Goal: Task Accomplishment & Management: Complete application form

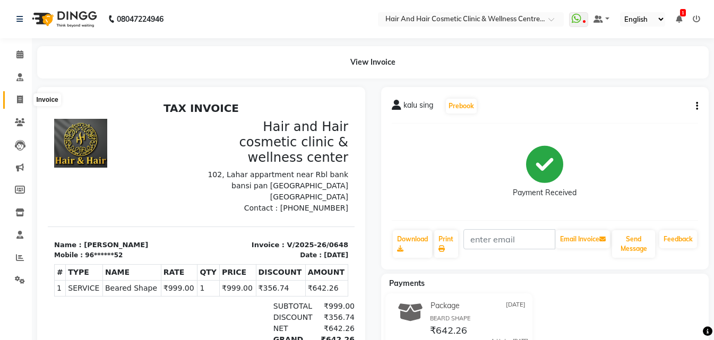
click at [24, 101] on span at bounding box center [20, 100] width 19 height 12
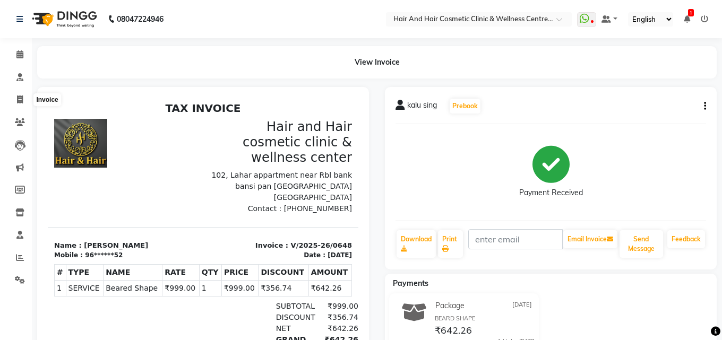
select select "service"
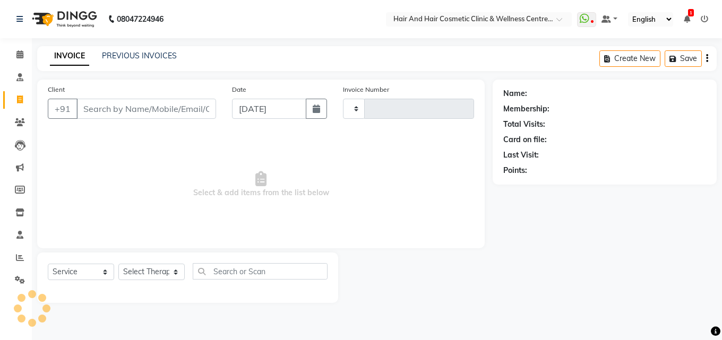
type input "0649"
select select "5272"
click at [129, 112] on input "Client" at bounding box center [146, 109] width 140 height 20
type input "7568250091"
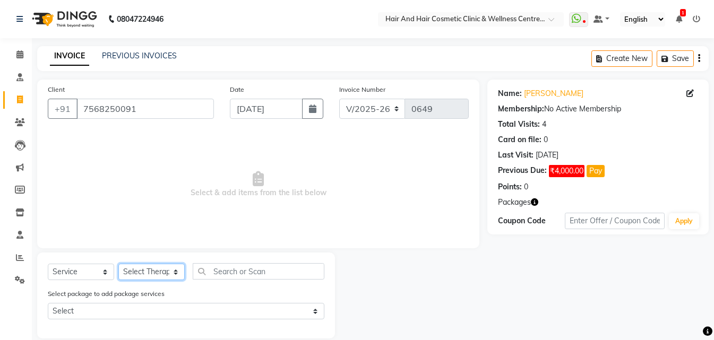
click at [158, 269] on select "Select Therapist ABHI BHORA DR MOHIT SAXSENA DR SHRUTI SAXSENA Frontdesk RAJ ME…" at bounding box center [151, 272] width 66 height 16
select select "34516"
click at [118, 264] on select "Select Therapist ABHI BHORA DR MOHIT SAXSENA DR SHRUTI SAXSENA Frontdesk RAJ ME…" at bounding box center [151, 272] width 66 height 16
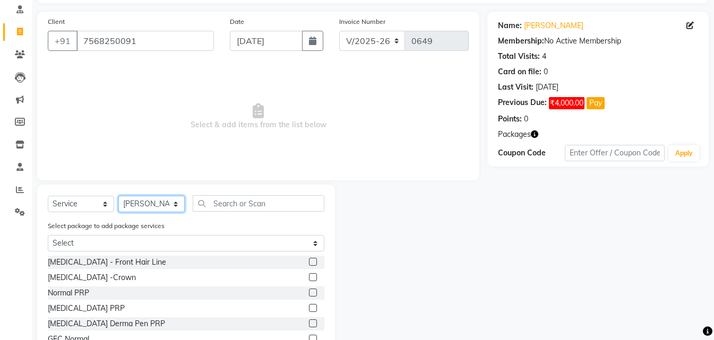
scroll to position [121, 0]
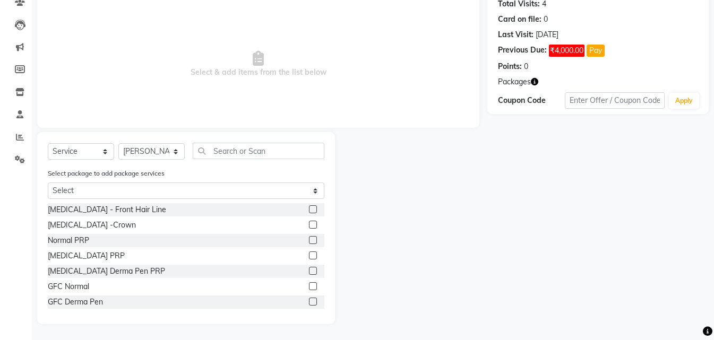
click at [309, 286] on label at bounding box center [313, 287] width 8 height 8
click at [309, 286] on input "checkbox" at bounding box center [312, 287] width 7 height 7
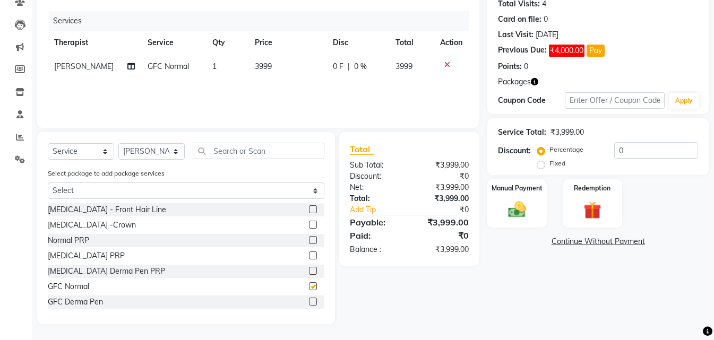
checkbox input "false"
click at [589, 200] on img at bounding box center [593, 210] width 30 height 23
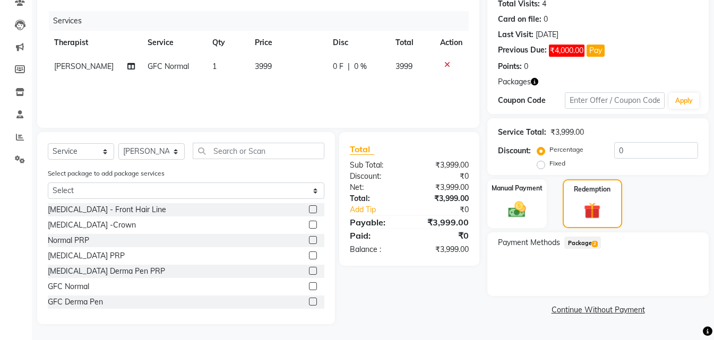
click at [598, 247] on span "Package 2" at bounding box center [582, 243] width 37 height 12
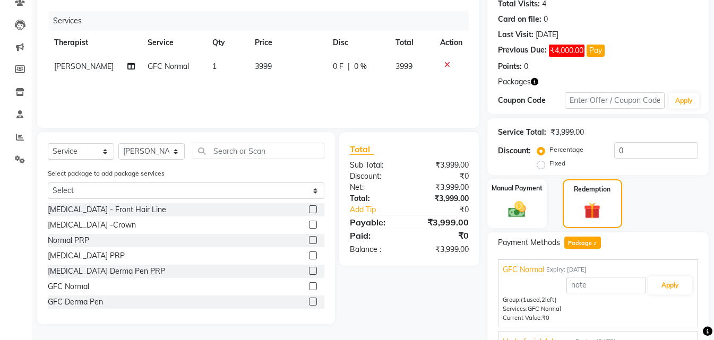
click at [695, 284] on div "GFC Normal Expiry: 13-06-2026 Apply Group: (1 used, 2 left) Services: GFC Norma…" at bounding box center [598, 293] width 200 height 67
click at [681, 284] on button "Apply" at bounding box center [670, 286] width 44 height 18
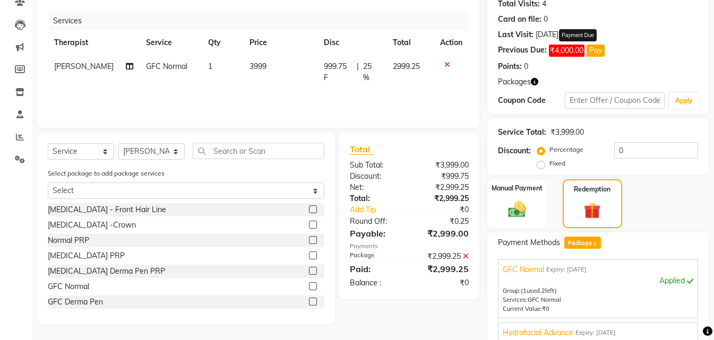
click at [593, 54] on button "Pay" at bounding box center [596, 51] width 18 height 12
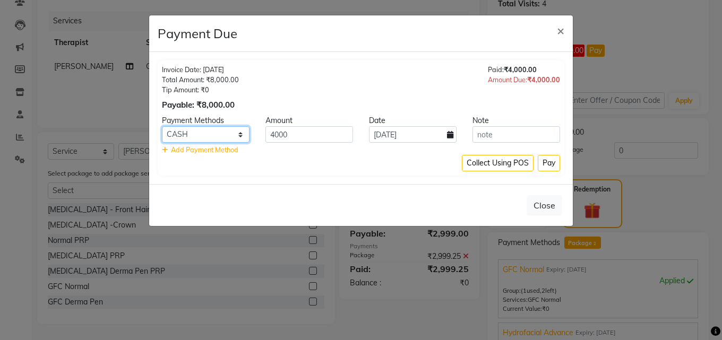
click at [228, 130] on select "PhonePe CASH PayTM CARD GPay" at bounding box center [206, 134] width 88 height 16
select select "5"
click at [162, 126] on select "PhonePe CASH PayTM CARD GPay" at bounding box center [206, 134] width 88 height 16
click at [552, 166] on button "Pay" at bounding box center [549, 163] width 22 height 16
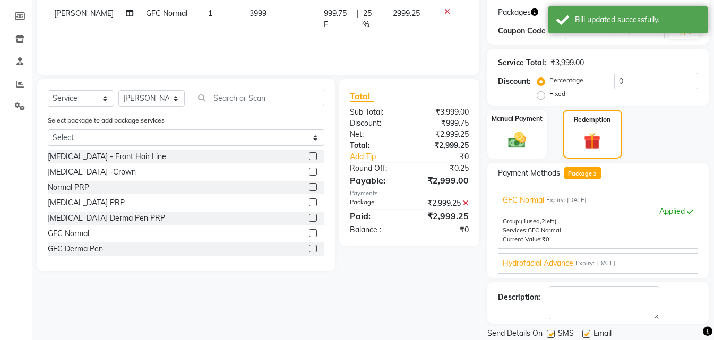
scroll to position [209, 0]
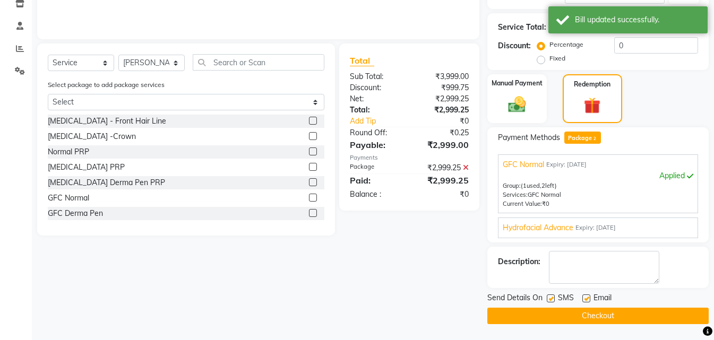
click at [549, 296] on label at bounding box center [551, 299] width 8 height 8
click at [549, 296] on input "checkbox" at bounding box center [550, 299] width 7 height 7
checkbox input "false"
click at [550, 305] on div at bounding box center [550, 300] width 7 height 11
click at [551, 312] on button "Checkout" at bounding box center [597, 316] width 221 height 16
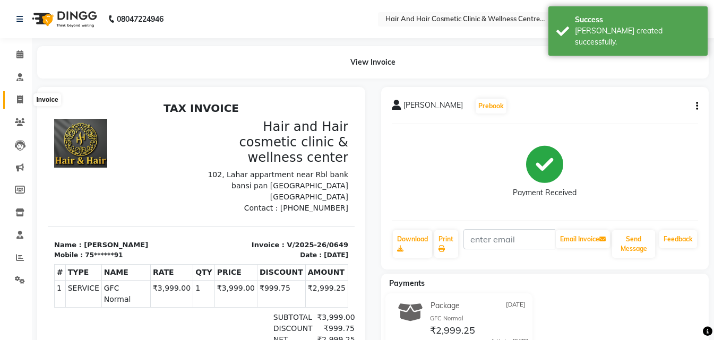
click at [18, 96] on icon at bounding box center [20, 100] width 6 height 8
select select "5272"
select select "service"
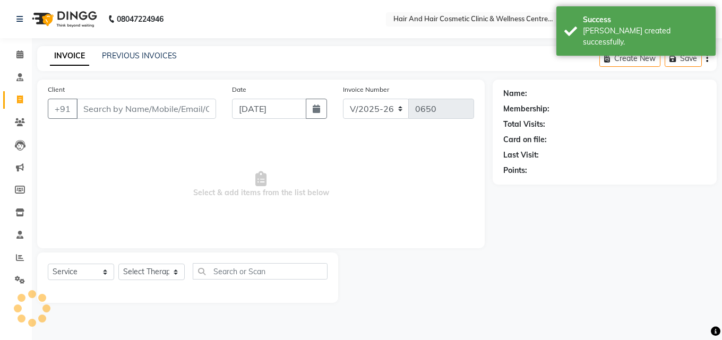
click at [123, 108] on input "Client" at bounding box center [146, 109] width 140 height 20
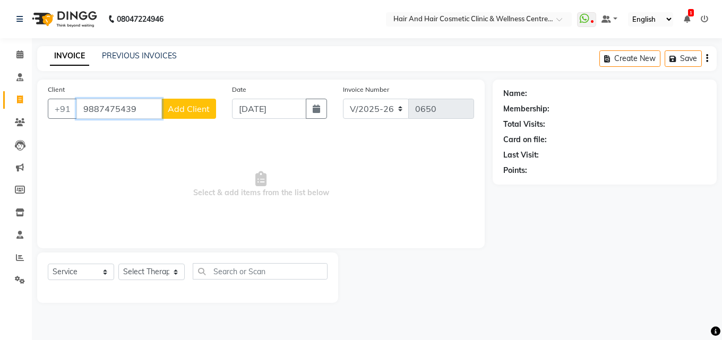
drag, startPoint x: 140, startPoint y: 107, endPoint x: 15, endPoint y: 102, distance: 124.9
click at [15, 102] on app-home "08047224946 Select Location × Hair And Hair Cosmetic Clinic & Wellness Centre, …" at bounding box center [361, 159] width 722 height 319
paste input "660040756"
type input "9660040756"
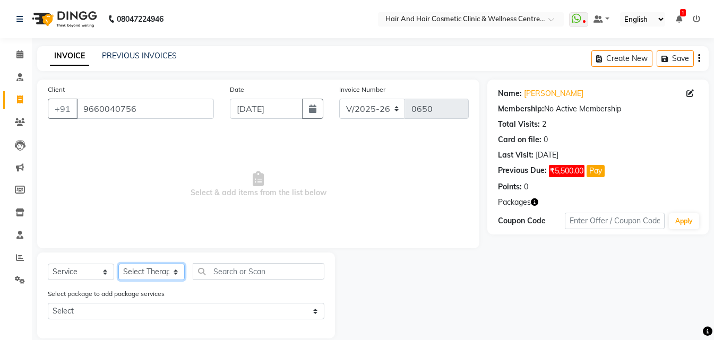
drag, startPoint x: 167, startPoint y: 276, endPoint x: 164, endPoint y: 264, distance: 12.1
click at [167, 276] on select "Select Therapist ABHI BHORA DR MOHIT SAXSENA DR SHRUTI SAXSENA Frontdesk RAJ ME…" at bounding box center [151, 272] width 66 height 16
select select "34516"
click at [118, 264] on select "Select Therapist ABHI BHORA DR MOHIT SAXSENA DR SHRUTI SAXSENA Frontdesk RAJ ME…" at bounding box center [151, 272] width 66 height 16
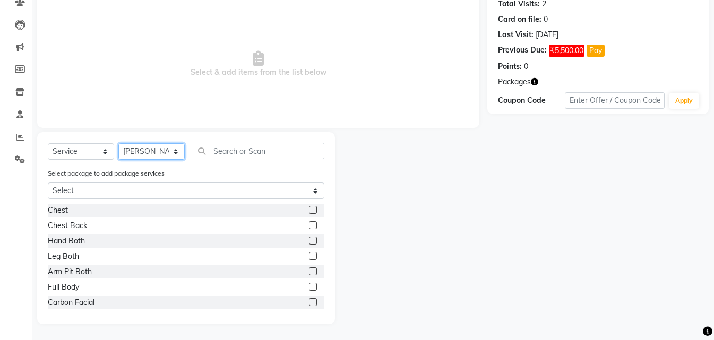
scroll to position [494, 0]
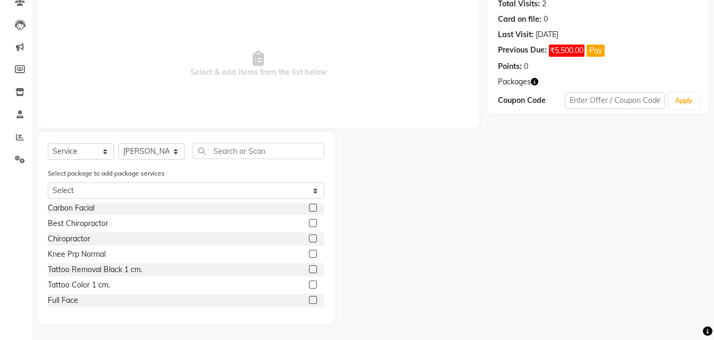
click at [309, 303] on label at bounding box center [313, 300] width 8 height 8
click at [309, 303] on input "checkbox" at bounding box center [312, 300] width 7 height 7
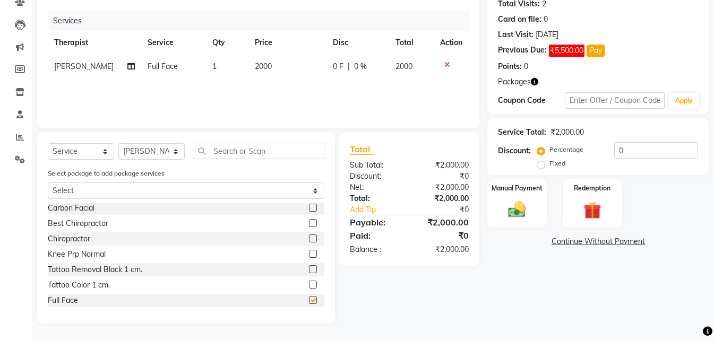
checkbox input "false"
click at [587, 210] on img at bounding box center [593, 210] width 30 height 23
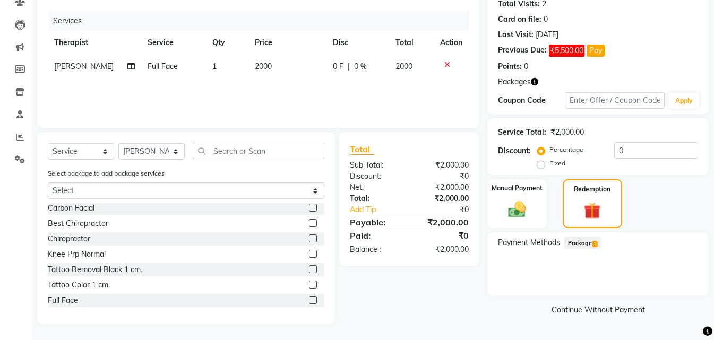
click at [580, 241] on span "Package 1" at bounding box center [582, 243] width 37 height 12
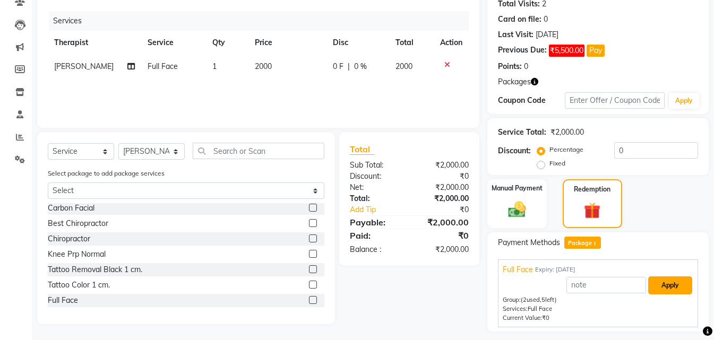
click at [657, 281] on button "Apply" at bounding box center [670, 286] width 44 height 18
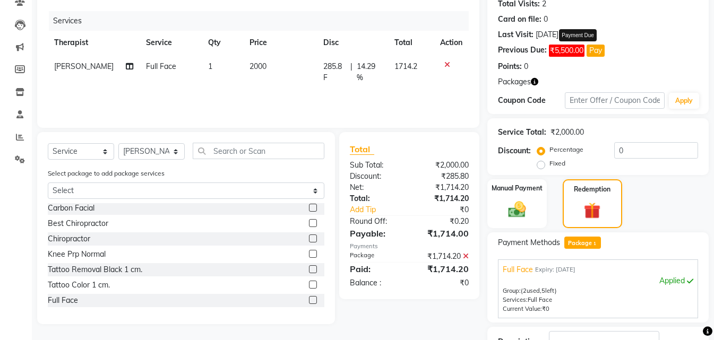
click at [593, 46] on button "Pay" at bounding box center [596, 51] width 18 height 12
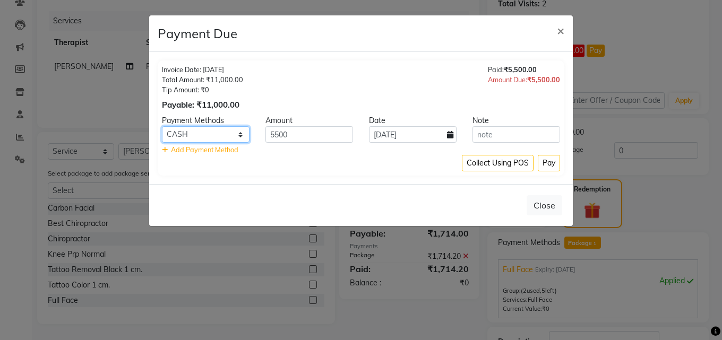
click at [233, 136] on select "PhonePe CASH PayTM CARD GPay" at bounding box center [206, 134] width 88 height 16
select select "5"
click at [162, 126] on select "PhonePe CASH PayTM CARD GPay" at bounding box center [206, 134] width 88 height 16
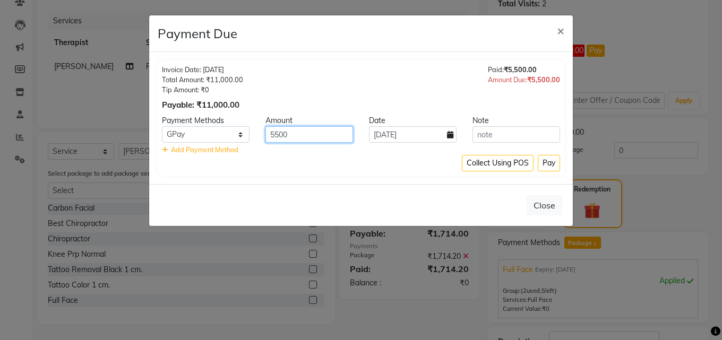
click at [272, 133] on input "5500" at bounding box center [310, 134] width 88 height 16
click at [274, 133] on input "5500" at bounding box center [310, 134] width 88 height 16
type input "2500"
click at [549, 164] on button "Pay" at bounding box center [549, 163] width 22 height 16
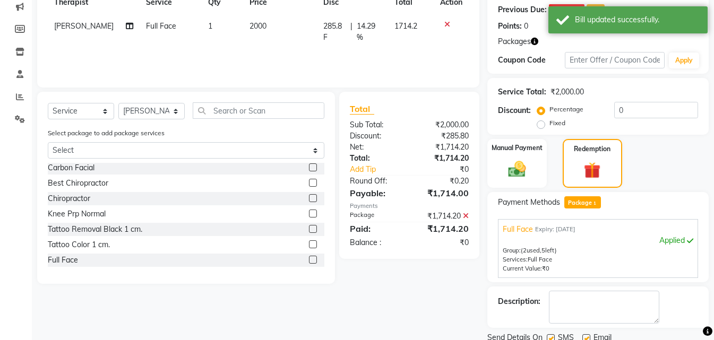
scroll to position [201, 0]
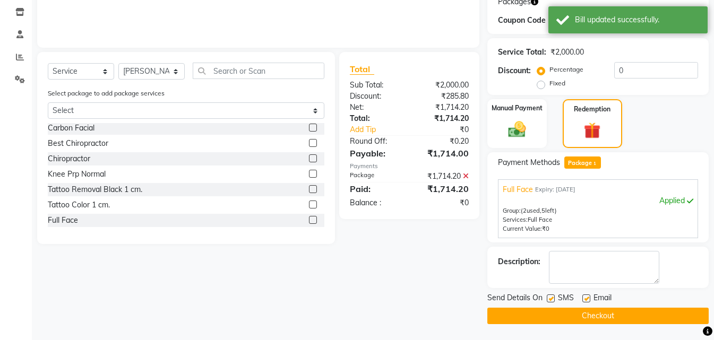
click at [551, 297] on label at bounding box center [551, 299] width 8 height 8
click at [551, 297] on input "checkbox" at bounding box center [550, 299] width 7 height 7
checkbox input "false"
click at [545, 325] on main "INVOICE PREVIOUS INVOICES Create New Save Client +91 9660040756 Date 03-09-2025…" at bounding box center [373, 92] width 682 height 495
click at [538, 320] on button "Checkout" at bounding box center [597, 316] width 221 height 16
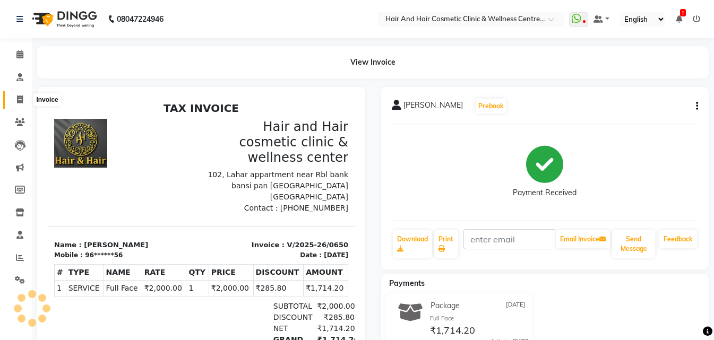
click at [22, 99] on icon at bounding box center [20, 100] width 6 height 8
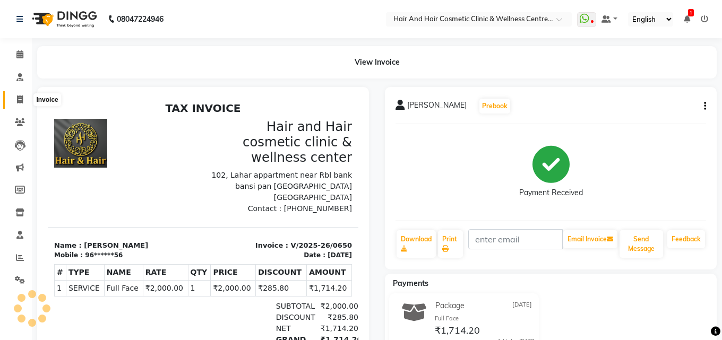
select select "service"
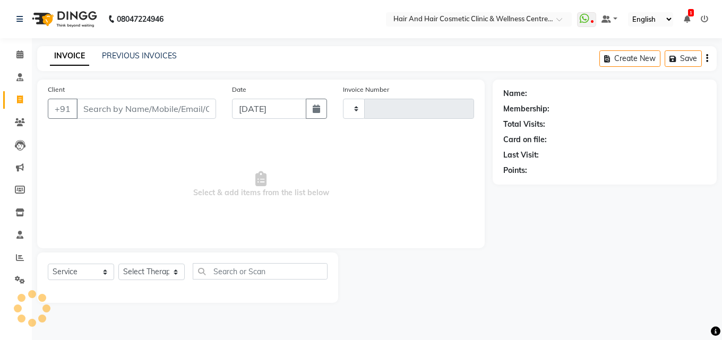
click at [143, 112] on input "Client" at bounding box center [146, 109] width 140 height 20
type input "9887475439"
type input "0651"
select select "5272"
type input "9887475439"
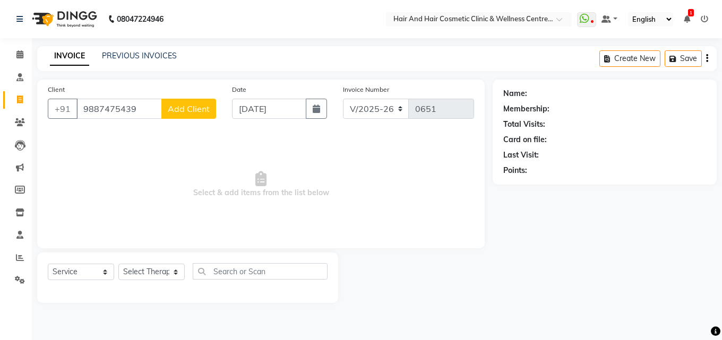
click at [201, 101] on button "Add Client" at bounding box center [188, 109] width 55 height 20
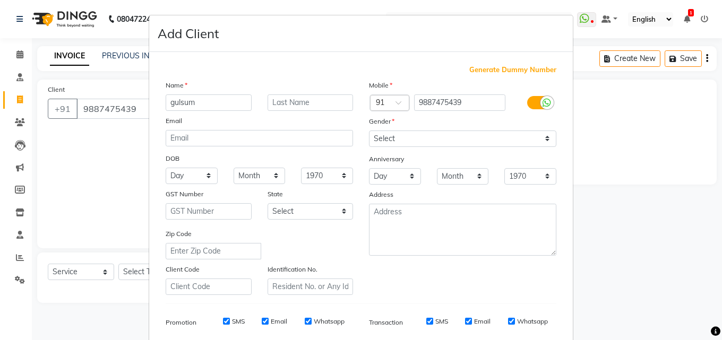
type input "gulsum"
click at [417, 140] on select "Select Male Female Other Prefer Not To Say" at bounding box center [462, 139] width 187 height 16
select select "female"
click at [369, 131] on select "Select Male Female Other Prefer Not To Say" at bounding box center [462, 139] width 187 height 16
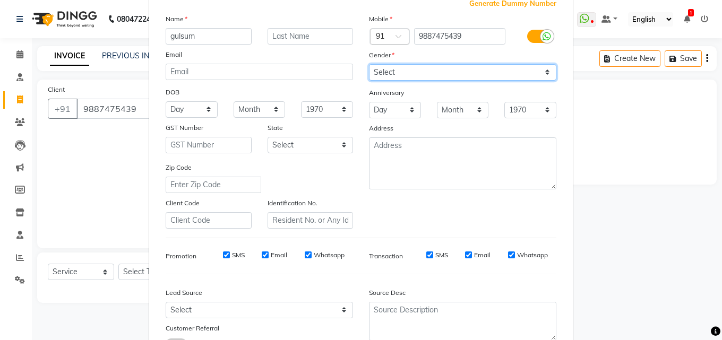
scroll to position [150, 0]
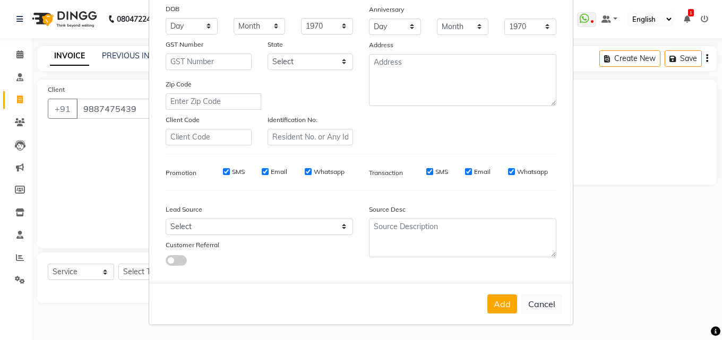
click at [494, 298] on button "Add" at bounding box center [502, 304] width 30 height 19
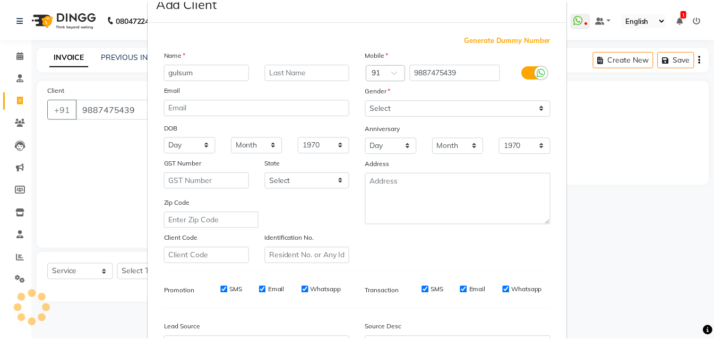
scroll to position [0, 0]
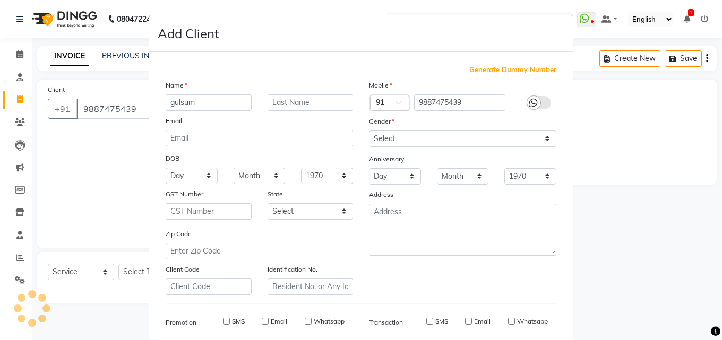
type input "98******39"
select select
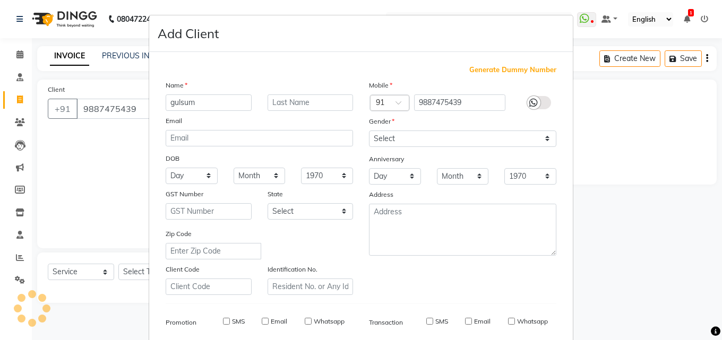
select select
checkbox input "false"
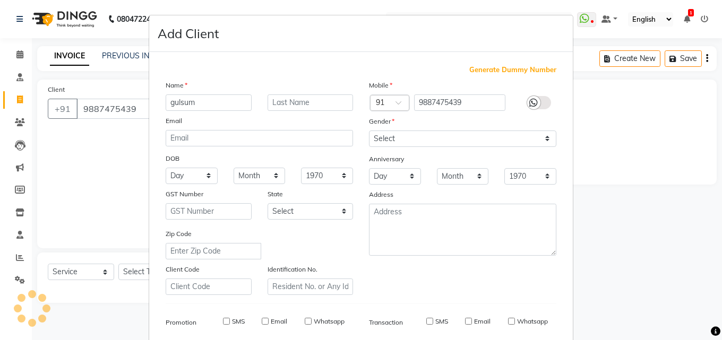
checkbox input "false"
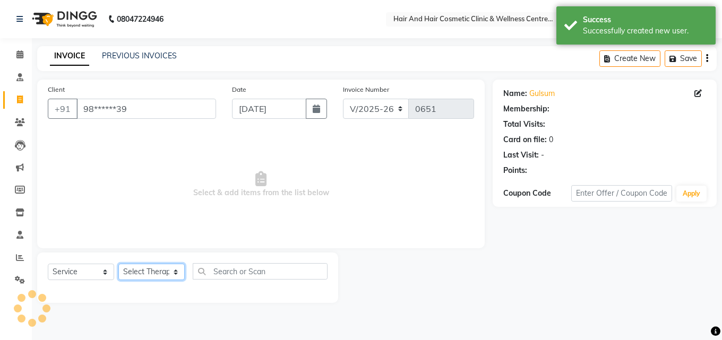
click at [162, 273] on select "Select Therapist ABHI BHORA DR MOHIT SAXSENA DR SHRUTI SAXSENA Frontdesk RAJ ME…" at bounding box center [151, 272] width 66 height 16
click at [118, 264] on select "Select Therapist ABHI BHORA DR MOHIT SAXSENA DR SHRUTI SAXSENA Frontdesk RAJ ME…" at bounding box center [151, 272] width 66 height 16
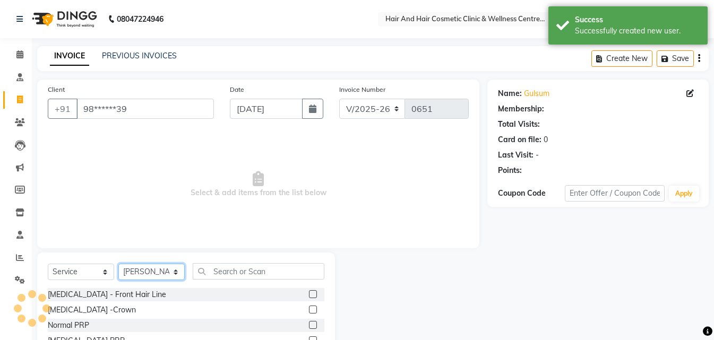
click at [160, 272] on select "Select Therapist ABHI BHORA DR MOHIT SAXSENA DR SHRUTI SAXSENA Frontdesk RAJ ME…" at bounding box center [151, 272] width 66 height 16
select select "34516"
click at [118, 264] on select "Select Therapist ABHI BHORA DR MOHIT SAXSENA DR SHRUTI SAXSENA Frontdesk RAJ ME…" at bounding box center [151, 272] width 66 height 16
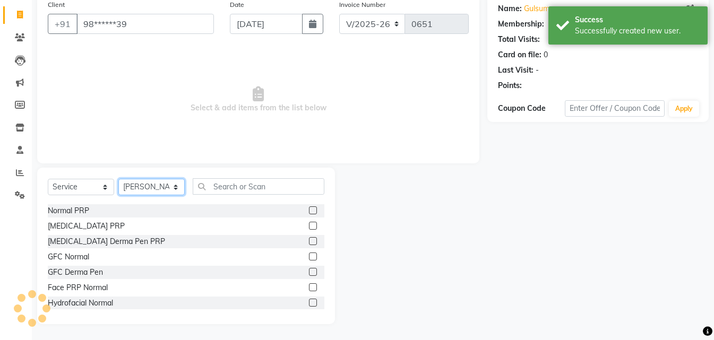
scroll to position [106, 0]
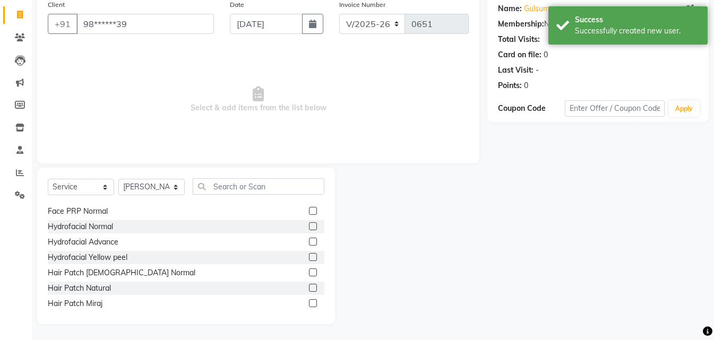
click at [309, 241] on label at bounding box center [313, 242] width 8 height 8
click at [309, 241] on input "checkbox" at bounding box center [312, 242] width 7 height 7
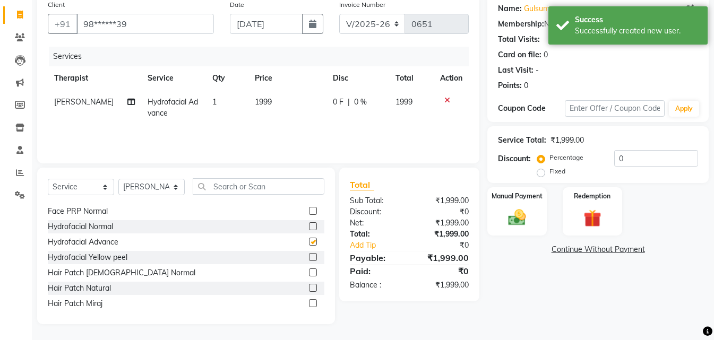
checkbox input "false"
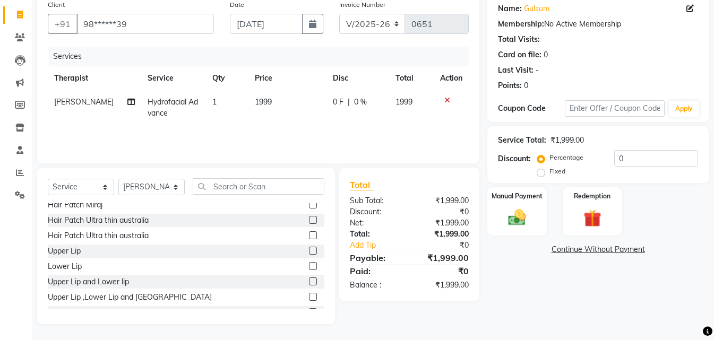
scroll to position [212, 0]
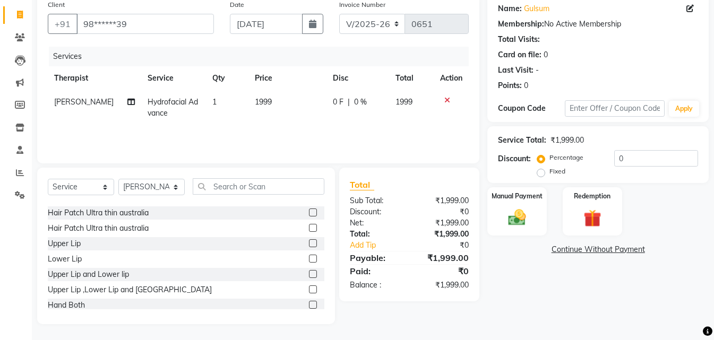
click at [309, 277] on label at bounding box center [313, 274] width 8 height 8
click at [309, 277] on input "checkbox" at bounding box center [312, 274] width 7 height 7
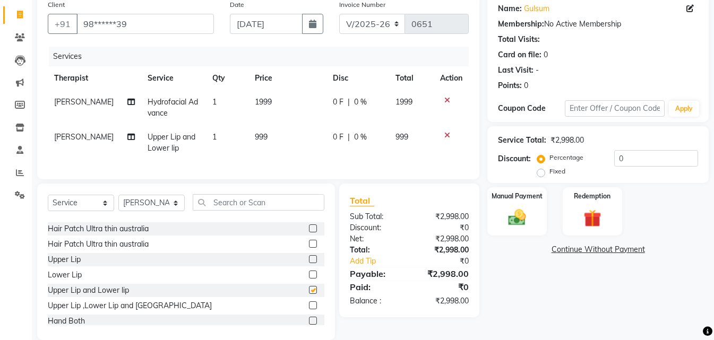
checkbox input "false"
click at [521, 219] on img at bounding box center [517, 217] width 30 height 21
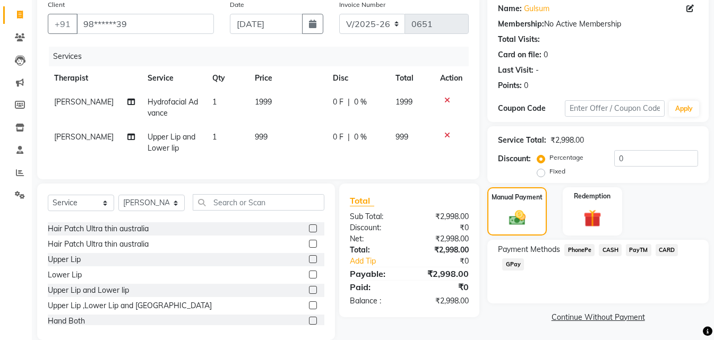
click at [611, 250] on span "CASH" at bounding box center [610, 250] width 23 height 12
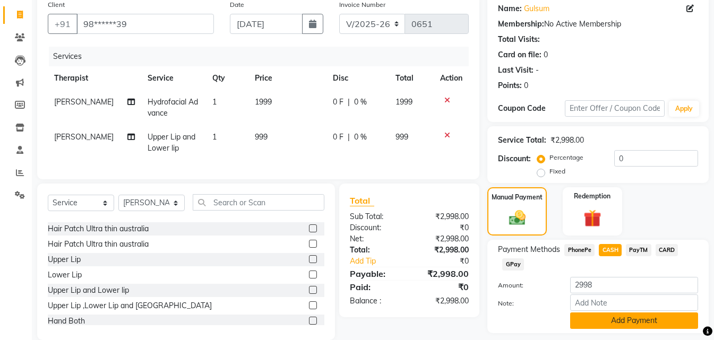
click at [600, 318] on button "Add Payment" at bounding box center [634, 321] width 128 height 16
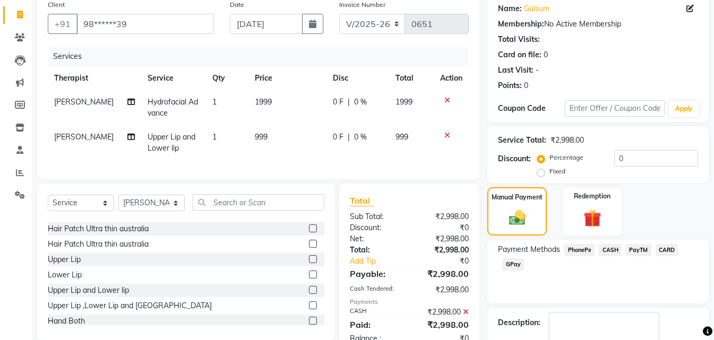
scroll to position [146, 0]
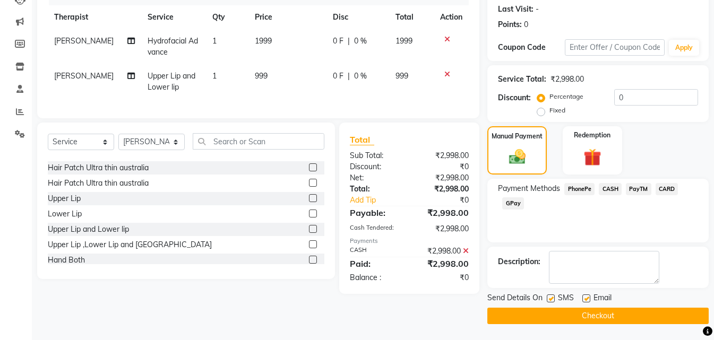
click at [567, 315] on button "Checkout" at bounding box center [597, 316] width 221 height 16
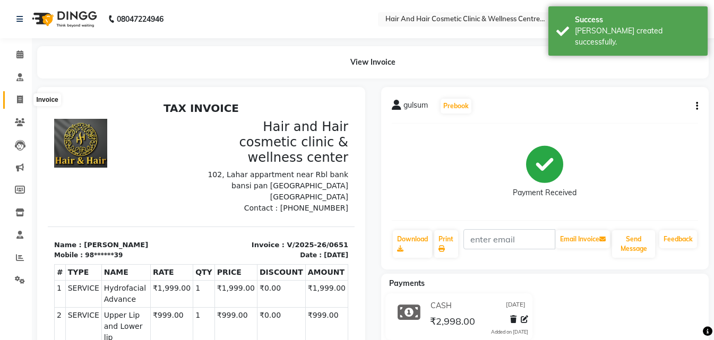
drag, startPoint x: 24, startPoint y: 99, endPoint x: 50, endPoint y: 107, distance: 27.9
click at [24, 99] on span at bounding box center [20, 100] width 19 height 12
select select "service"
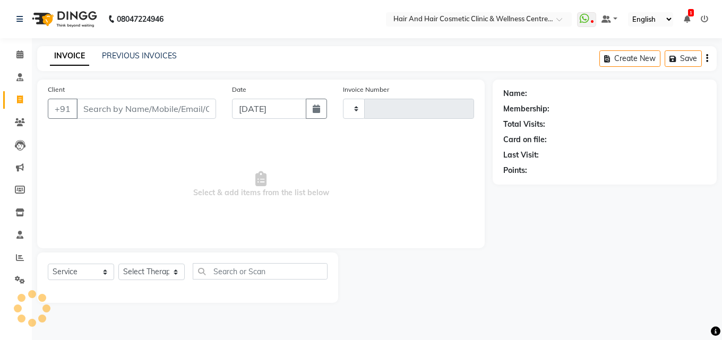
type input "0652"
select select "5272"
click at [142, 106] on input "Client" at bounding box center [146, 109] width 140 height 20
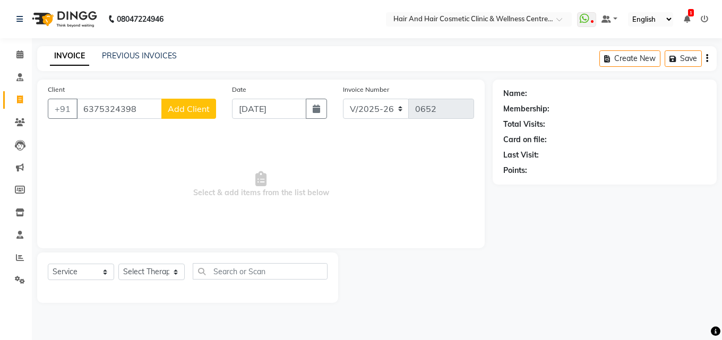
type input "6375324398"
click at [196, 102] on button "Add Client" at bounding box center [188, 109] width 55 height 20
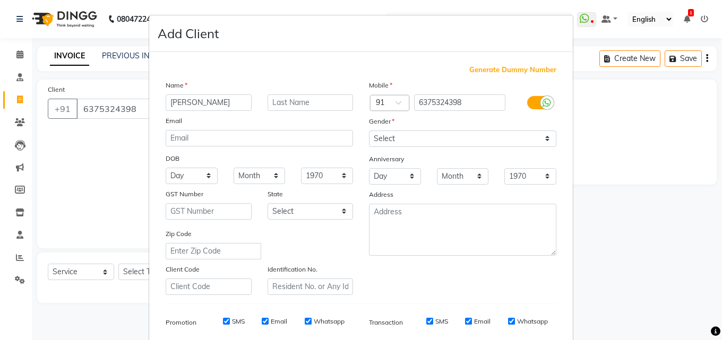
type input "nilofar"
click at [383, 137] on select "Select Male Female Other Prefer Not To Say" at bounding box center [462, 139] width 187 height 16
select select "female"
click at [369, 131] on select "Select Male Female Other Prefer Not To Say" at bounding box center [462, 139] width 187 height 16
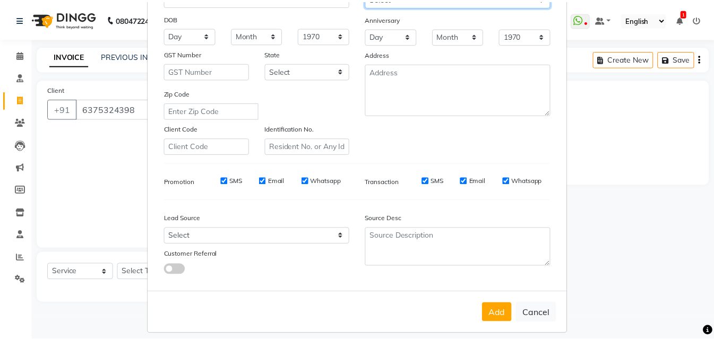
scroll to position [150, 0]
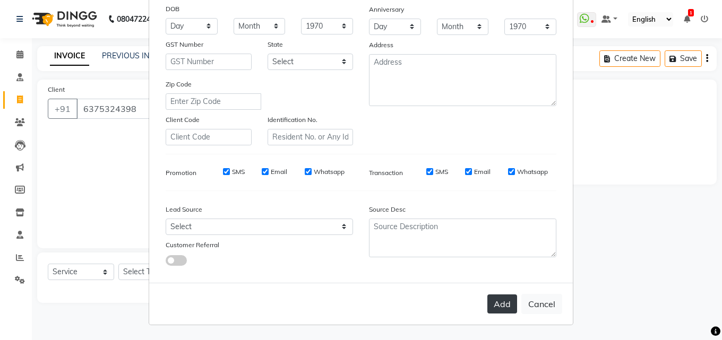
click at [508, 304] on button "Add" at bounding box center [502, 304] width 30 height 19
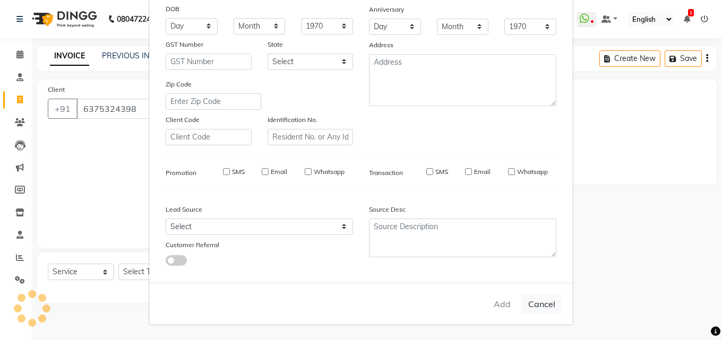
type input "63******98"
select select
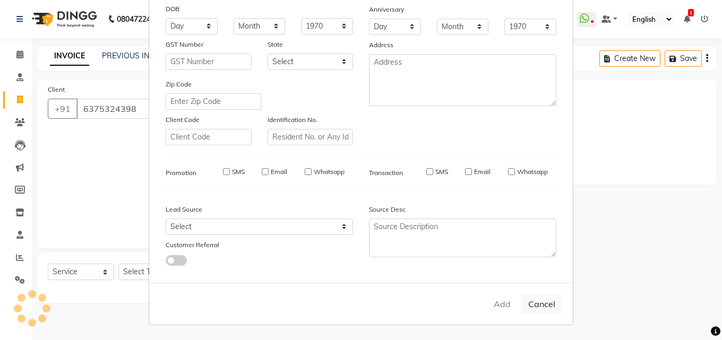
select select
checkbox input "false"
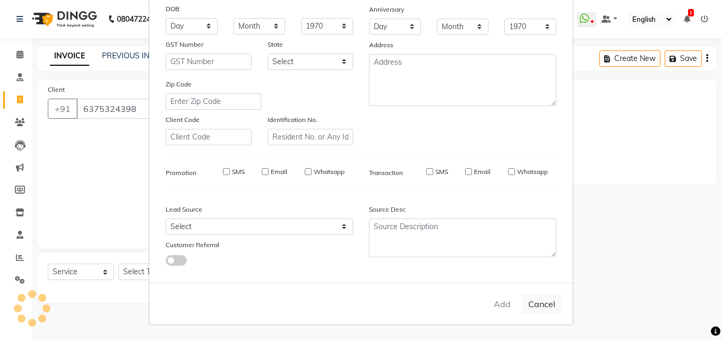
checkbox input "false"
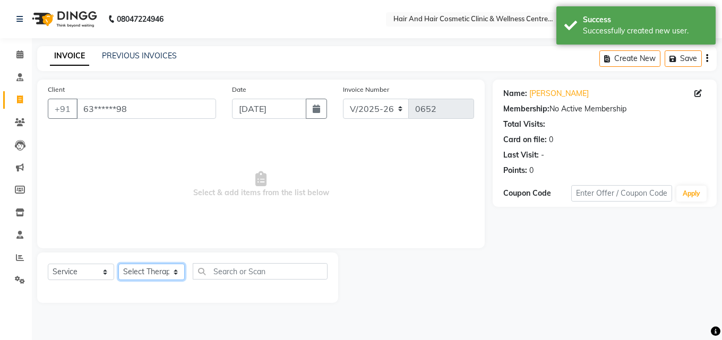
click at [164, 272] on select "Select Therapist ABHI BHORA DR MOHIT SAXSENA DR SHRUTI SAXSENA Frontdesk RAJ ME…" at bounding box center [151, 272] width 66 height 16
select select "34516"
click at [118, 264] on select "Select Therapist ABHI BHORA DR MOHIT SAXSENA DR SHRUTI SAXSENA Frontdesk RAJ ME…" at bounding box center [151, 272] width 66 height 16
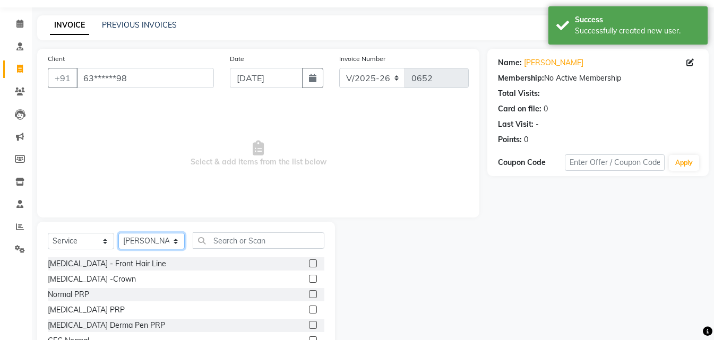
scroll to position [85, 0]
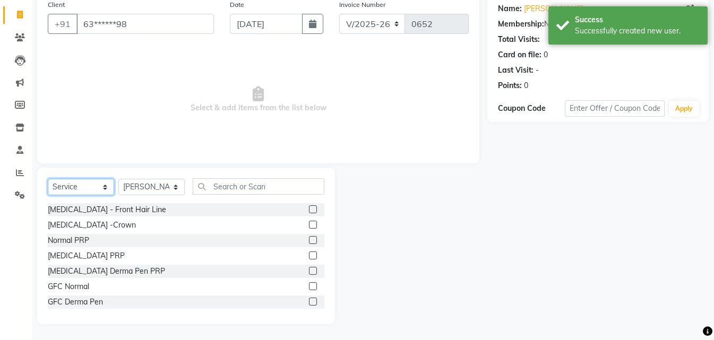
click at [85, 182] on select "Select Service Product Membership Package Voucher Prepaid Gift Card" at bounding box center [81, 187] width 66 height 16
select select "package"
click at [48, 179] on select "Select Service Product Membership Package Voucher Prepaid Gift Card" at bounding box center [81, 187] width 66 height 16
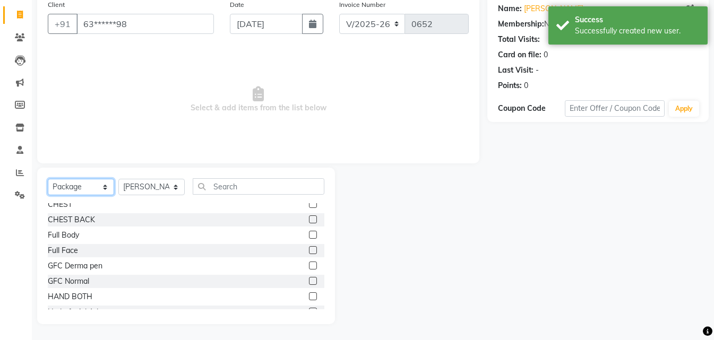
scroll to position [106, 0]
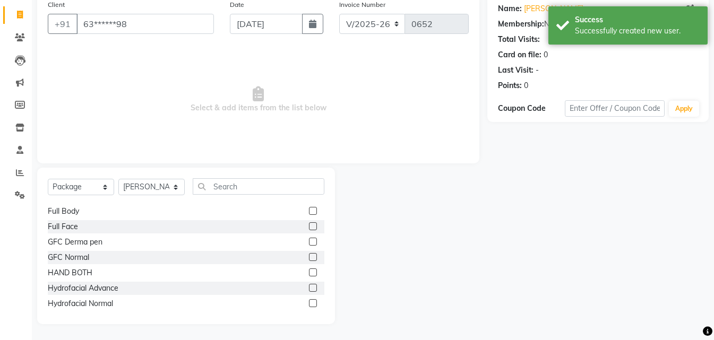
click at [309, 287] on label at bounding box center [313, 288] width 8 height 8
click at [309, 287] on input "checkbox" at bounding box center [312, 288] width 7 height 7
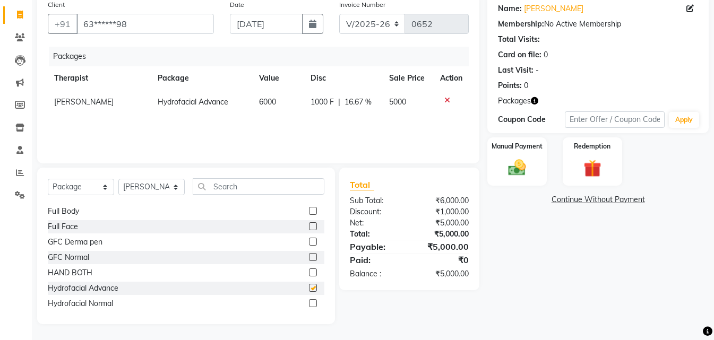
checkbox input "false"
click at [527, 171] on img at bounding box center [517, 168] width 30 height 21
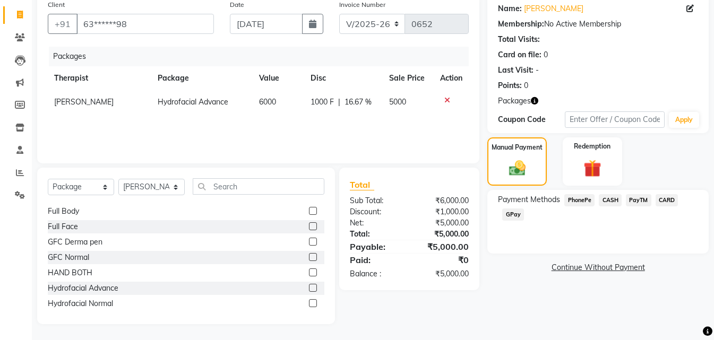
click at [618, 199] on span "CASH" at bounding box center [610, 200] width 23 height 12
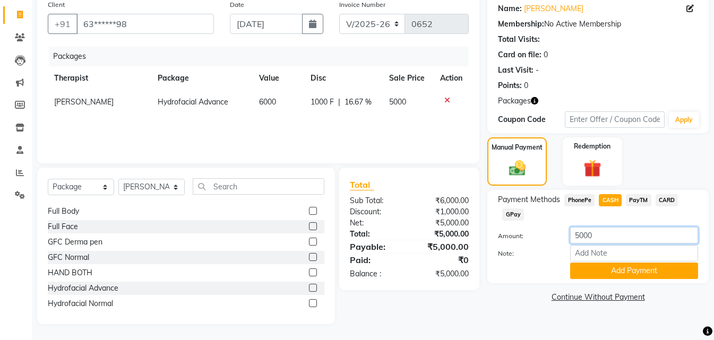
click at [580, 238] on input "5000" at bounding box center [634, 235] width 128 height 16
type input "3000"
click at [612, 272] on button "Add Payment" at bounding box center [634, 271] width 128 height 16
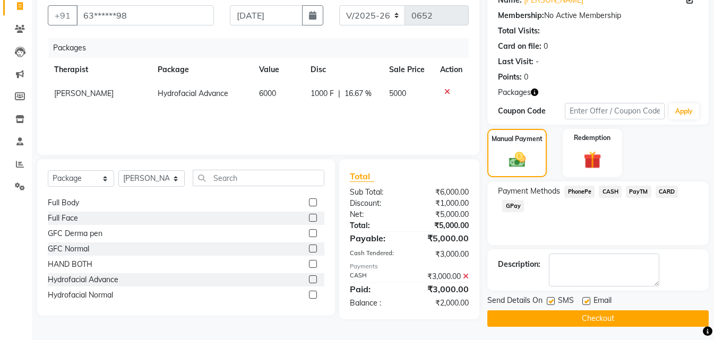
scroll to position [96, 0]
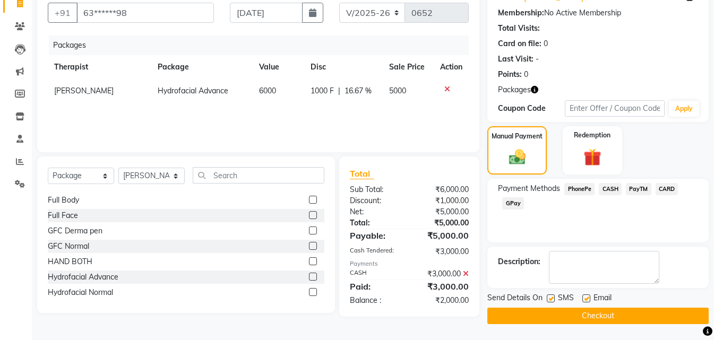
click at [551, 317] on button "Checkout" at bounding box center [597, 316] width 221 height 16
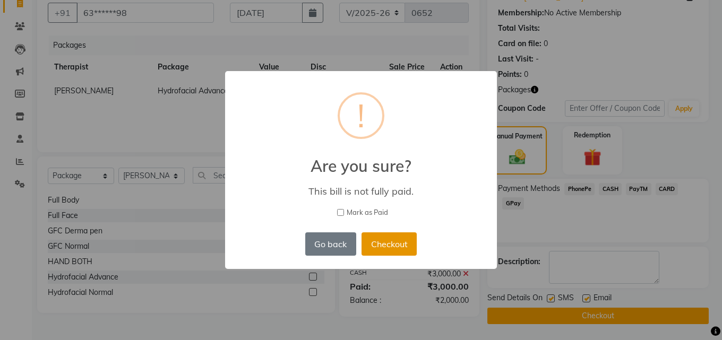
click at [404, 238] on button "Checkout" at bounding box center [389, 244] width 55 height 23
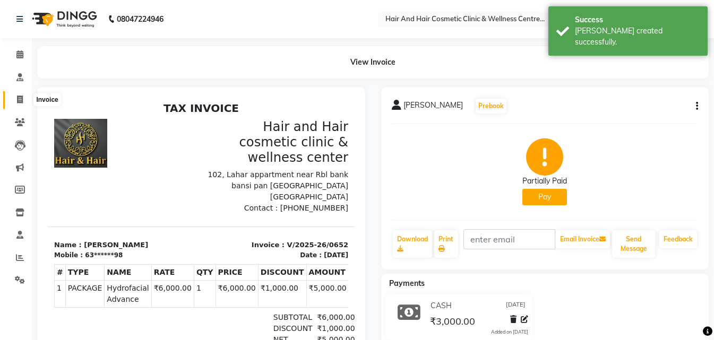
click at [20, 101] on icon at bounding box center [20, 100] width 6 height 8
select select "5272"
select select "service"
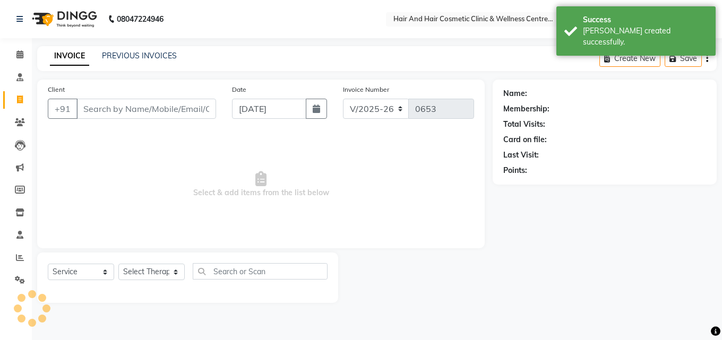
click at [98, 109] on input "Client" at bounding box center [146, 109] width 140 height 20
type input "6375324398"
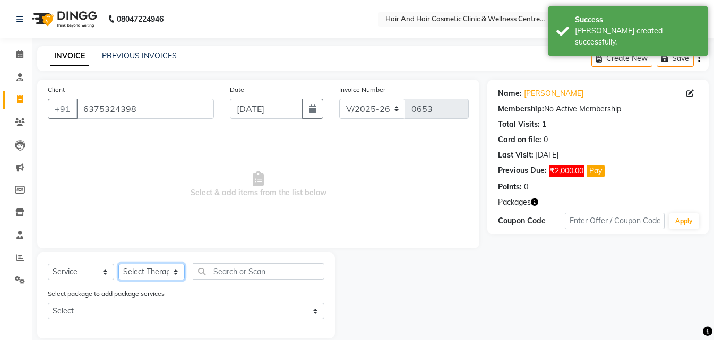
click at [146, 273] on select "Select Therapist ABHI BHORA DR MOHIT SAXSENA DR SHRUTI SAXSENA Frontdesk RAJ ME…" at bounding box center [151, 272] width 66 height 16
select select "34516"
click at [118, 264] on select "Select Therapist ABHI BHORA DR MOHIT SAXSENA DR SHRUTI SAXSENA Frontdesk RAJ ME…" at bounding box center [151, 272] width 66 height 16
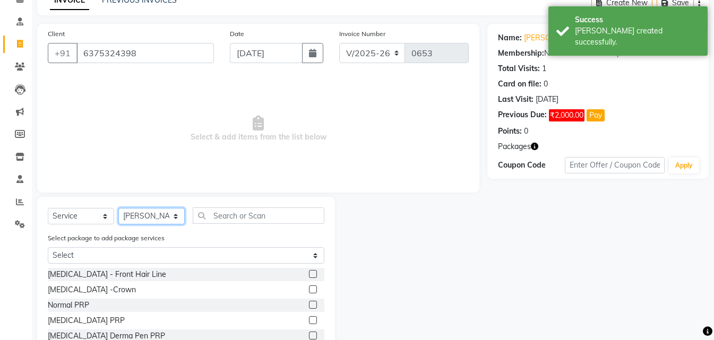
scroll to position [121, 0]
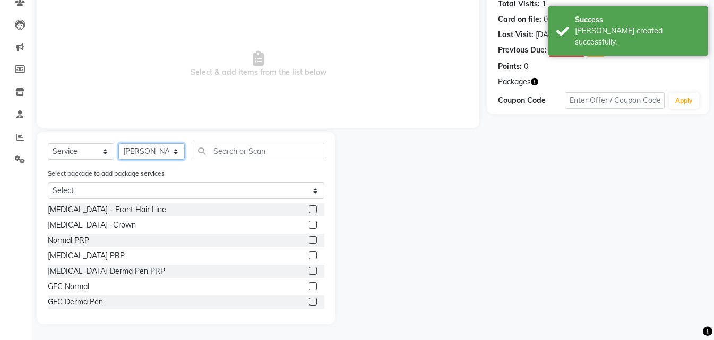
click at [127, 150] on select "Select Therapist ABHI BHORA DR MOHIT SAXSENA DR SHRUTI SAXSENA Frontdesk RAJ ME…" at bounding box center [151, 151] width 66 height 16
click at [118, 143] on select "Select Therapist ABHI BHORA DR MOHIT SAXSENA DR SHRUTI SAXSENA Frontdesk RAJ ME…" at bounding box center [151, 151] width 66 height 16
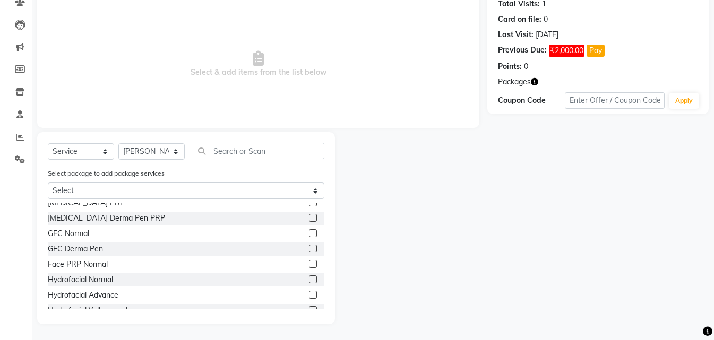
click at [309, 295] on label at bounding box center [313, 295] width 8 height 8
click at [309, 295] on input "checkbox" at bounding box center [312, 295] width 7 height 7
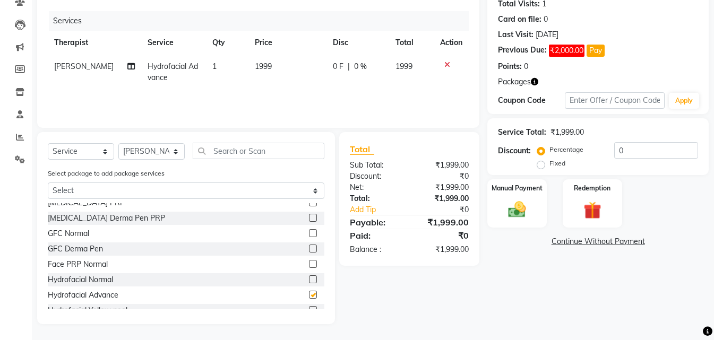
checkbox input "false"
click at [600, 216] on img at bounding box center [593, 210] width 30 height 23
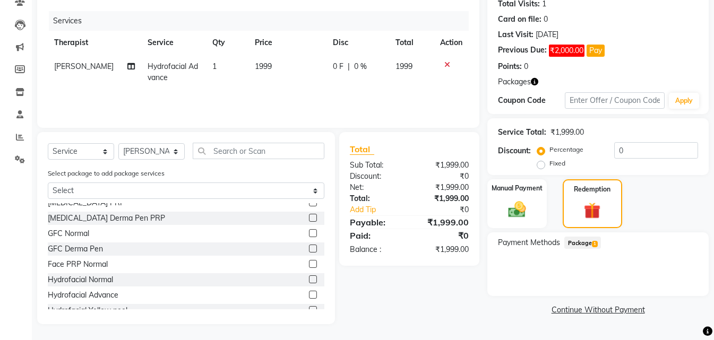
click at [589, 244] on span "Package 1" at bounding box center [582, 243] width 37 height 12
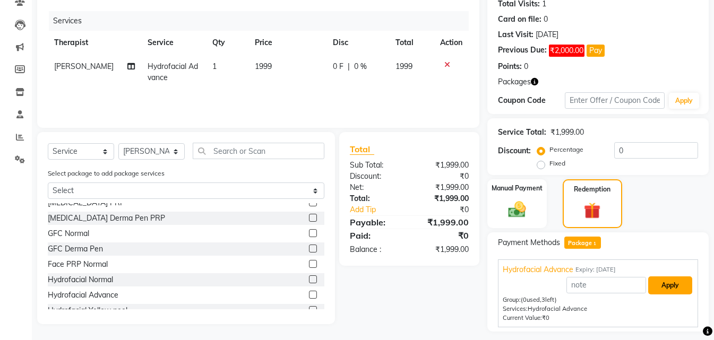
click at [667, 292] on button "Apply" at bounding box center [670, 286] width 44 height 18
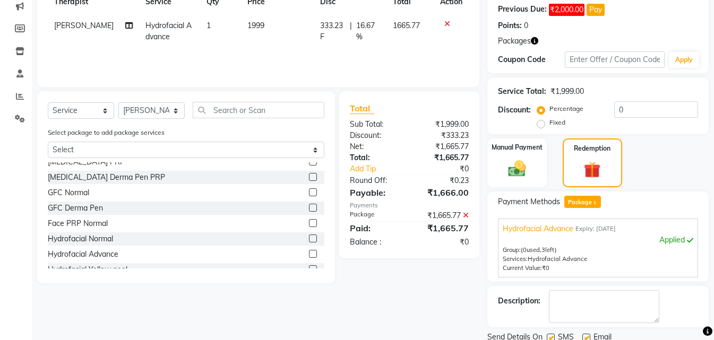
scroll to position [201, 0]
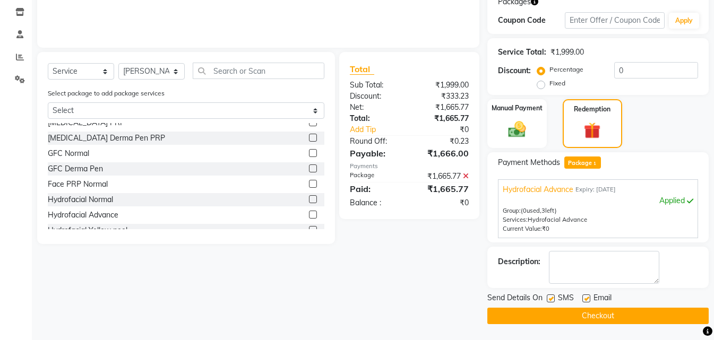
click at [550, 298] on label at bounding box center [551, 299] width 8 height 8
click at [550, 298] on input "checkbox" at bounding box center [550, 299] width 7 height 7
checkbox input "false"
click at [552, 313] on button "Checkout" at bounding box center [597, 316] width 221 height 16
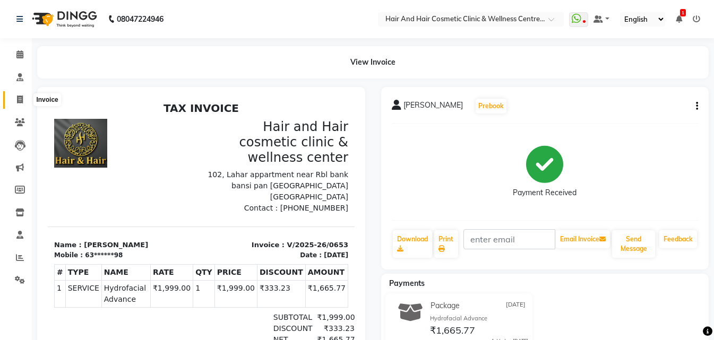
click at [19, 99] on icon at bounding box center [20, 100] width 6 height 8
select select "service"
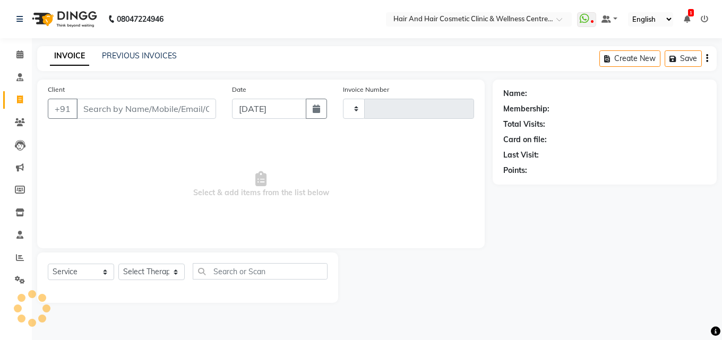
type input "0654"
select select "5272"
click at [92, 109] on input "Client" at bounding box center [146, 109] width 140 height 20
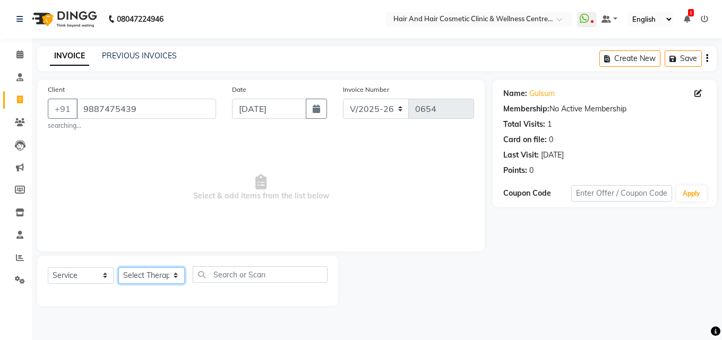
click at [153, 270] on select "Select Therapist ABHI BHORA DR MOHIT SAXSENA DR SHRUTI SAXSENA Frontdesk RAJ ME…" at bounding box center [151, 276] width 66 height 16
drag, startPoint x: 154, startPoint y: 109, endPoint x: 48, endPoint y: 107, distance: 105.7
click at [49, 107] on div "+91 9887475439" at bounding box center [132, 109] width 168 height 20
paste input "8287154602"
type input "8287154602"
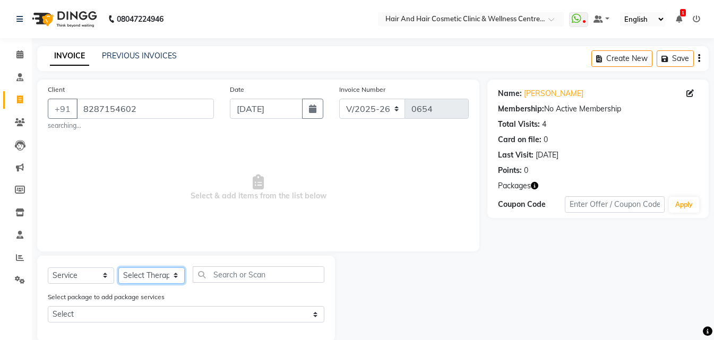
click at [139, 273] on select "Select Therapist ABHI BHORA DR MOHIT SAXSENA DR SHRUTI SAXSENA Frontdesk RAJ ME…" at bounding box center [151, 276] width 66 height 16
select select "34516"
click at [118, 268] on select "Select Therapist ABHI BHORA DR MOHIT SAXSENA DR SHRUTI SAXSENA Frontdesk RAJ ME…" at bounding box center [151, 276] width 66 height 16
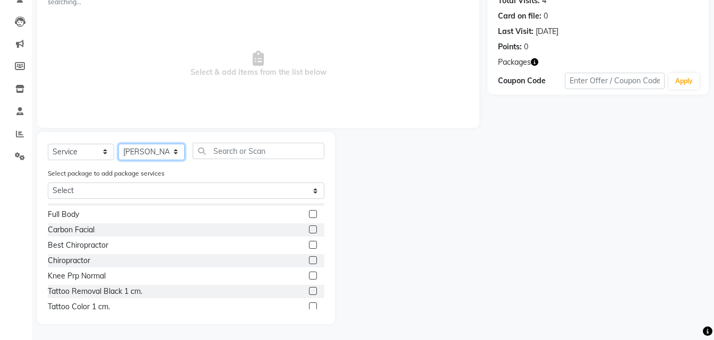
scroll to position [494, 0]
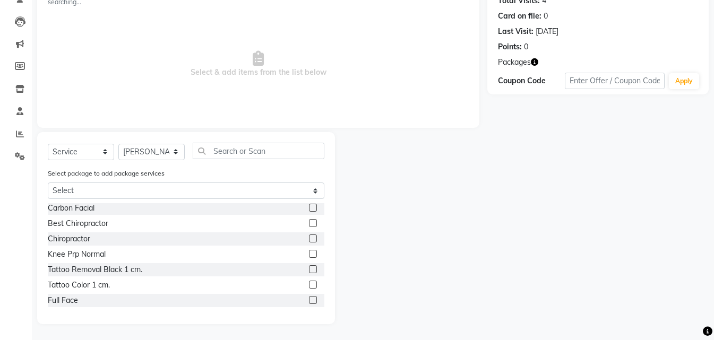
click at [309, 298] on label at bounding box center [313, 300] width 8 height 8
click at [309, 298] on input "checkbox" at bounding box center [312, 300] width 7 height 7
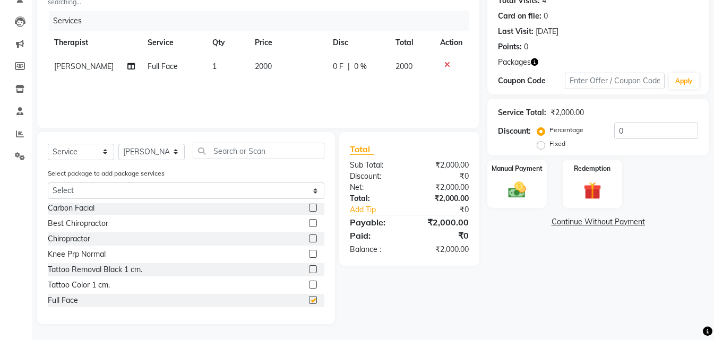
checkbox input "false"
click at [600, 188] on img at bounding box center [593, 190] width 30 height 23
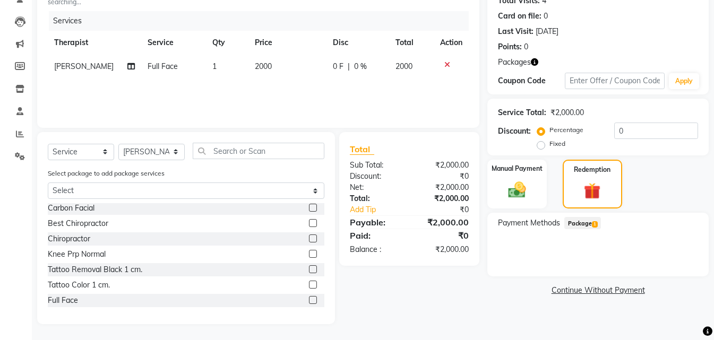
click at [580, 226] on span "Package 1" at bounding box center [582, 223] width 37 height 12
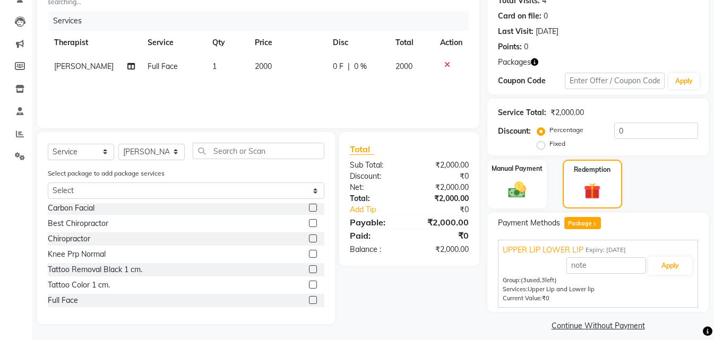
click at [447, 65] on icon at bounding box center [447, 64] width 6 height 7
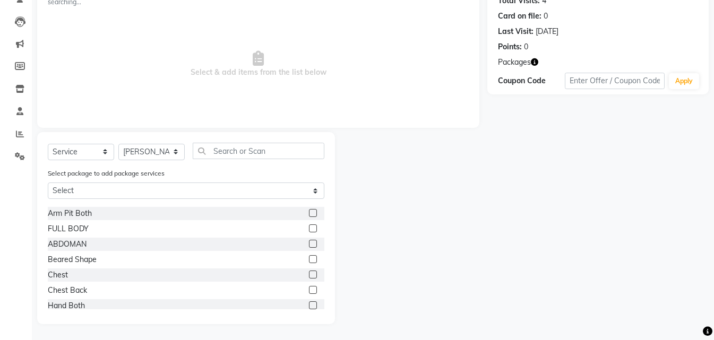
scroll to position [282, 0]
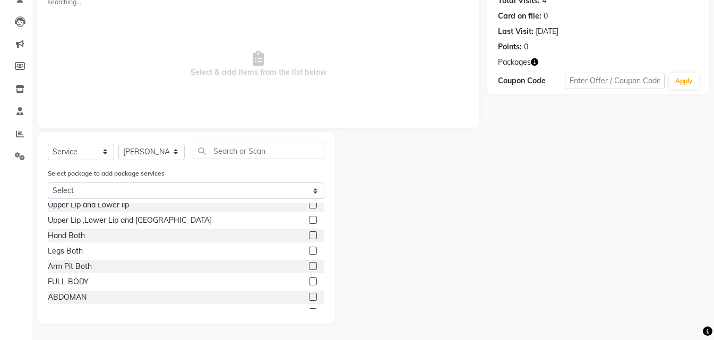
click at [309, 206] on label at bounding box center [313, 205] width 8 height 8
click at [309, 206] on input "checkbox" at bounding box center [312, 205] width 7 height 7
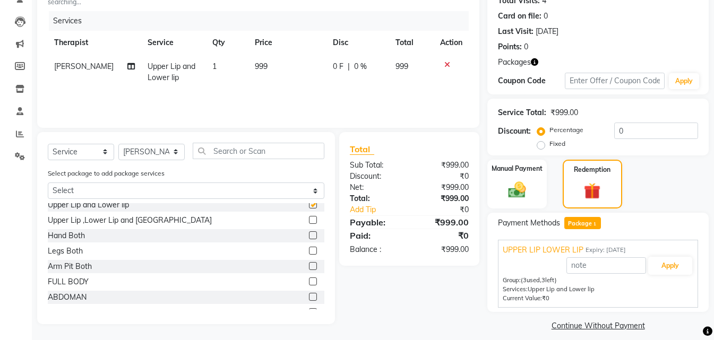
checkbox input "false"
click at [682, 268] on button "Apply" at bounding box center [670, 266] width 44 height 18
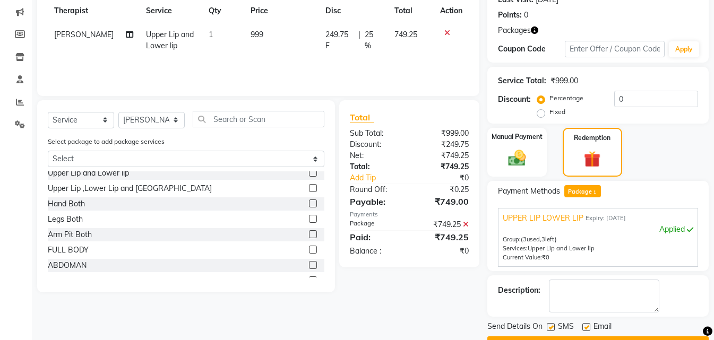
scroll to position [184, 0]
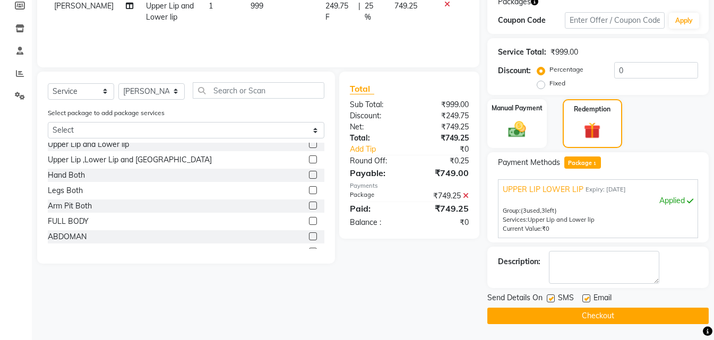
click at [552, 296] on label at bounding box center [551, 299] width 8 height 8
click at [552, 296] on input "checkbox" at bounding box center [550, 299] width 7 height 7
checkbox input "false"
click at [552, 321] on button "Checkout" at bounding box center [597, 316] width 221 height 16
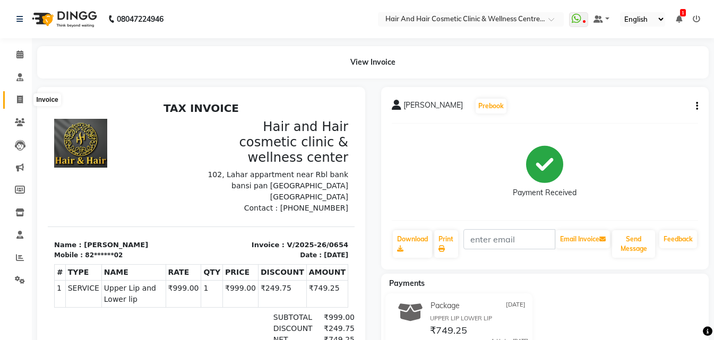
click at [18, 104] on span at bounding box center [20, 100] width 19 height 12
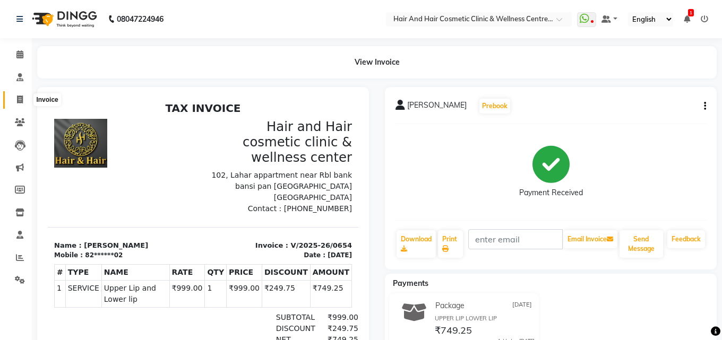
select select "service"
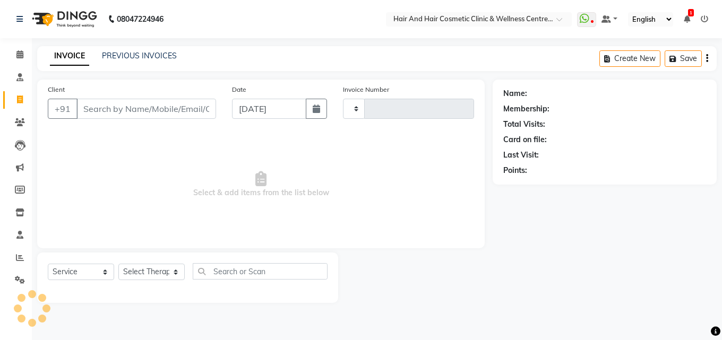
type input "0655"
select select "5272"
click at [105, 108] on input "Client" at bounding box center [146, 109] width 140 height 20
paste input "9887475439"
type input "9887475439"
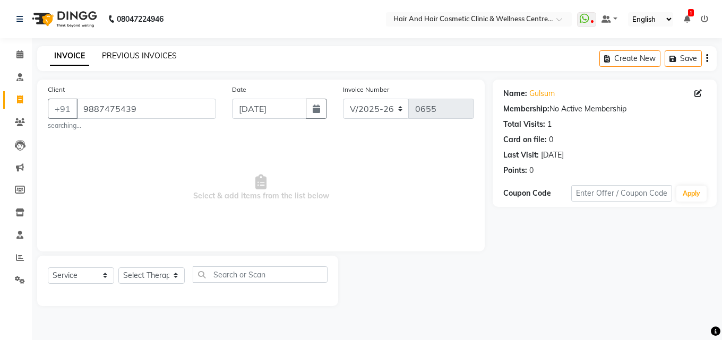
click at [155, 55] on link "PREVIOUS INVOICES" at bounding box center [139, 56] width 75 height 10
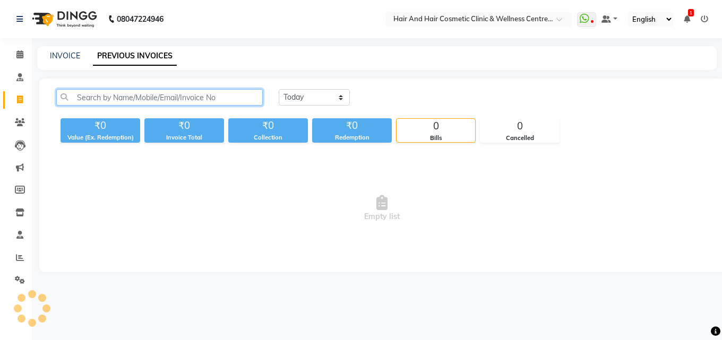
click at [129, 96] on input "text" at bounding box center [159, 97] width 207 height 16
paste input "9887475439"
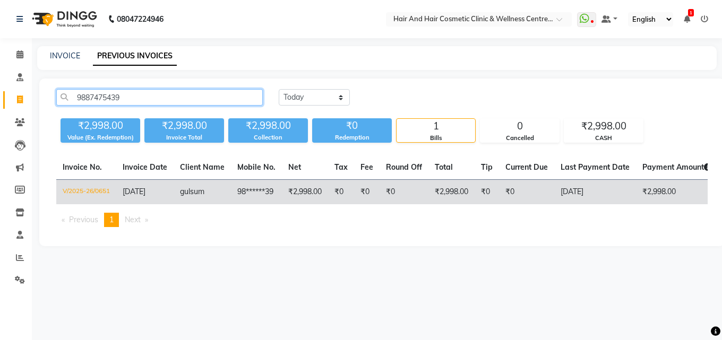
type input "9887475439"
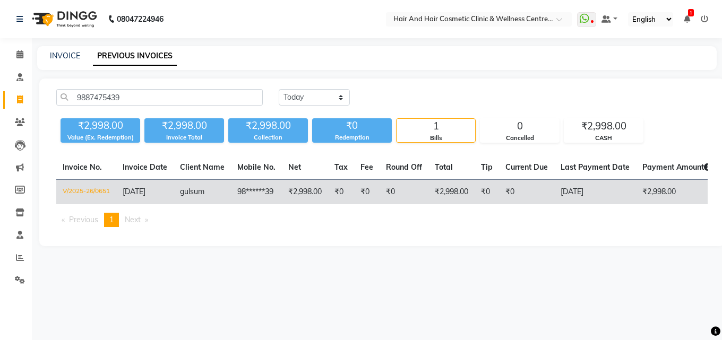
click at [622, 191] on td "[DATE]" at bounding box center [595, 192] width 82 height 25
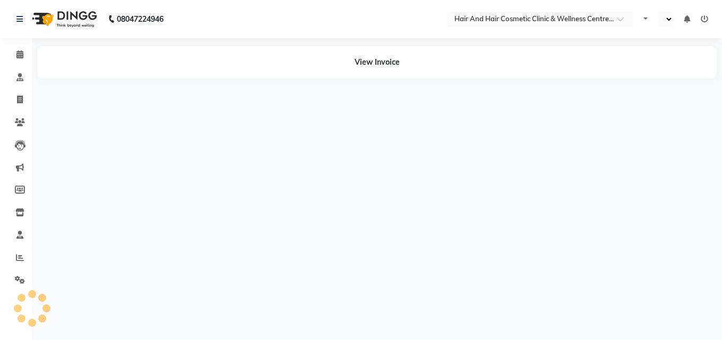
select select "en"
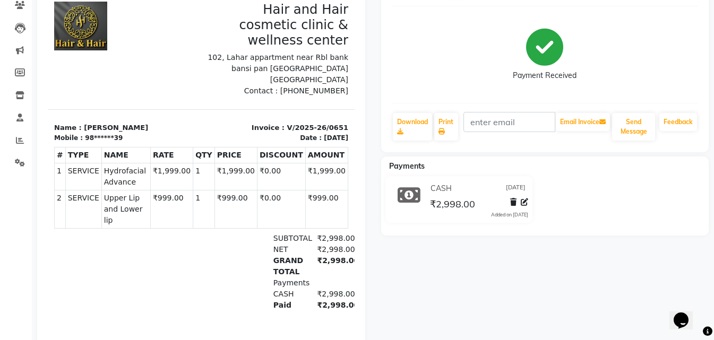
scroll to position [212, 0]
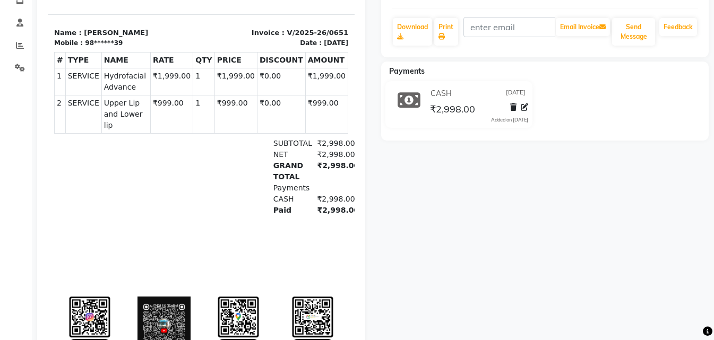
click at [510, 109] on div at bounding box center [517, 109] width 22 height 14
click at [517, 107] on div at bounding box center [517, 109] width 22 height 14
click at [515, 109] on icon at bounding box center [513, 107] width 6 height 7
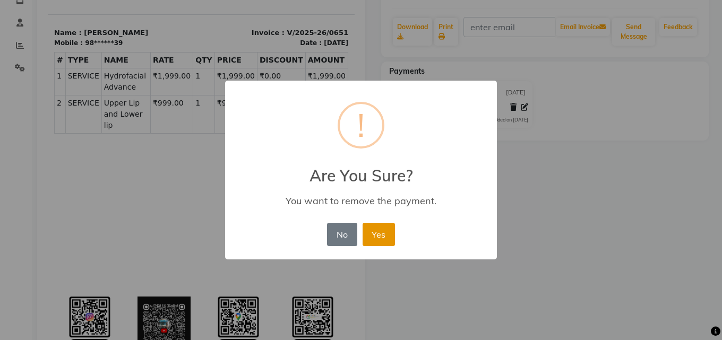
click at [383, 236] on button "Yes" at bounding box center [379, 234] width 32 height 23
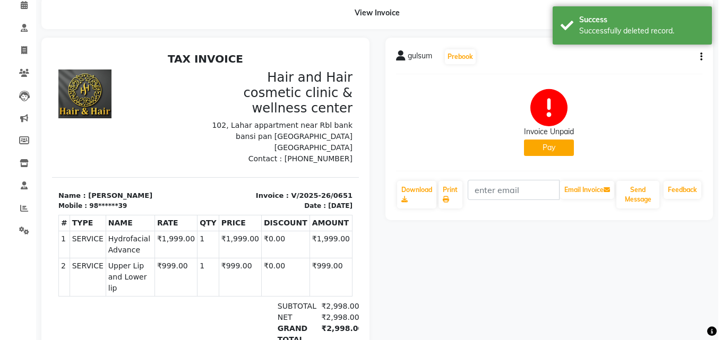
scroll to position [0, 0]
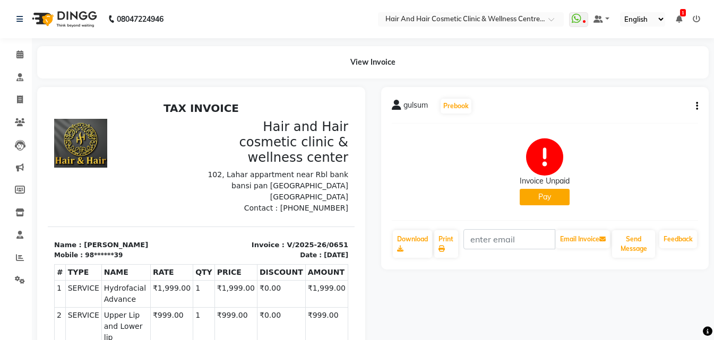
click at [695, 107] on button "button" at bounding box center [695, 106] width 6 height 11
click at [653, 78] on div "Cancel Invoice" at bounding box center [644, 79] width 73 height 13
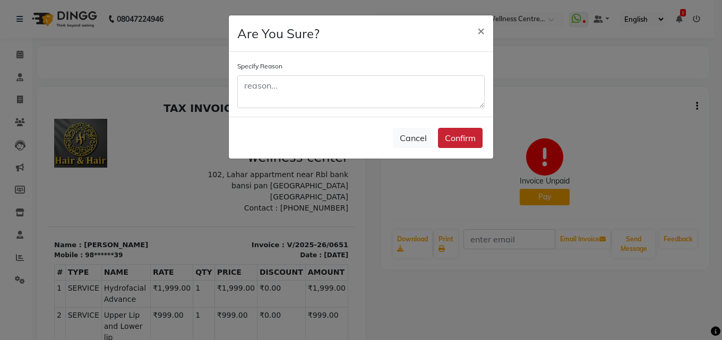
click at [471, 136] on button "Confirm" at bounding box center [460, 138] width 45 height 20
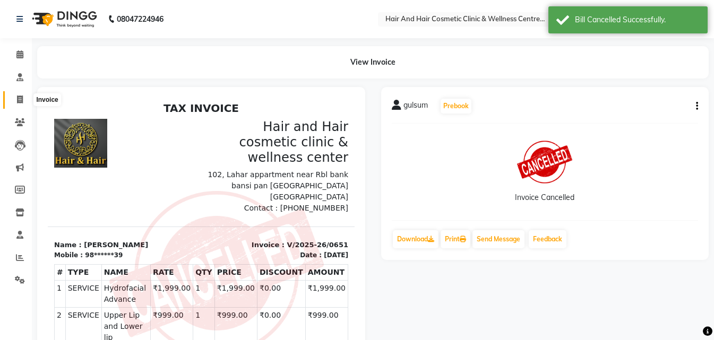
click at [18, 101] on icon at bounding box center [20, 100] width 6 height 8
select select "service"
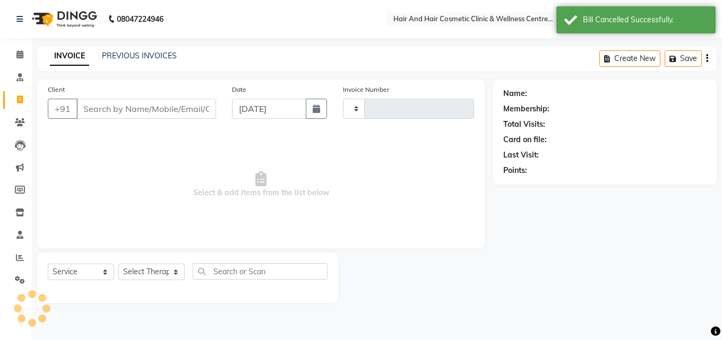
type input "0655"
select select "5272"
click at [96, 112] on input "Client" at bounding box center [146, 109] width 140 height 20
type input "9887475439"
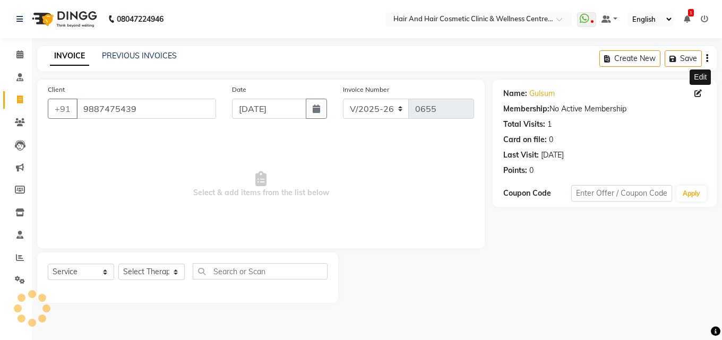
click at [699, 93] on icon at bounding box center [698, 93] width 7 height 7
select select "female"
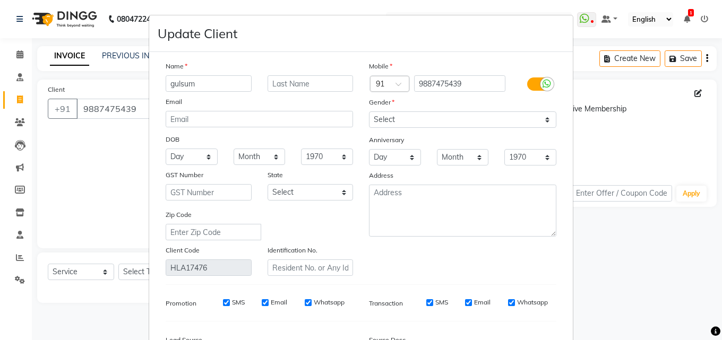
click at [214, 83] on input "gulsum" at bounding box center [209, 83] width 86 height 16
type input "g"
type input "mehzbin"
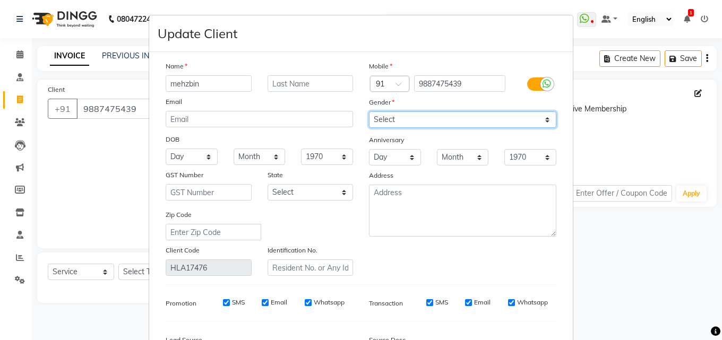
drag, startPoint x: 438, startPoint y: 121, endPoint x: 435, endPoint y: 127, distance: 7.1
click at [438, 121] on select "Select Male Female Other Prefer Not To Say" at bounding box center [462, 120] width 187 height 16
click at [369, 112] on select "Select Male Female Other Prefer Not To Say" at bounding box center [462, 120] width 187 height 16
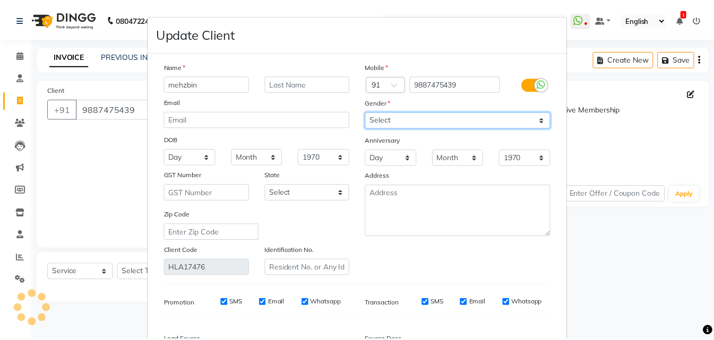
scroll to position [131, 0]
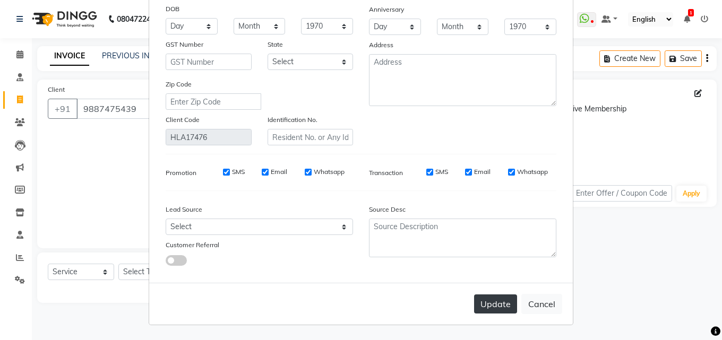
click at [487, 301] on button "Update" at bounding box center [495, 304] width 43 height 19
type input "98******39"
select select
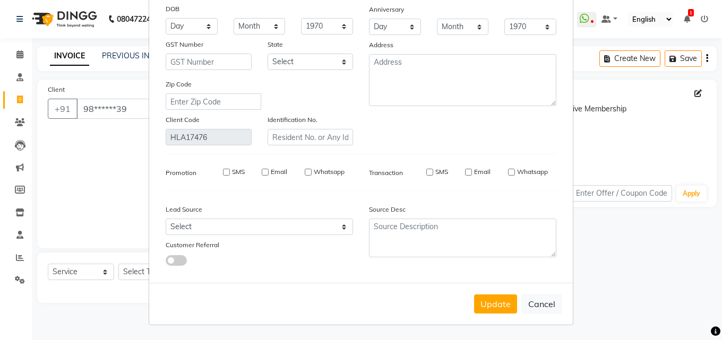
select select
checkbox input "false"
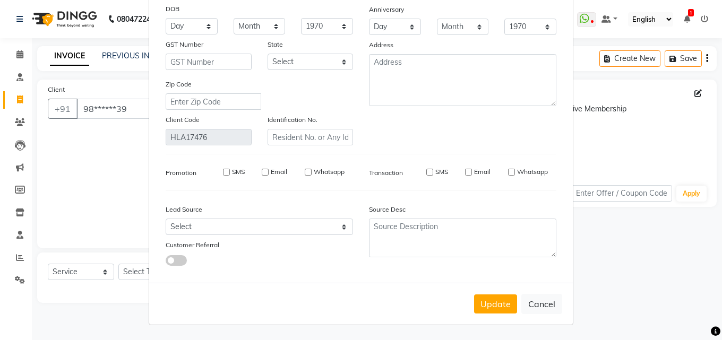
checkbox input "false"
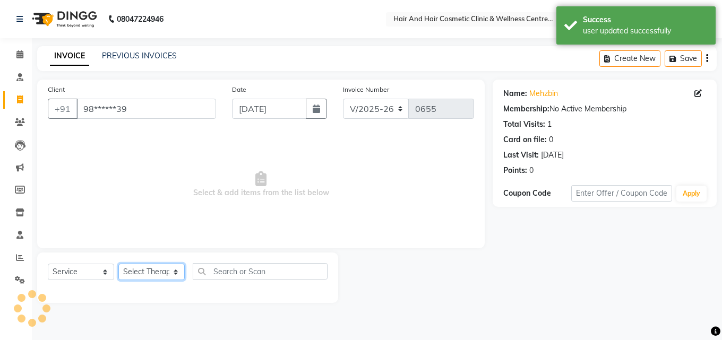
click at [155, 271] on select "Select Therapist ABHI BHORA DR MOHIT SAXSENA DR SHRUTI SAXSENA Frontdesk RAJ ME…" at bounding box center [151, 272] width 66 height 16
select select "34516"
click at [118, 264] on select "Select Therapist ABHI BHORA DR MOHIT SAXSENA DR SHRUTI SAXSENA Frontdesk RAJ ME…" at bounding box center [151, 272] width 66 height 16
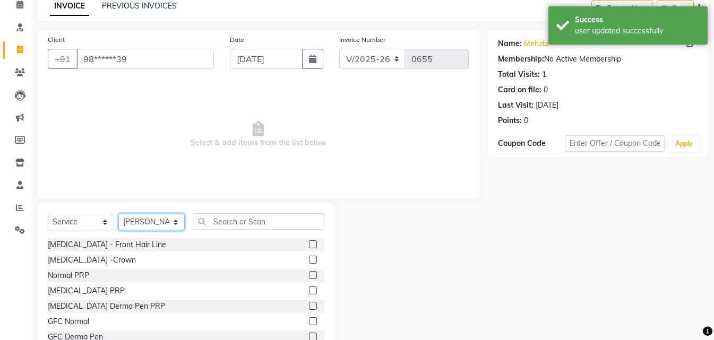
scroll to position [85, 0]
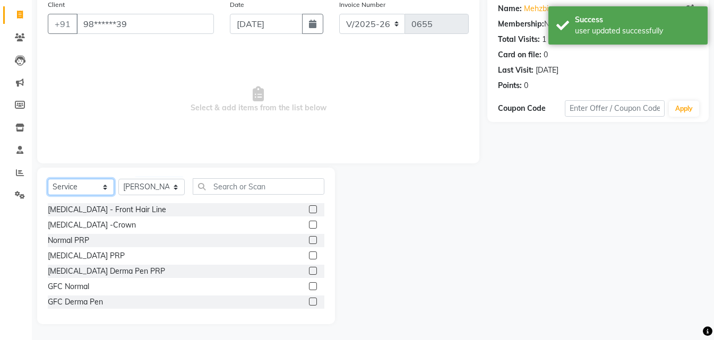
click at [100, 184] on select "Select Service Product Membership Package Voucher Prepaid Gift Card" at bounding box center [81, 187] width 66 height 16
click at [48, 195] on select "Select Service Product Membership Package Voucher Prepaid Gift Card" at bounding box center [81, 187] width 66 height 16
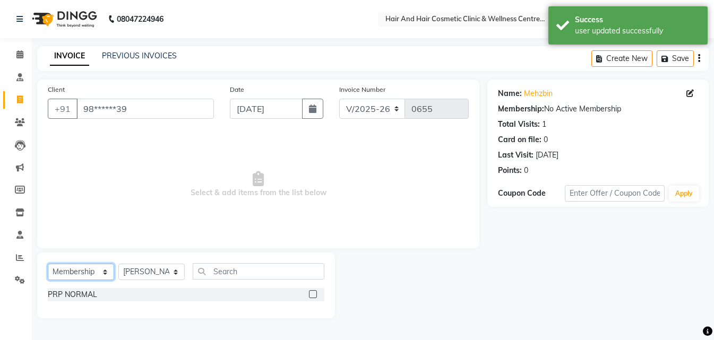
scroll to position [0, 0]
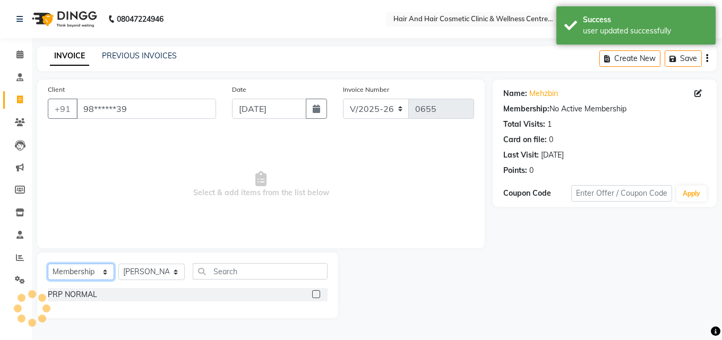
click at [97, 274] on select "Select Service Product Membership Package Voucher Prepaid Gift Card" at bounding box center [81, 272] width 66 height 16
select select "package"
click at [48, 264] on select "Select Service Product Membership Package Voucher Prepaid Gift Card" at bounding box center [81, 272] width 66 height 16
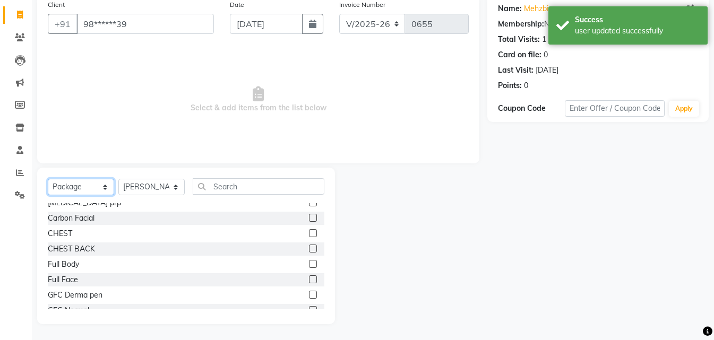
scroll to position [106, 0]
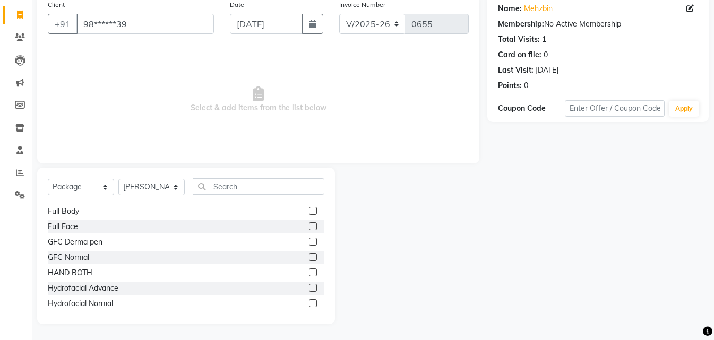
click at [309, 289] on label at bounding box center [313, 288] width 8 height 8
click at [309, 289] on input "checkbox" at bounding box center [312, 288] width 7 height 7
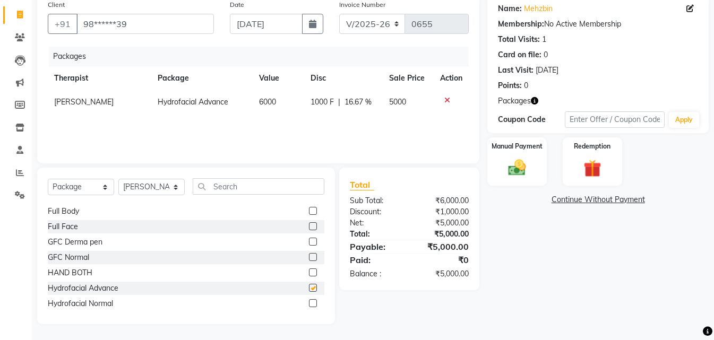
checkbox input "false"
click at [517, 172] on img at bounding box center [517, 168] width 30 height 21
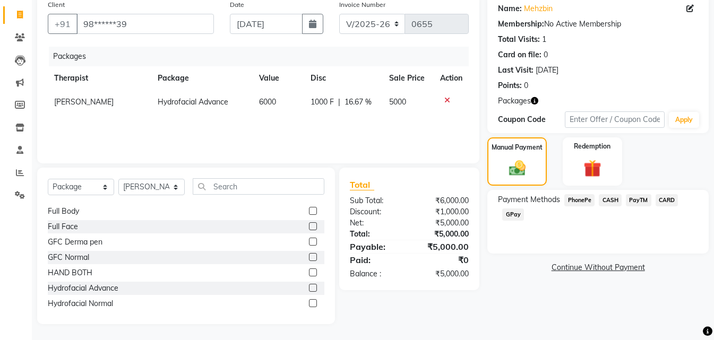
click at [609, 199] on span "CASH" at bounding box center [610, 200] width 23 height 12
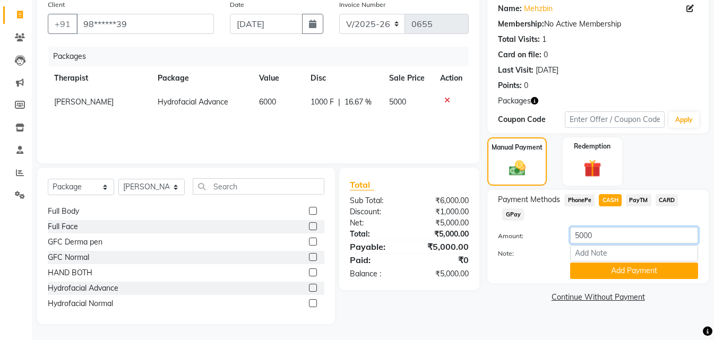
click at [579, 229] on input "5000" at bounding box center [634, 235] width 128 height 16
type input "3000"
click at [620, 272] on button "Add Payment" at bounding box center [634, 271] width 128 height 16
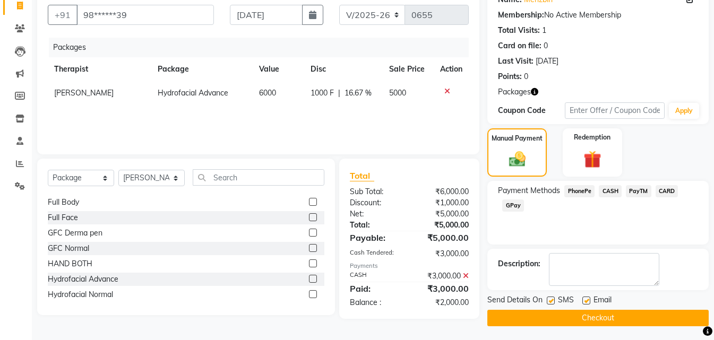
scroll to position [96, 0]
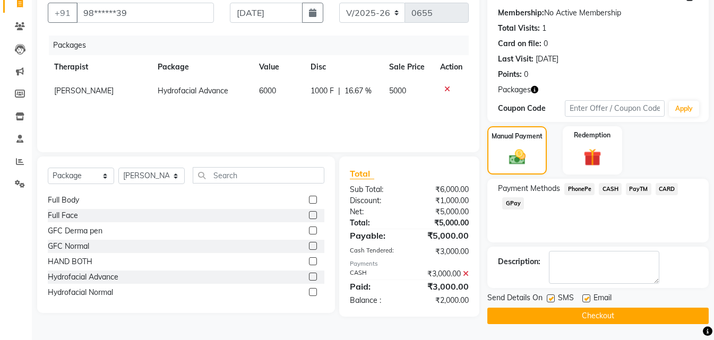
click at [549, 311] on button "Checkout" at bounding box center [597, 316] width 221 height 16
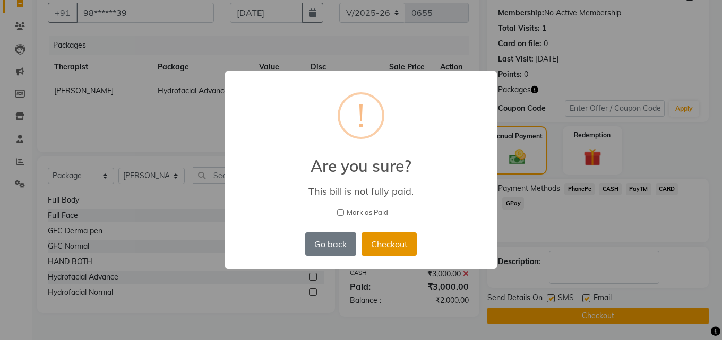
click at [414, 243] on button "Checkout" at bounding box center [389, 244] width 55 height 23
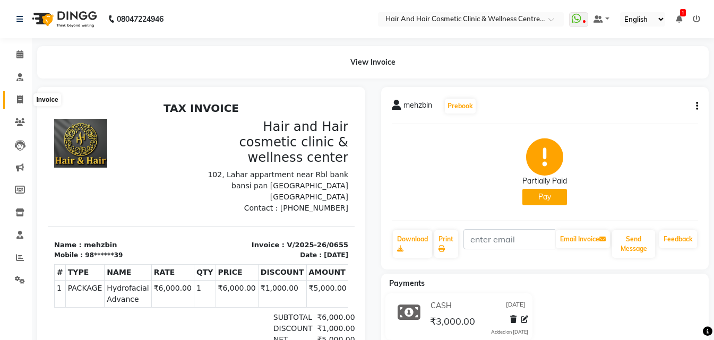
click at [18, 99] on icon at bounding box center [20, 100] width 6 height 8
select select "service"
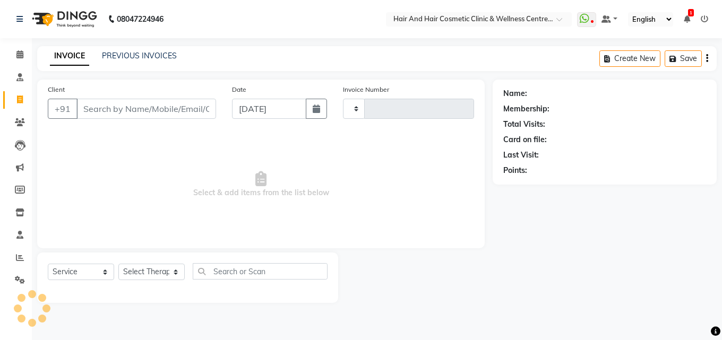
type input "0656"
select select "5272"
click at [89, 108] on input "Client" at bounding box center [146, 109] width 140 height 20
type input "9887475439"
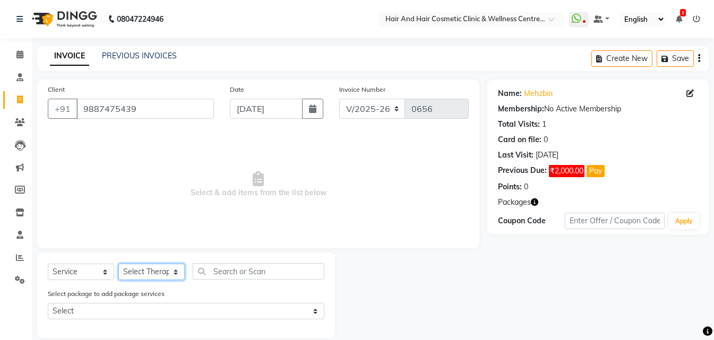
drag, startPoint x: 151, startPoint y: 278, endPoint x: 153, endPoint y: 270, distance: 7.6
click at [151, 277] on select "Select Therapist ABHI BHORA DR MOHIT SAXSENA DR SHRUTI SAXSENA Frontdesk RAJ ME…" at bounding box center [151, 272] width 66 height 16
select select "34516"
click at [118, 264] on select "Select Therapist ABHI BHORA DR MOHIT SAXSENA DR SHRUTI SAXSENA Frontdesk RAJ ME…" at bounding box center [151, 272] width 66 height 16
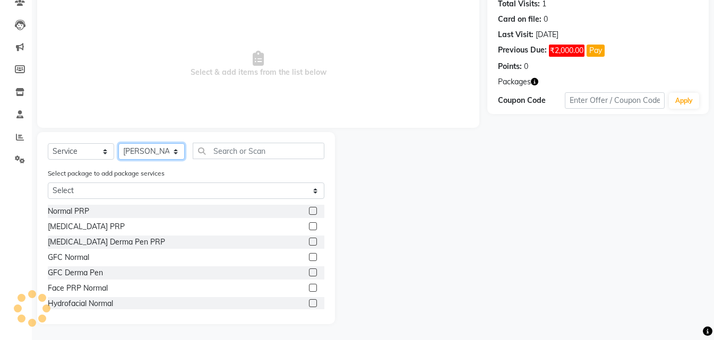
scroll to position [53, 0]
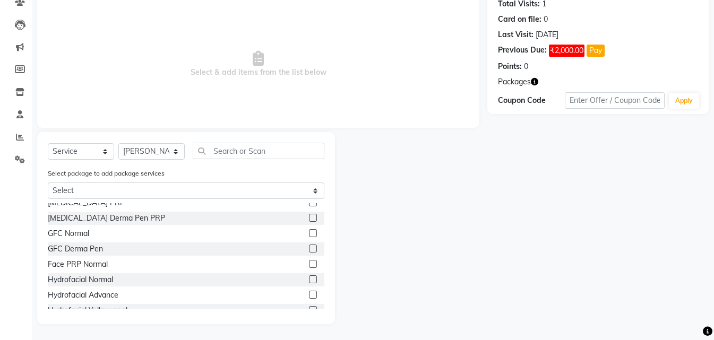
click at [309, 295] on label at bounding box center [313, 295] width 8 height 8
click at [309, 295] on input "checkbox" at bounding box center [312, 295] width 7 height 7
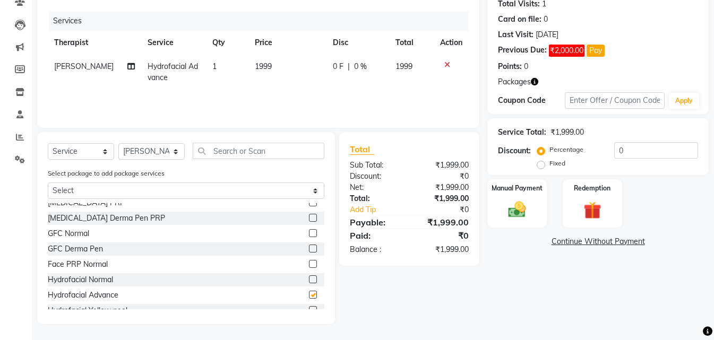
checkbox input "false"
click at [592, 211] on img at bounding box center [593, 210] width 30 height 23
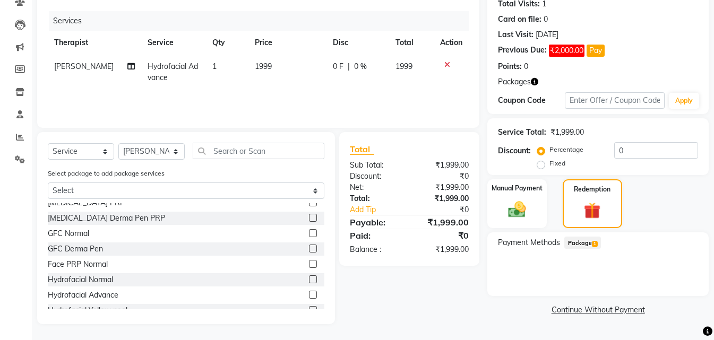
click at [570, 247] on span "Package 1" at bounding box center [582, 243] width 37 height 12
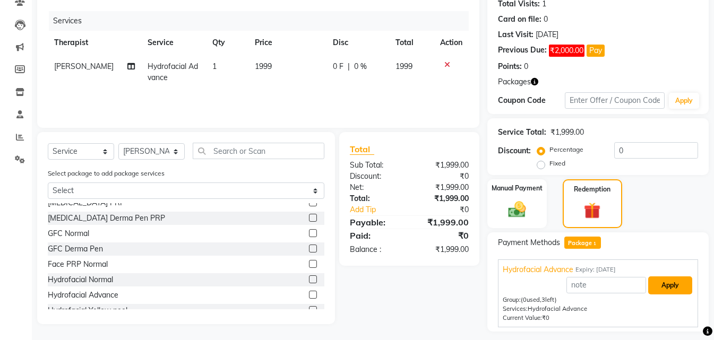
click at [680, 277] on button "Apply" at bounding box center [670, 286] width 44 height 18
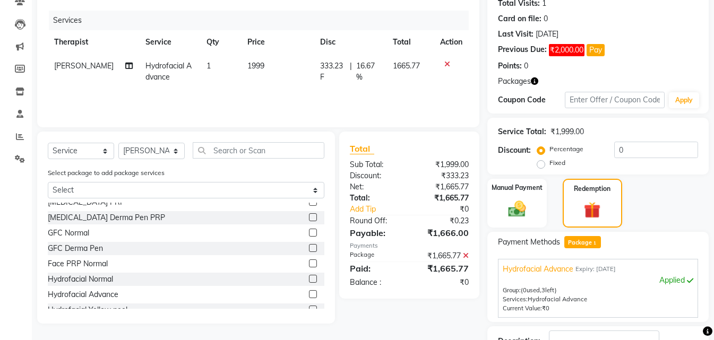
scroll to position [201, 0]
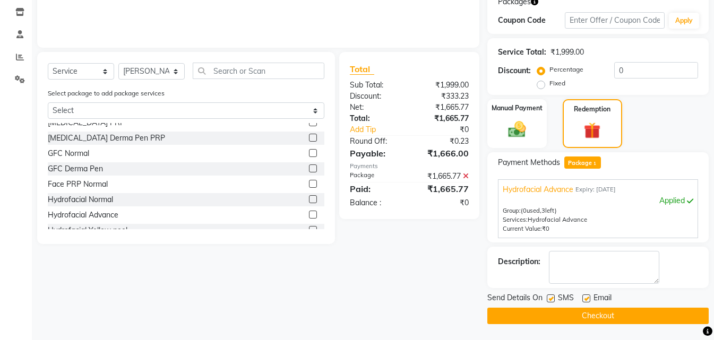
click at [552, 295] on label at bounding box center [551, 299] width 8 height 8
click at [552, 296] on input "checkbox" at bounding box center [550, 299] width 7 height 7
checkbox input "false"
click at [549, 312] on button "Checkout" at bounding box center [597, 316] width 221 height 16
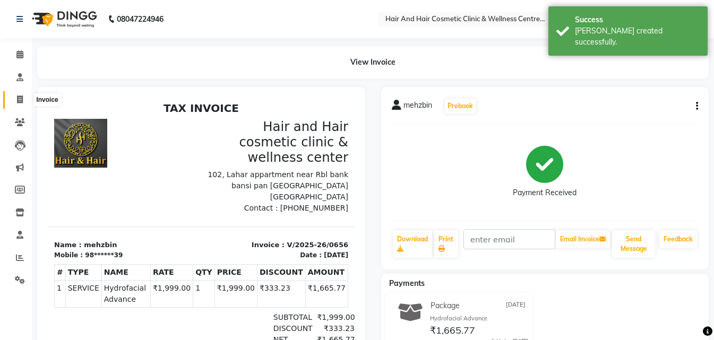
click at [20, 97] on icon at bounding box center [20, 100] width 6 height 8
select select "service"
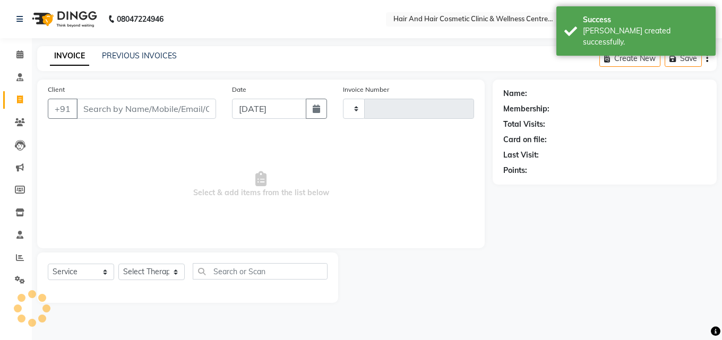
type input "0657"
select select "5272"
click at [107, 109] on input "Client" at bounding box center [146, 109] width 140 height 20
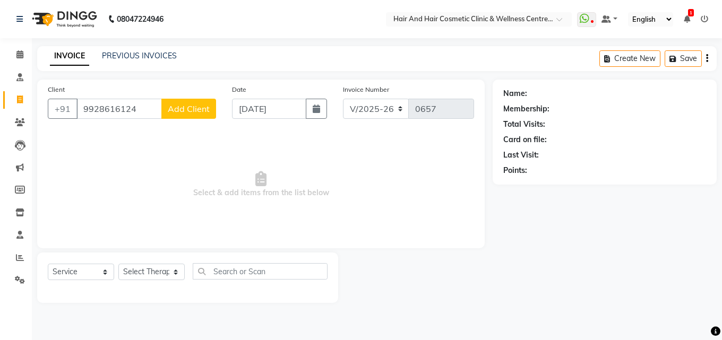
type input "9928616124"
click at [201, 103] on button "Add Client" at bounding box center [188, 109] width 55 height 20
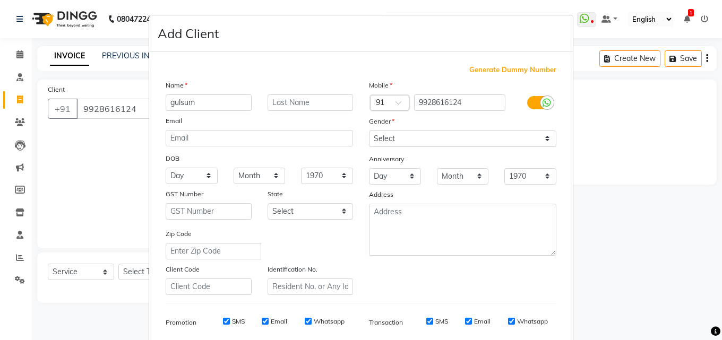
type input "gulsum"
click at [394, 145] on select "Select Male Female Other Prefer Not To Say" at bounding box center [462, 139] width 187 height 16
select select "female"
click at [369, 131] on select "Select Male Female Other Prefer Not To Say" at bounding box center [462, 139] width 187 height 16
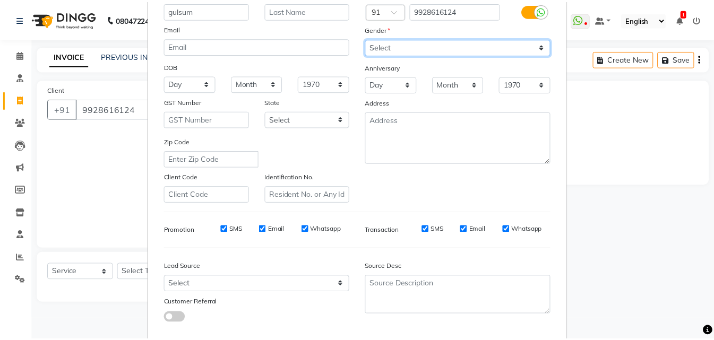
scroll to position [150, 0]
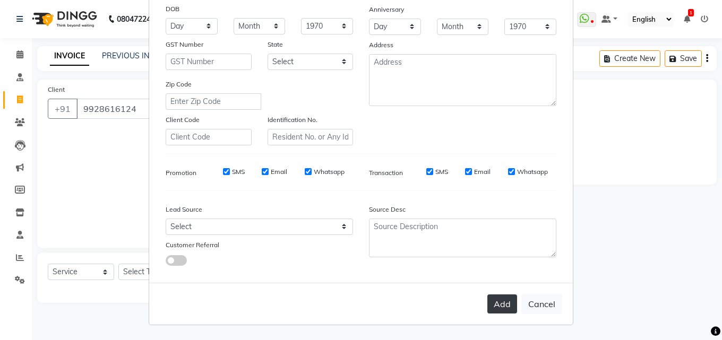
click at [504, 301] on button "Add" at bounding box center [502, 304] width 30 height 19
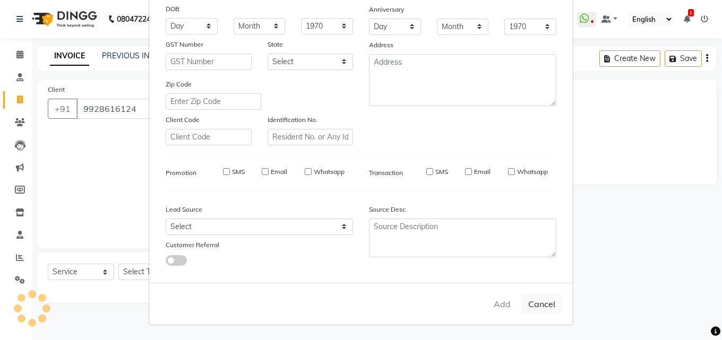
type input "99******24"
select select
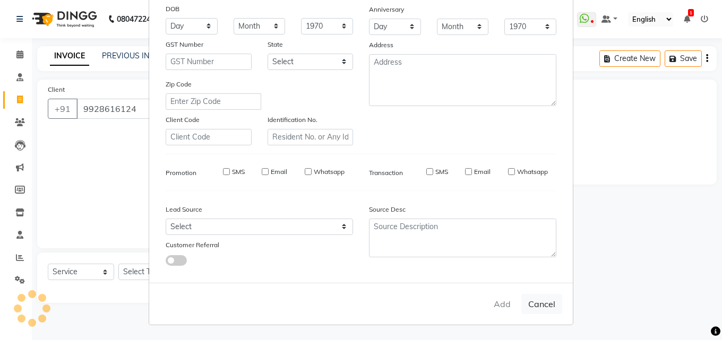
select select
checkbox input "false"
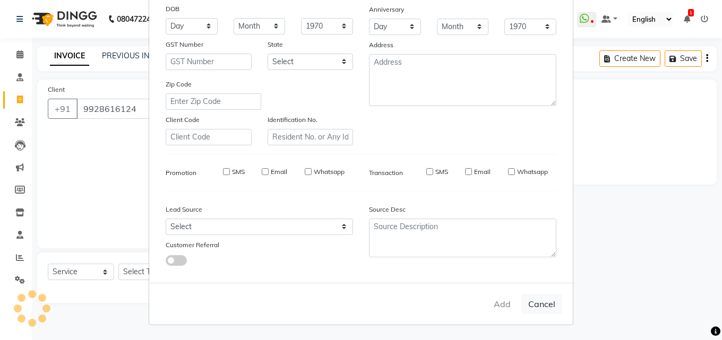
checkbox input "false"
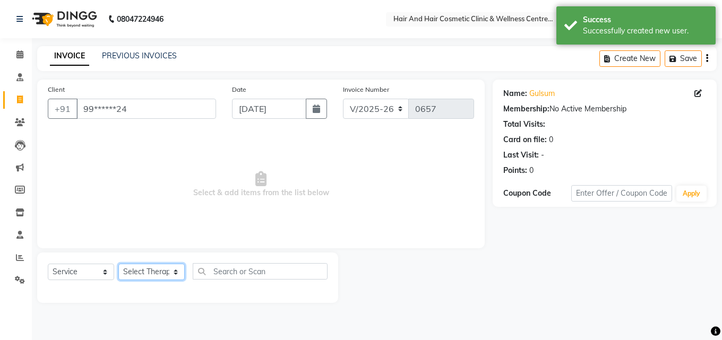
click at [135, 271] on select "Select Therapist ABHI BHORA DR MOHIT SAXSENA DR SHRUTI SAXSENA Frontdesk RAJ ME…" at bounding box center [151, 272] width 66 height 16
select select "34516"
click at [118, 264] on select "Select Therapist ABHI BHORA DR MOHIT SAXSENA DR SHRUTI SAXSENA Frontdesk RAJ ME…" at bounding box center [151, 272] width 66 height 16
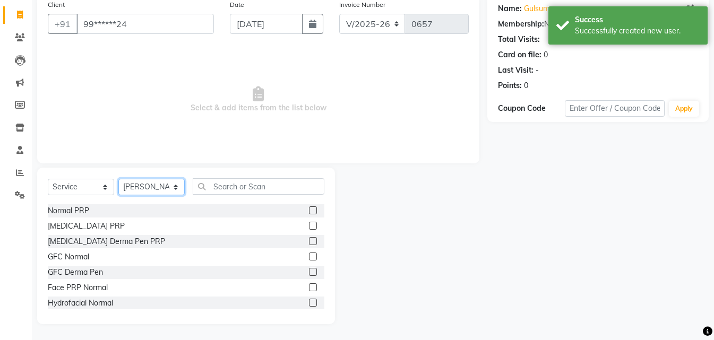
scroll to position [53, 0]
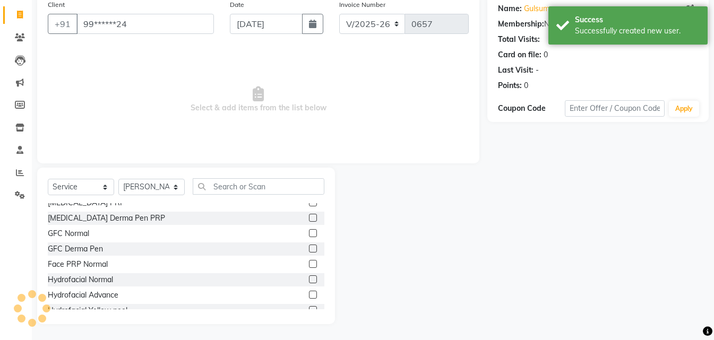
click at [309, 296] on label at bounding box center [313, 295] width 8 height 8
click at [309, 296] on input "checkbox" at bounding box center [312, 295] width 7 height 7
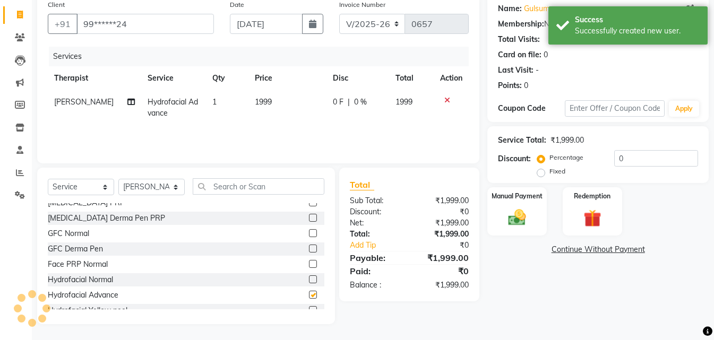
checkbox input "false"
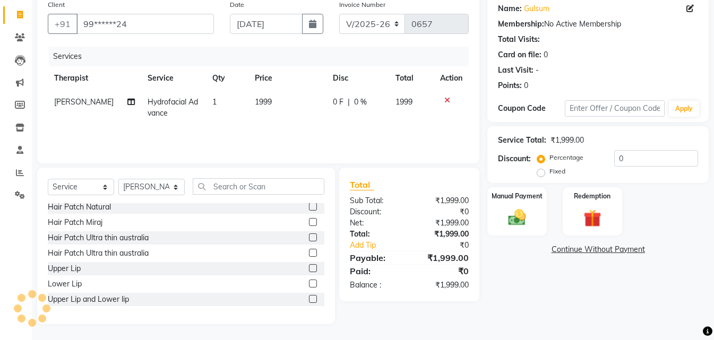
scroll to position [212, 0]
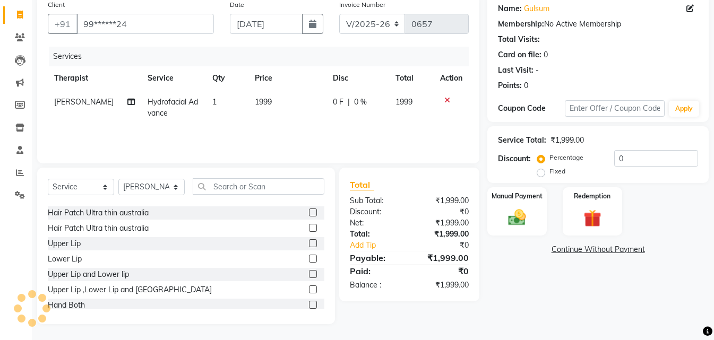
click at [309, 272] on label at bounding box center [313, 274] width 8 height 8
click at [309, 272] on input "checkbox" at bounding box center [312, 274] width 7 height 7
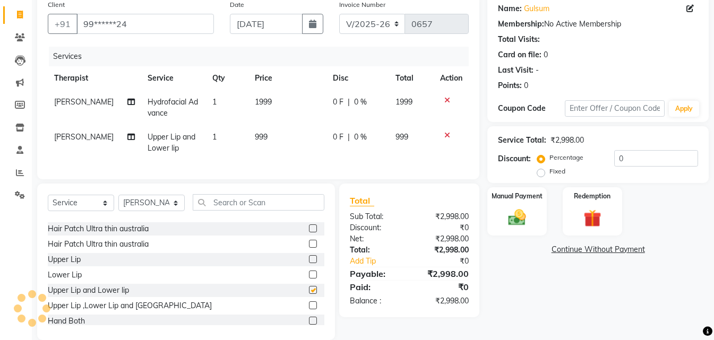
checkbox input "false"
click at [522, 218] on img at bounding box center [517, 217] width 30 height 21
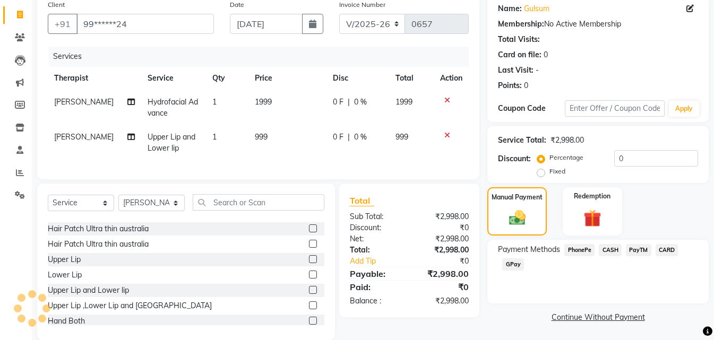
click at [613, 249] on span "CASH" at bounding box center [610, 250] width 23 height 12
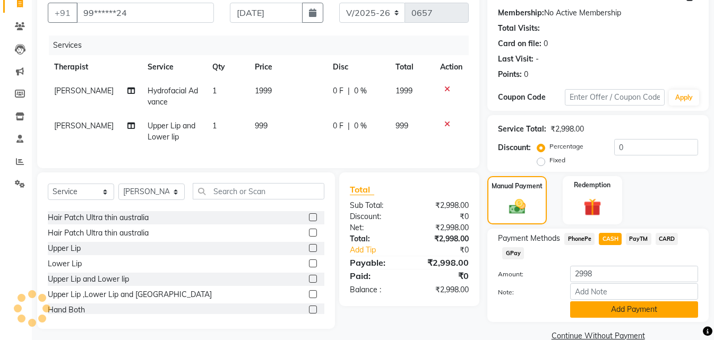
scroll to position [116, 0]
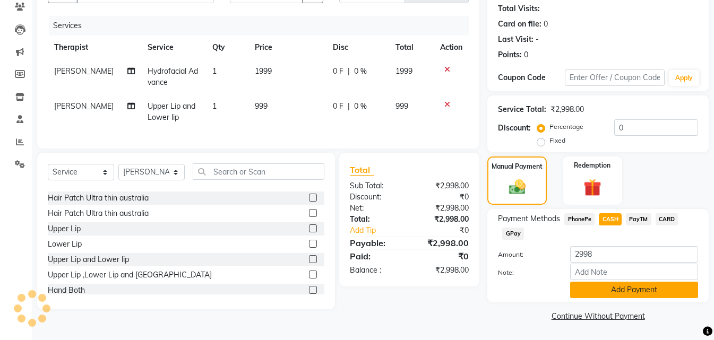
click at [612, 294] on button "Add Payment" at bounding box center [634, 290] width 128 height 16
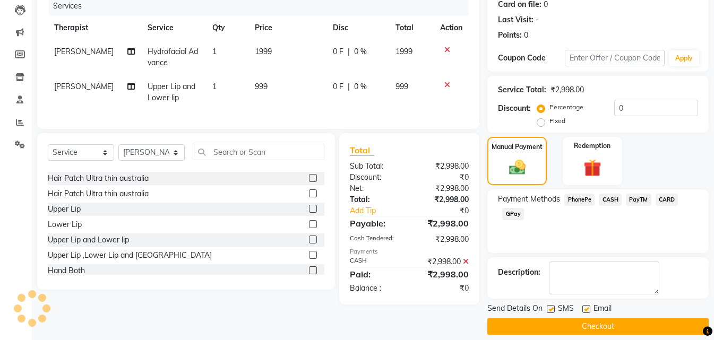
scroll to position [146, 0]
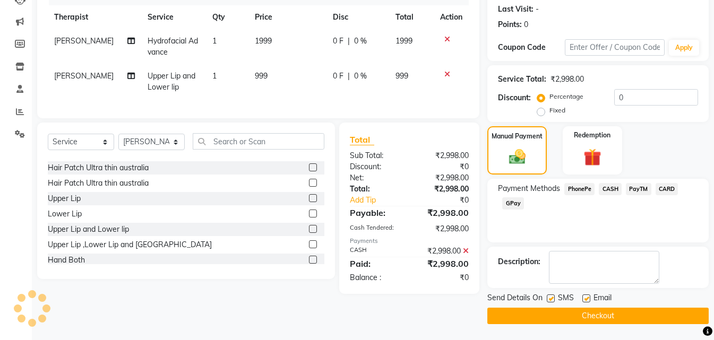
click at [580, 314] on button "Checkout" at bounding box center [597, 316] width 221 height 16
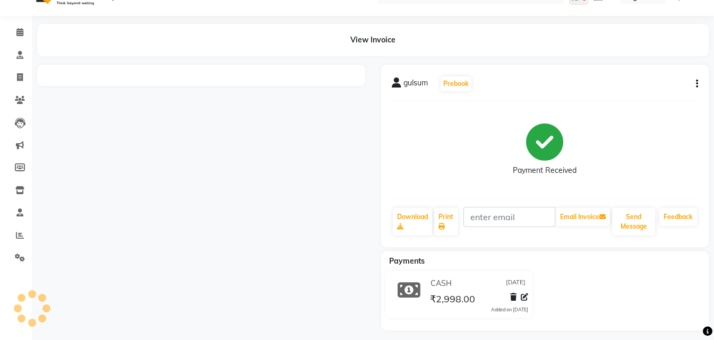
scroll to position [29, 0]
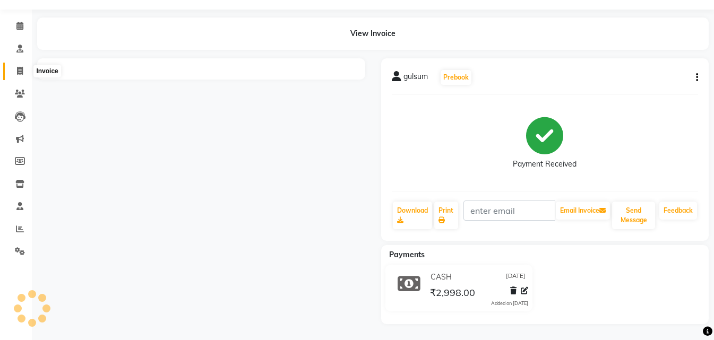
click at [23, 69] on icon at bounding box center [20, 71] width 6 height 8
select select "service"
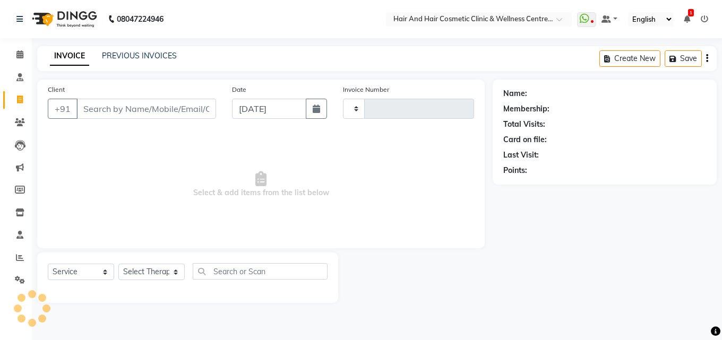
click at [126, 113] on input "Client" at bounding box center [146, 109] width 140 height 20
type input "6375324398"
click at [313, 111] on icon "button" at bounding box center [316, 109] width 7 height 8
select select "9"
select select "2025"
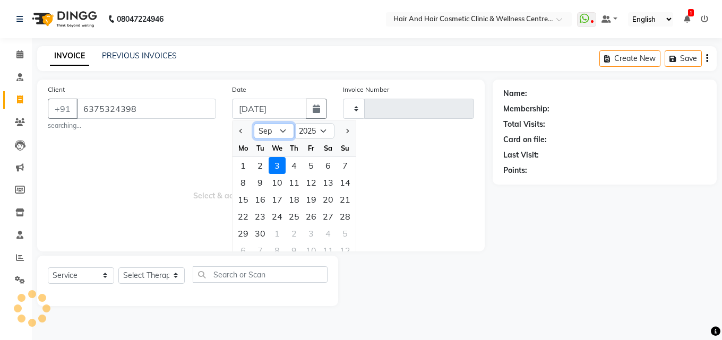
click at [271, 132] on select "Jan Feb Mar Apr May Jun Jul Aug Sep Oct Nov Dec" at bounding box center [274, 131] width 40 height 16
select select "8"
click at [254, 123] on select "Jan Feb Mar Apr May Jun Jul Aug Sep Oct Nov Dec" at bounding box center [274, 131] width 40 height 16
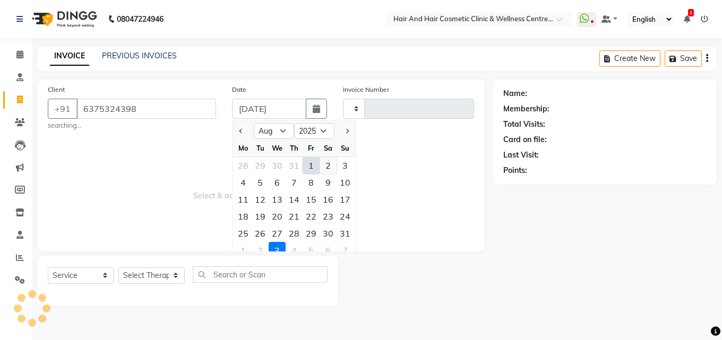
click at [332, 166] on div "2" at bounding box center [328, 165] width 17 height 17
type input "02-08-2025"
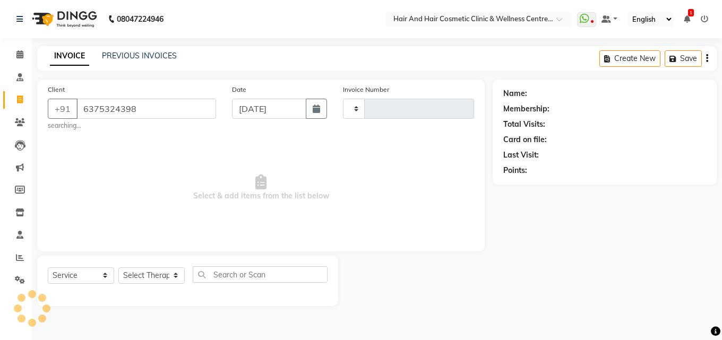
type input "0658"
select select "5273"
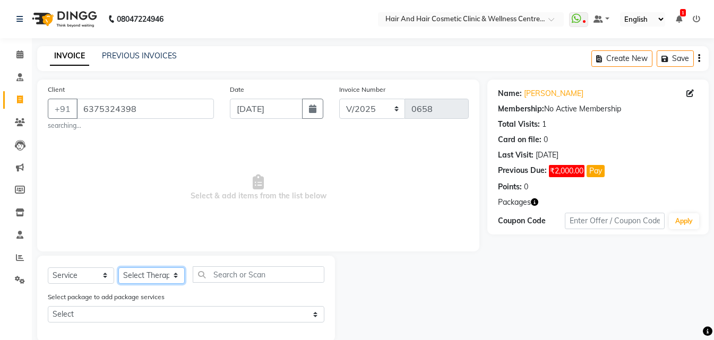
click at [130, 277] on select "Select Therapist ABHI BHORA DR MOHIT SAXSENA DR SHRUTI SAXSENA Frontdesk RAJ ME…" at bounding box center [151, 276] width 66 height 16
select select "34516"
click at [118, 268] on select "Select Therapist ABHI BHORA DR MOHIT SAXSENA DR SHRUTI SAXSENA Frontdesk RAJ ME…" at bounding box center [151, 276] width 66 height 16
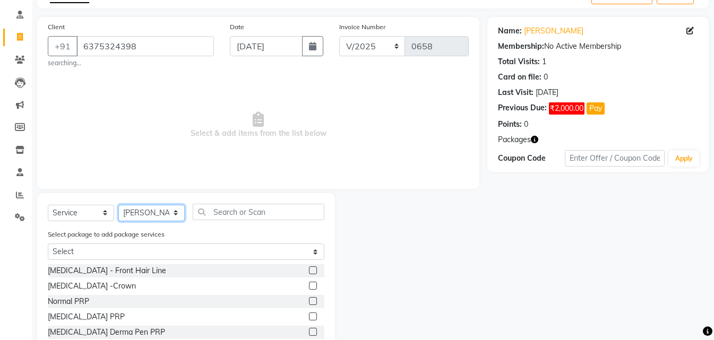
scroll to position [124, 0]
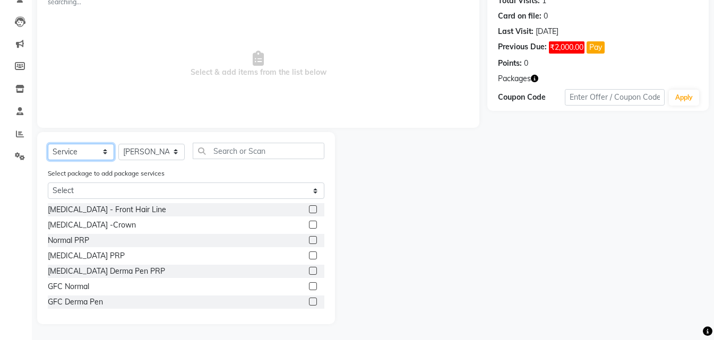
click at [87, 156] on select "Select Service Product Membership Package Voucher Prepaid Gift Card" at bounding box center [81, 152] width 66 height 16
select select "package"
click at [48, 160] on select "Select Service Product Membership Package Voucher Prepaid Gift Card" at bounding box center [81, 152] width 66 height 16
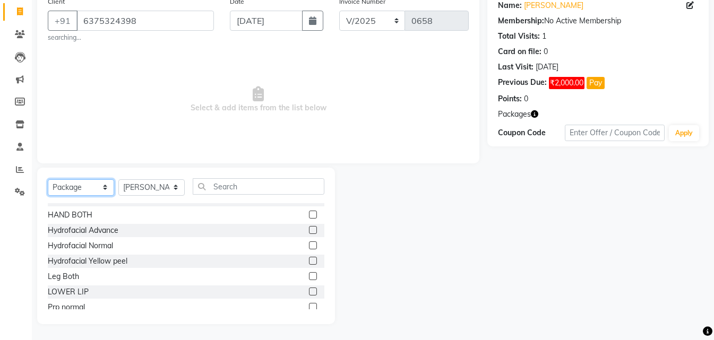
scroll to position [111, 0]
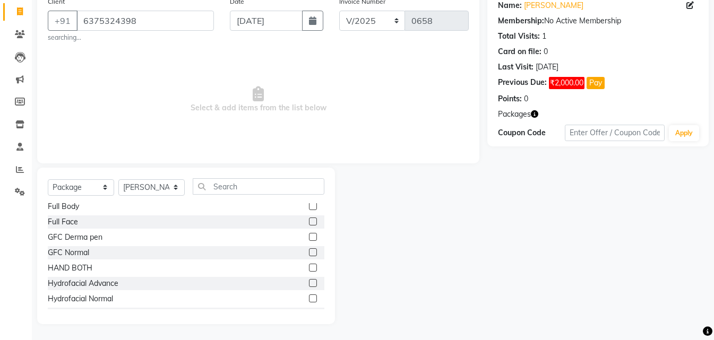
click at [309, 222] on label at bounding box center [313, 222] width 8 height 8
click at [309, 222] on input "checkbox" at bounding box center [312, 222] width 7 height 7
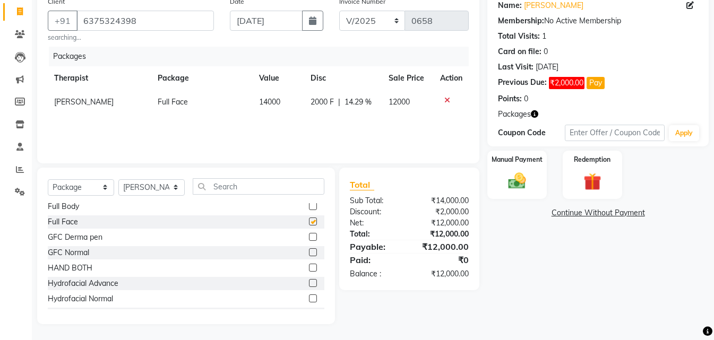
checkbox input "false"
click at [314, 100] on span "2000 F" at bounding box center [322, 102] width 23 height 11
select select "34516"
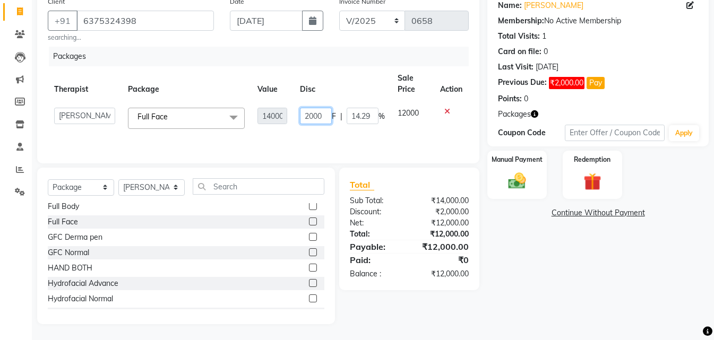
click at [310, 115] on input "2000" at bounding box center [316, 116] width 32 height 16
type input "000"
click at [520, 177] on img at bounding box center [517, 181] width 30 height 21
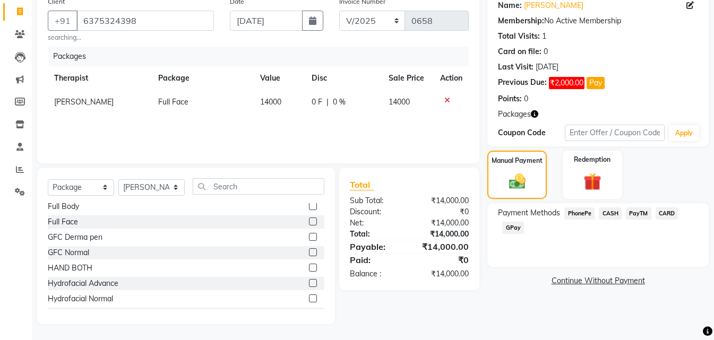
click at [520, 227] on span "GPay" at bounding box center [513, 228] width 22 height 12
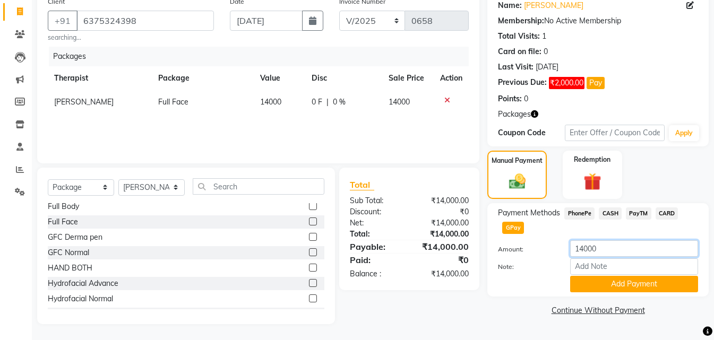
click at [583, 249] on input "14000" at bounding box center [634, 249] width 128 height 16
click at [605, 214] on span "CASH" at bounding box center [610, 214] width 23 height 12
click at [584, 247] on input "14000" at bounding box center [634, 249] width 128 height 16
type input "2000"
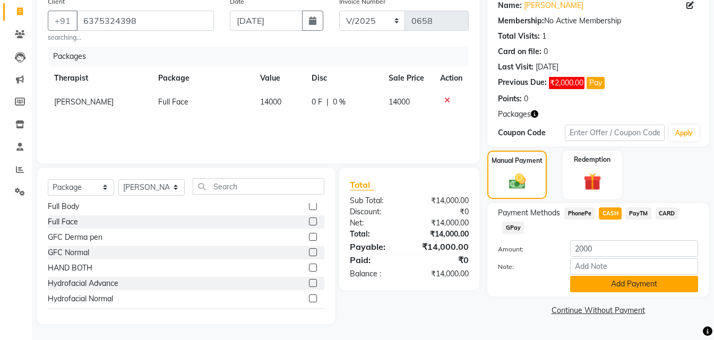
click at [611, 281] on button "Add Payment" at bounding box center [634, 284] width 128 height 16
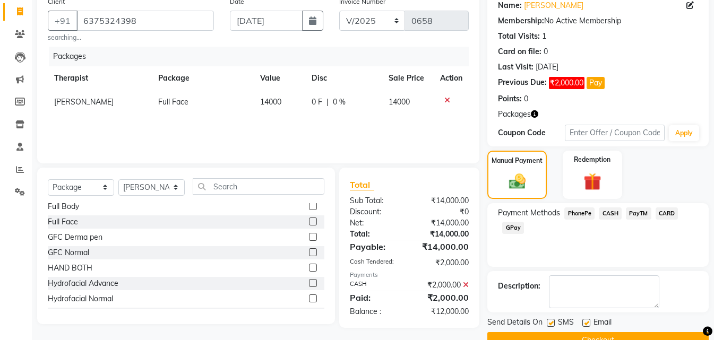
click at [552, 321] on label at bounding box center [551, 323] width 8 height 8
click at [552, 321] on input "checkbox" at bounding box center [550, 323] width 7 height 7
checkbox input "false"
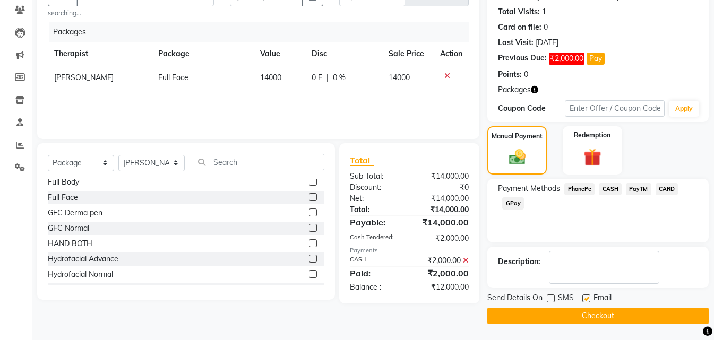
click at [547, 319] on button "Checkout" at bounding box center [597, 316] width 221 height 16
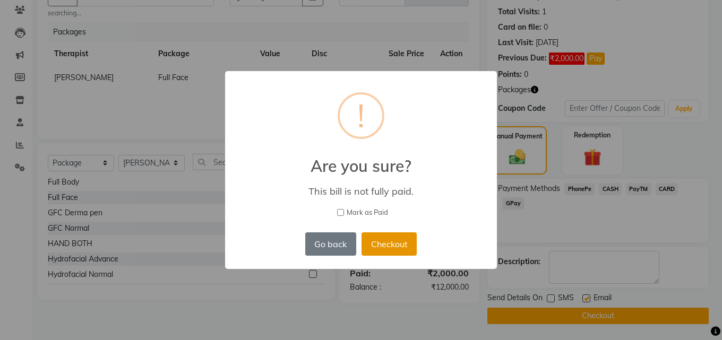
click at [400, 241] on button "Checkout" at bounding box center [389, 244] width 55 height 23
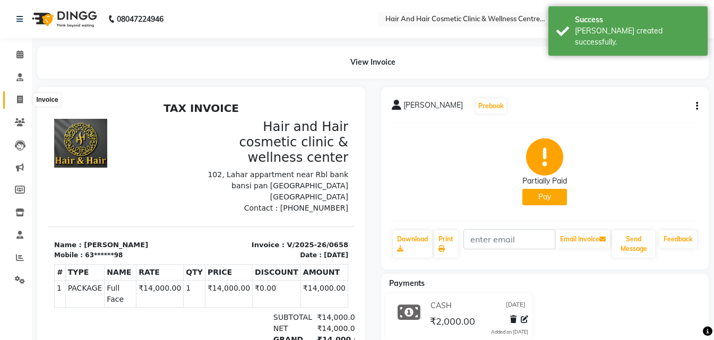
click at [12, 97] on span at bounding box center [20, 100] width 19 height 12
select select "service"
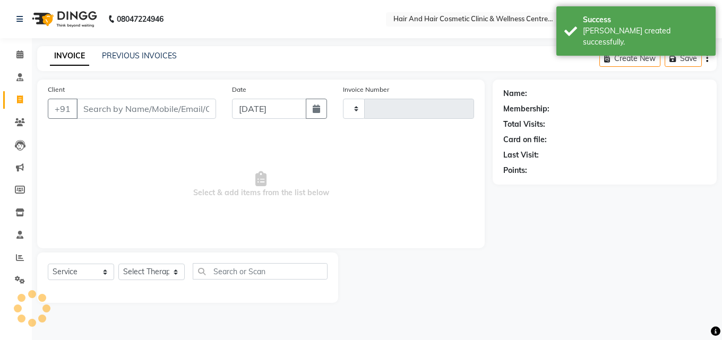
type input "0659"
select select "5272"
click at [102, 109] on input "Client" at bounding box center [146, 109] width 140 height 20
type input "6375324398"
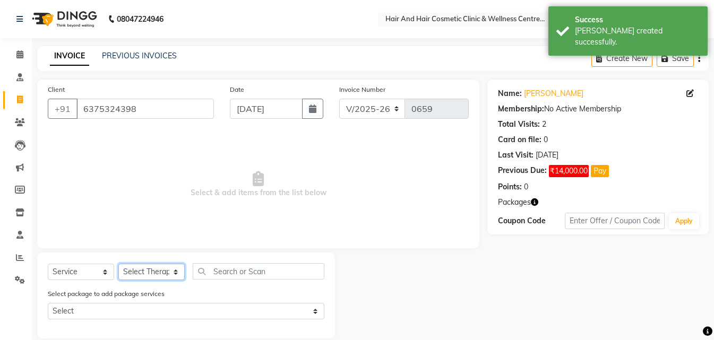
drag, startPoint x: 140, startPoint y: 272, endPoint x: 141, endPoint y: 267, distance: 5.4
click at [140, 272] on select "Select Therapist ABHI BHORA DR MOHIT SAXSENA DR SHRUTI SAXSENA Frontdesk RAJ ME…" at bounding box center [151, 272] width 66 height 16
select select "34516"
click at [118, 264] on select "Select Therapist ABHI BHORA DR MOHIT SAXSENA DR SHRUTI SAXSENA Frontdesk RAJ ME…" at bounding box center [151, 272] width 66 height 16
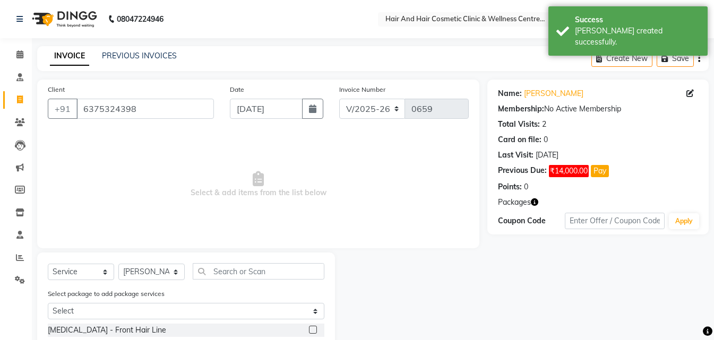
drag, startPoint x: 316, startPoint y: 111, endPoint x: 306, endPoint y: 119, distance: 13.3
click at [316, 114] on button "button" at bounding box center [312, 109] width 21 height 20
select select "9"
select select "2025"
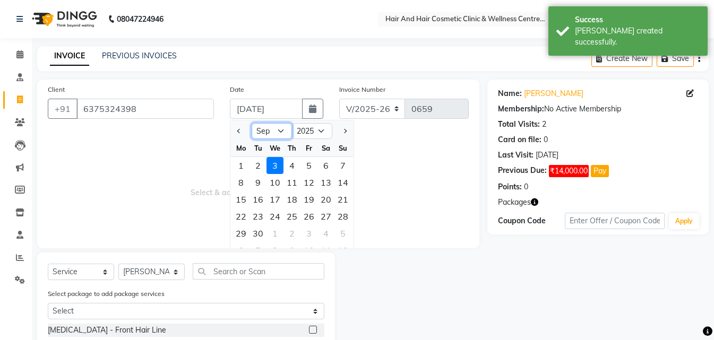
click at [274, 131] on select "Jan Feb Mar Apr May Jun Jul Aug Sep Oct Nov Dec" at bounding box center [272, 131] width 40 height 16
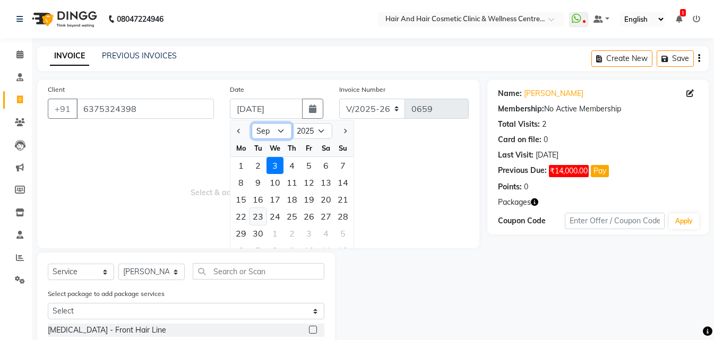
select select "8"
click at [252, 123] on select "Jan Feb Mar Apr May Jun Jul Aug Sep Oct Nov Dec" at bounding box center [272, 131] width 40 height 16
click at [325, 173] on div "2" at bounding box center [326, 165] width 17 height 17
type input "02-08-2025"
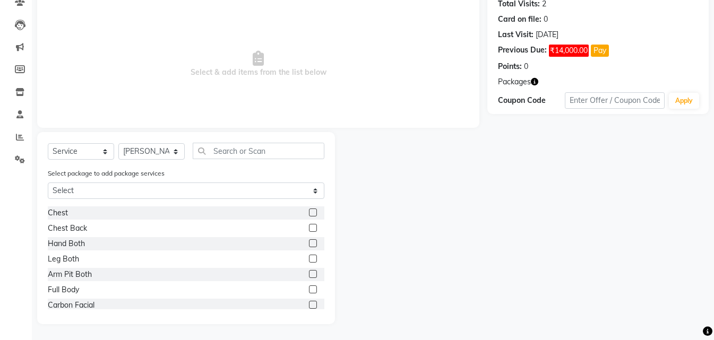
scroll to position [494, 0]
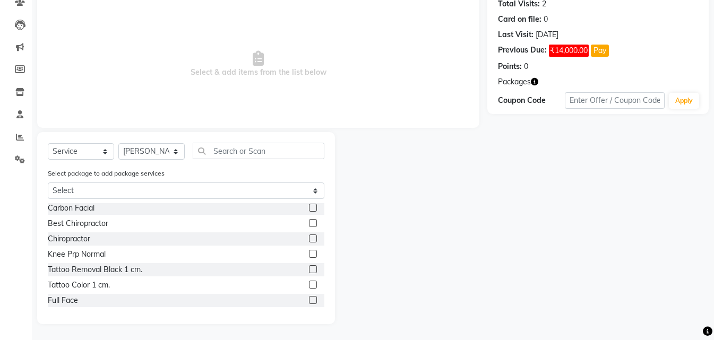
click at [309, 303] on label at bounding box center [313, 300] width 8 height 8
click at [309, 303] on input "checkbox" at bounding box center [312, 300] width 7 height 7
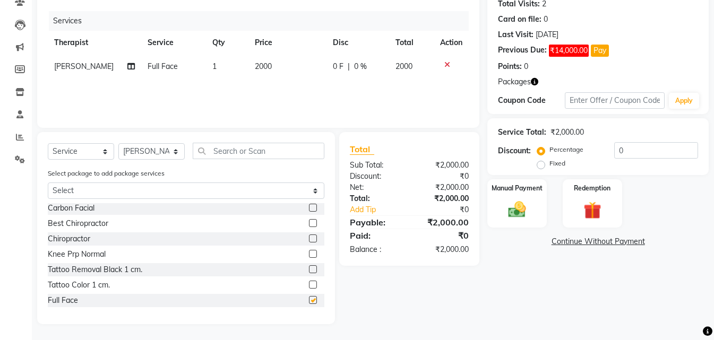
checkbox input "false"
click at [585, 208] on img at bounding box center [593, 210] width 30 height 23
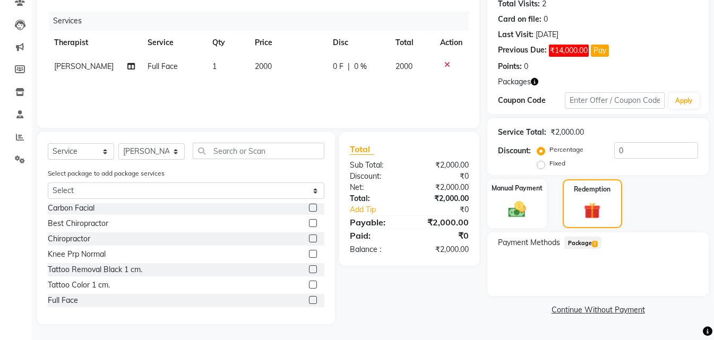
click at [584, 239] on span "Package 2" at bounding box center [582, 243] width 37 height 12
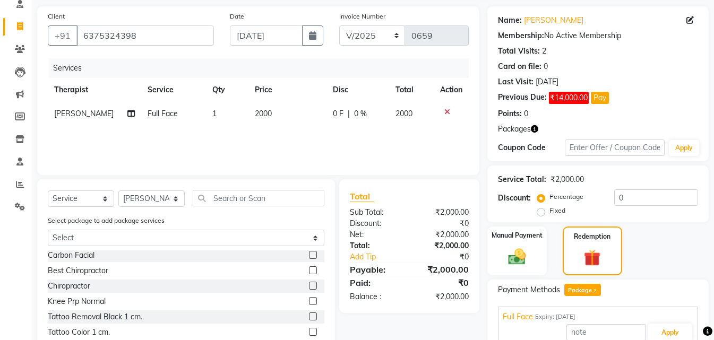
scroll to position [175, 0]
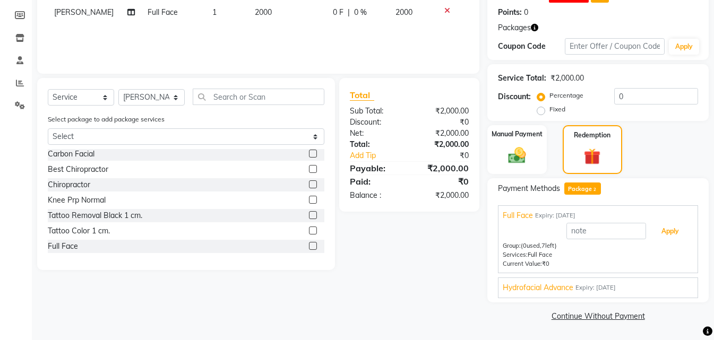
drag, startPoint x: 670, startPoint y: 232, endPoint x: 654, endPoint y: 237, distance: 16.6
click at [670, 232] on button "Apply" at bounding box center [670, 231] width 44 height 18
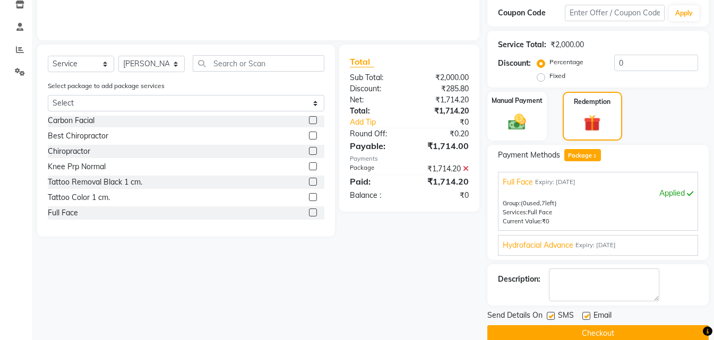
scroll to position [226, 0]
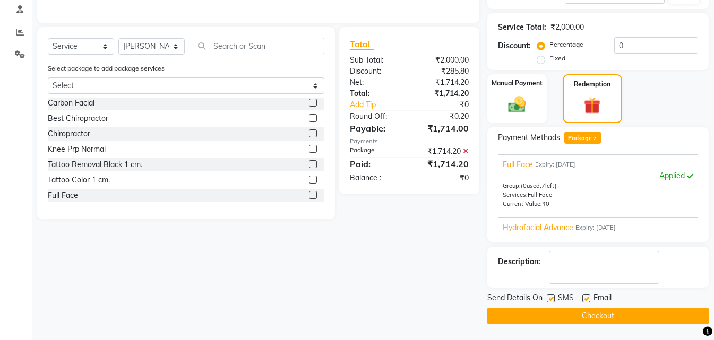
click at [550, 300] on label at bounding box center [551, 299] width 8 height 8
click at [550, 300] on input "checkbox" at bounding box center [550, 299] width 7 height 7
checkbox input "false"
click at [546, 315] on button "Checkout" at bounding box center [597, 316] width 221 height 16
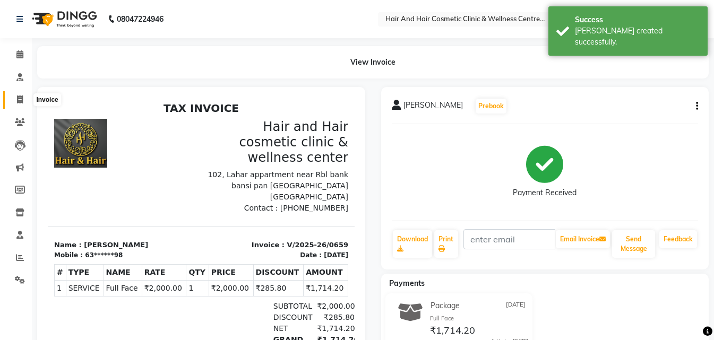
click at [21, 98] on icon at bounding box center [20, 100] width 6 height 8
select select "service"
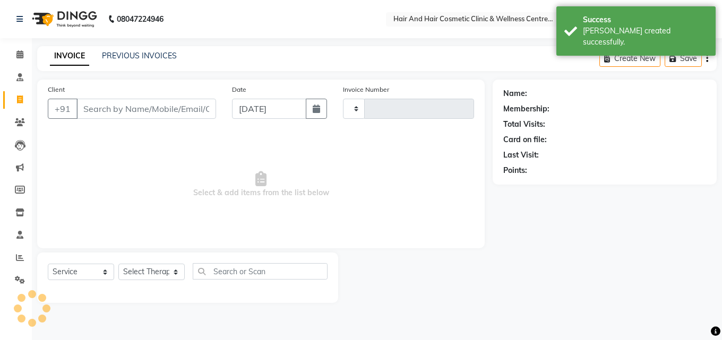
type input "0660"
select select "5272"
click at [116, 106] on input "Client" at bounding box center [146, 109] width 140 height 20
type input "6375324398"
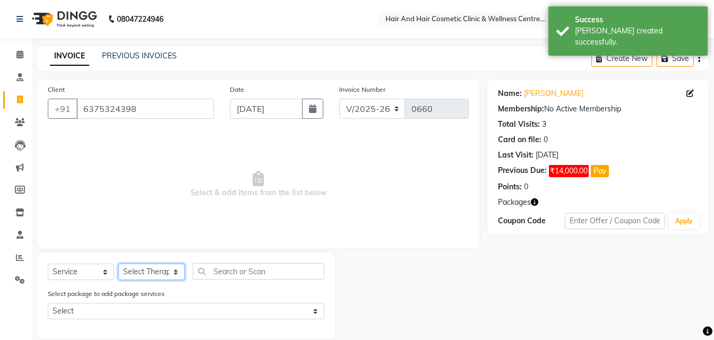
click at [149, 271] on select "Select Therapist ABHI BHORA DR MOHIT SAXSENA DR SHRUTI SAXSENA Frontdesk RAJ ME…" at bounding box center [151, 272] width 66 height 16
select select "34516"
click at [118, 264] on select "Select Therapist ABHI BHORA DR MOHIT SAXSENA DR SHRUTI SAXSENA Frontdesk RAJ ME…" at bounding box center [151, 272] width 66 height 16
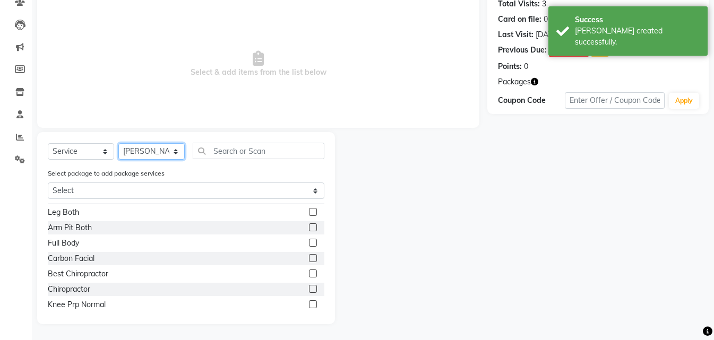
scroll to position [494, 0]
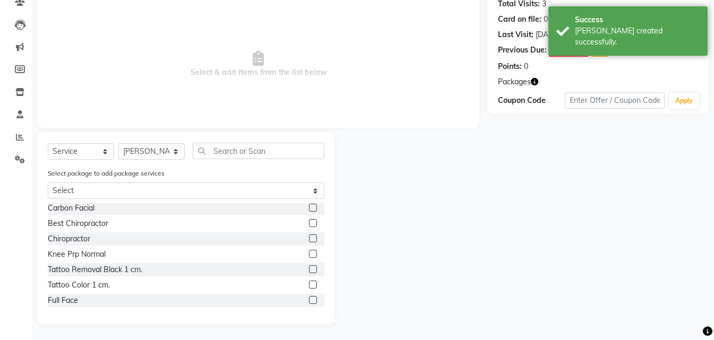
click at [309, 299] on label at bounding box center [313, 300] width 8 height 8
click at [309, 299] on input "checkbox" at bounding box center [312, 300] width 7 height 7
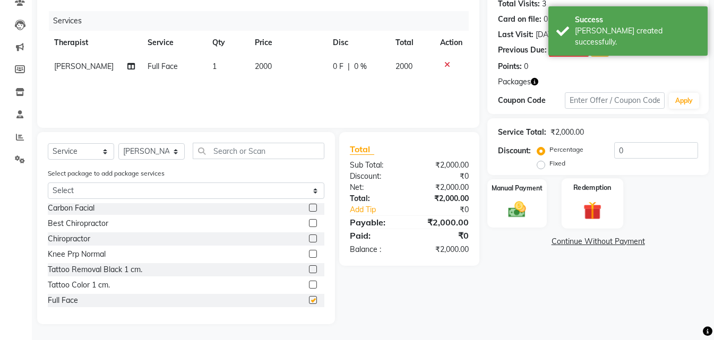
checkbox input "false"
click at [593, 209] on img at bounding box center [593, 210] width 30 height 23
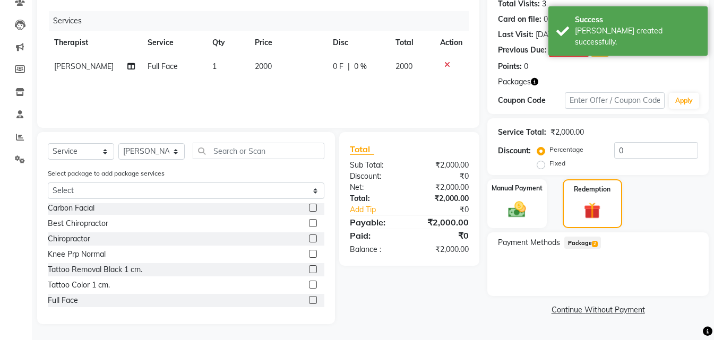
click at [582, 243] on span "Package 2" at bounding box center [582, 243] width 37 height 12
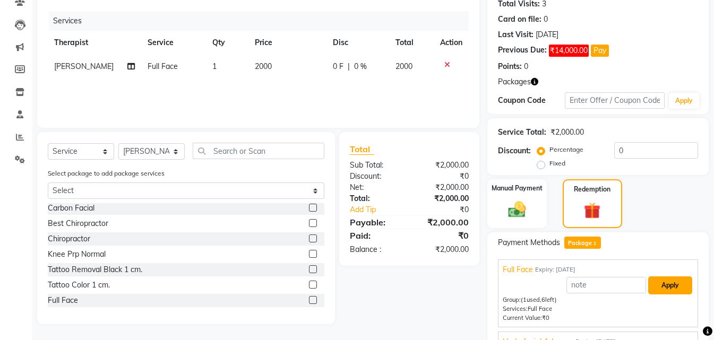
click at [673, 292] on button "Apply" at bounding box center [670, 286] width 44 height 18
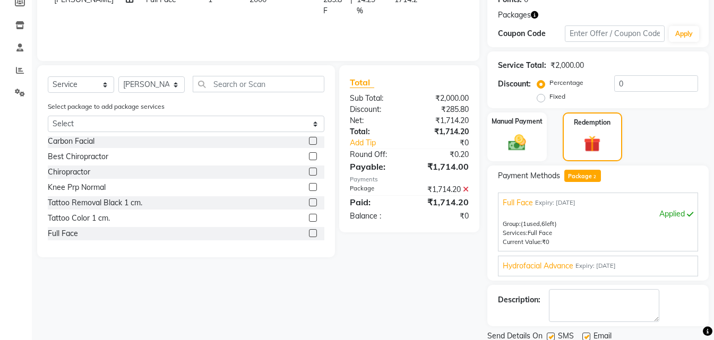
scroll to position [226, 0]
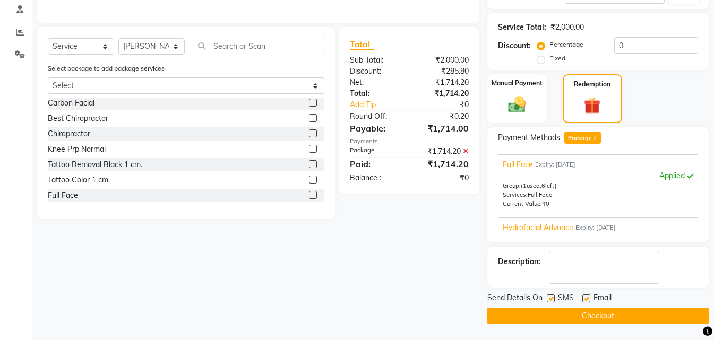
click at [551, 301] on label at bounding box center [551, 299] width 8 height 8
click at [551, 301] on input "checkbox" at bounding box center [550, 299] width 7 height 7
checkbox input "false"
click at [551, 312] on button "Checkout" at bounding box center [597, 316] width 221 height 16
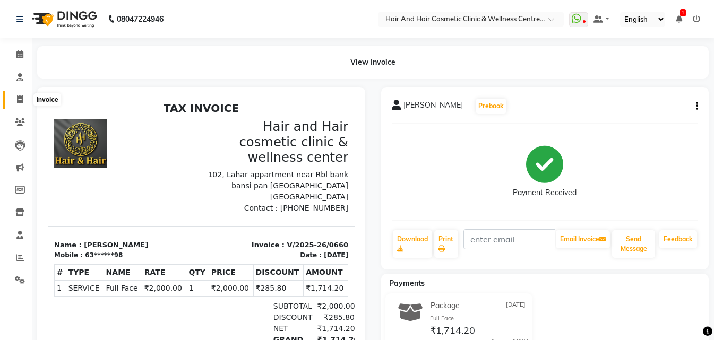
click at [16, 100] on span at bounding box center [20, 100] width 19 height 12
select select "service"
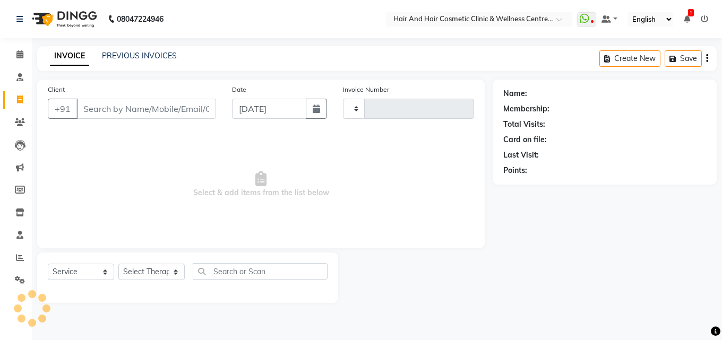
type input "0661"
click at [116, 109] on input "Client" at bounding box center [146, 109] width 140 height 20
select select "5272"
type input "9887475439"
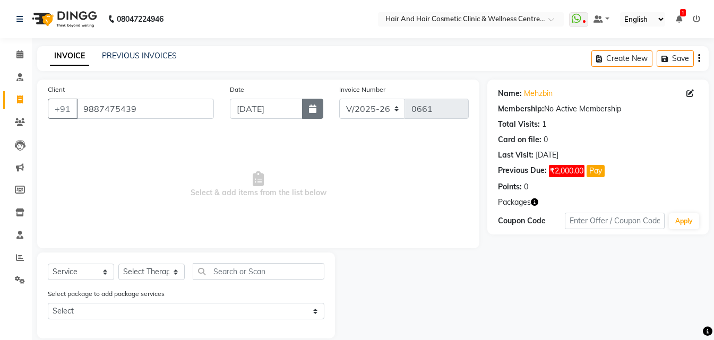
click at [313, 112] on icon "button" at bounding box center [312, 109] width 7 height 8
select select "9"
select select "2025"
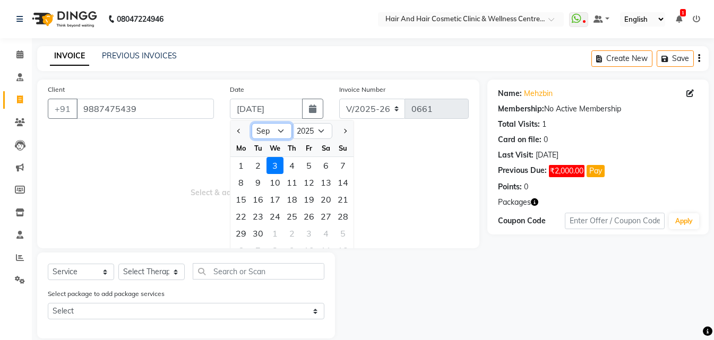
click at [272, 134] on select "Jan Feb Mar Apr May Jun Jul Aug Sep Oct Nov Dec" at bounding box center [272, 131] width 40 height 16
select select "8"
click at [252, 123] on select "Jan Feb Mar Apr May Jun Jul Aug Sep Oct Nov Dec" at bounding box center [272, 131] width 40 height 16
click at [326, 165] on div "2" at bounding box center [326, 165] width 17 height 17
type input "02-08-2025"
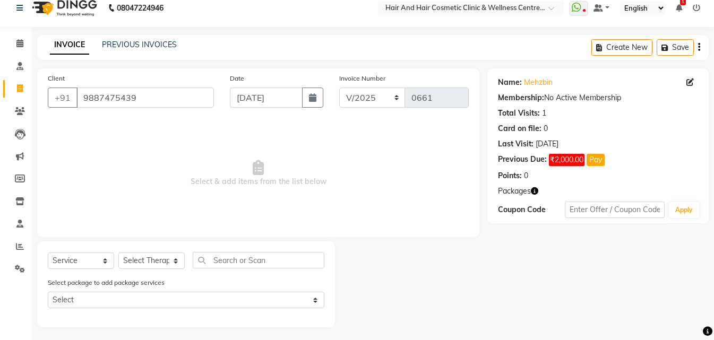
scroll to position [14, 0]
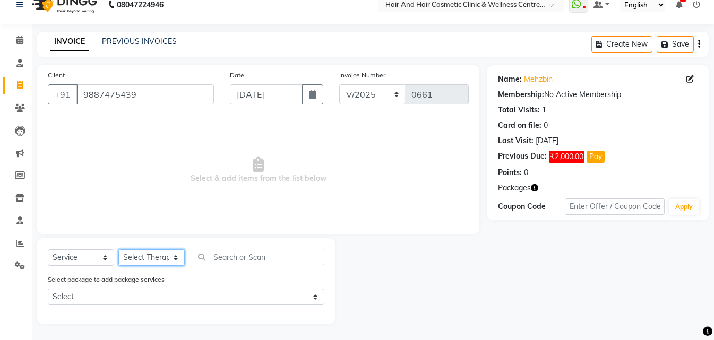
drag, startPoint x: 156, startPoint y: 255, endPoint x: 160, endPoint y: 251, distance: 6.1
click at [157, 255] on select "Select Therapist ABHI BHORA DR MOHIT SAXSENA DR SHRUTI SAXSENA Frontdesk RAJ ME…" at bounding box center [151, 258] width 66 height 16
select select "34516"
click at [118, 250] on select "Select Therapist ABHI BHORA DR MOHIT SAXSENA DR SHRUTI SAXSENA Frontdesk RAJ ME…" at bounding box center [151, 258] width 66 height 16
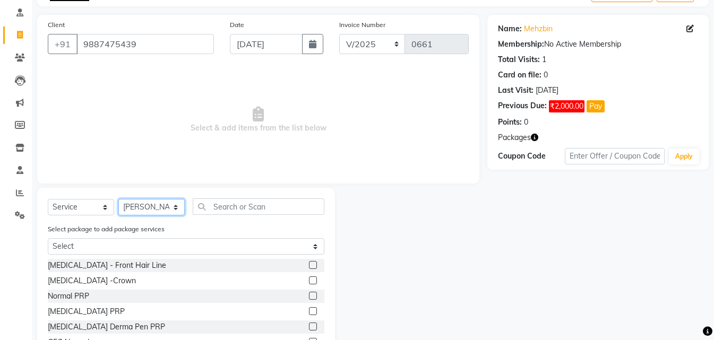
scroll to position [121, 0]
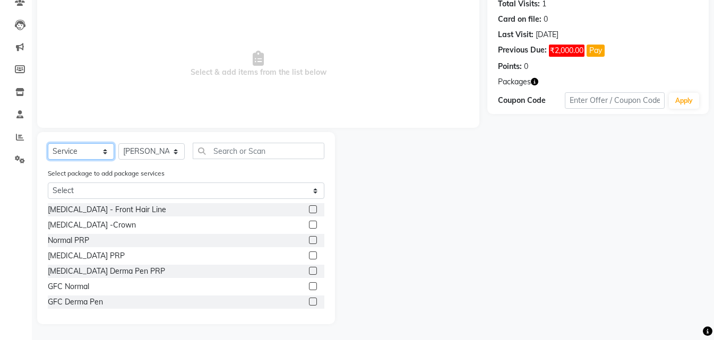
click at [80, 150] on select "Select Service Product Membership Package Voucher Prepaid Gift Card" at bounding box center [81, 151] width 66 height 16
select select "package"
click at [48, 160] on select "Select Service Product Membership Package Voucher Prepaid Gift Card" at bounding box center [81, 151] width 66 height 16
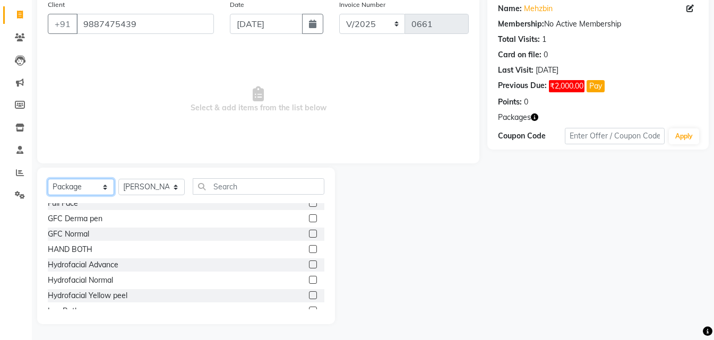
scroll to position [111, 0]
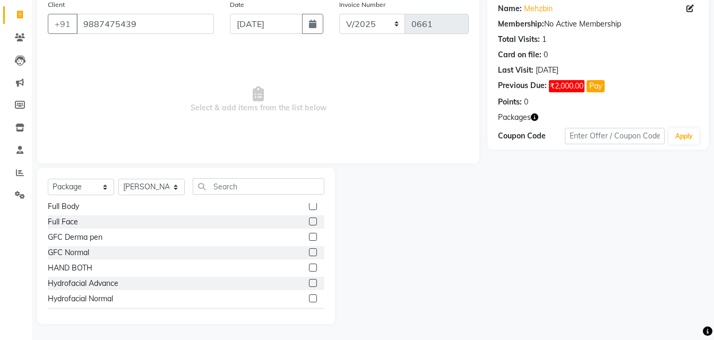
click at [309, 223] on label at bounding box center [313, 222] width 8 height 8
click at [309, 223] on input "checkbox" at bounding box center [312, 222] width 7 height 7
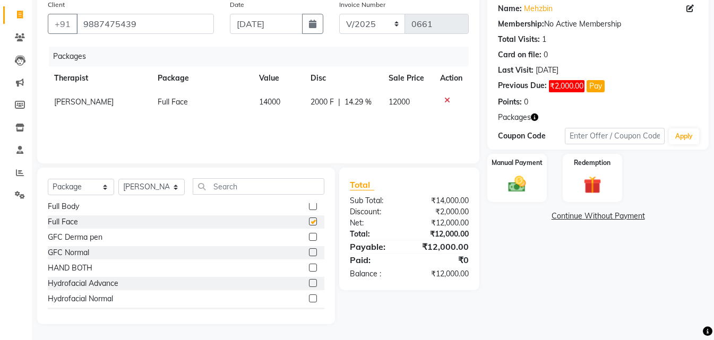
checkbox input "false"
click at [318, 98] on span "2000 F" at bounding box center [322, 102] width 23 height 11
select select "34516"
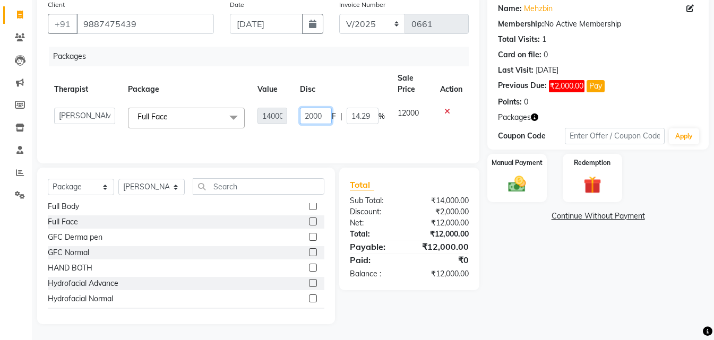
click at [309, 116] on input "2000" at bounding box center [316, 116] width 32 height 16
type input "000"
click at [515, 188] on img at bounding box center [517, 184] width 30 height 21
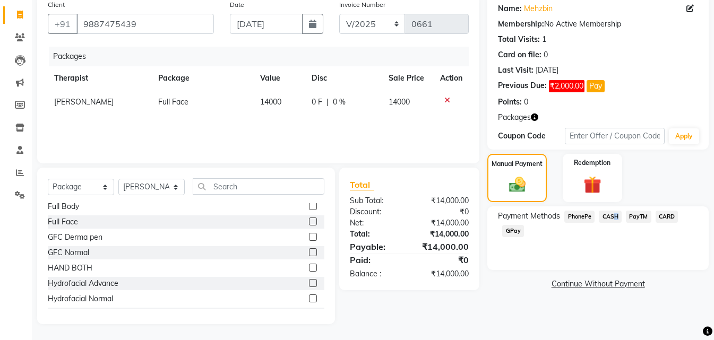
click at [614, 216] on span "CASH" at bounding box center [610, 217] width 23 height 12
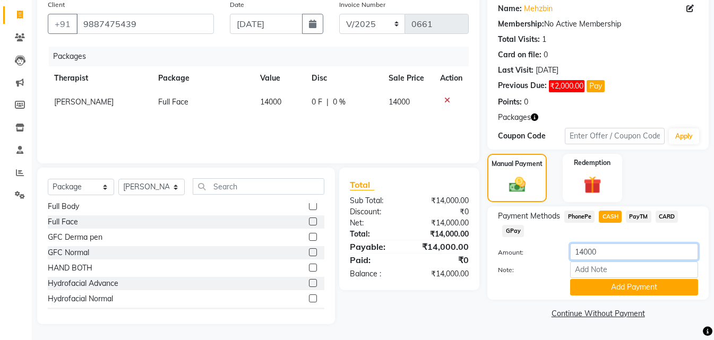
click at [586, 252] on input "14000" at bounding box center [634, 252] width 128 height 16
click at [584, 251] on input "14000" at bounding box center [634, 252] width 128 height 16
type input "2000"
click at [626, 284] on button "Add Payment" at bounding box center [634, 287] width 128 height 16
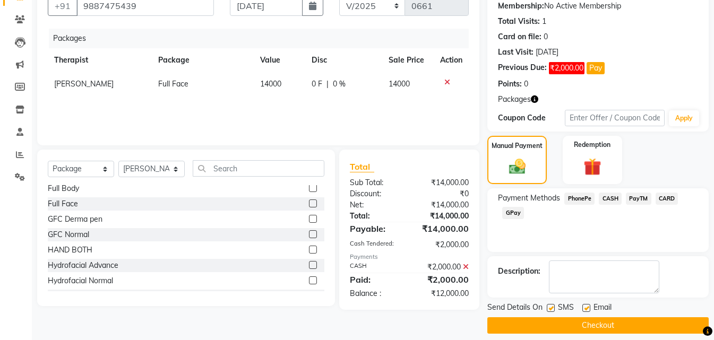
scroll to position [113, 0]
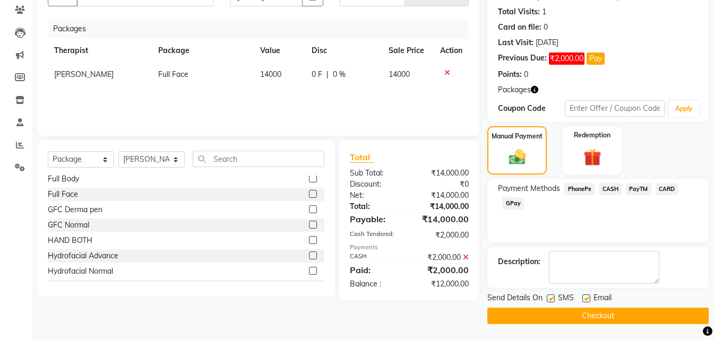
click at [551, 298] on label at bounding box center [551, 299] width 8 height 8
click at [551, 298] on input "checkbox" at bounding box center [550, 299] width 7 height 7
checkbox input "false"
click at [553, 323] on button "Checkout" at bounding box center [597, 316] width 221 height 16
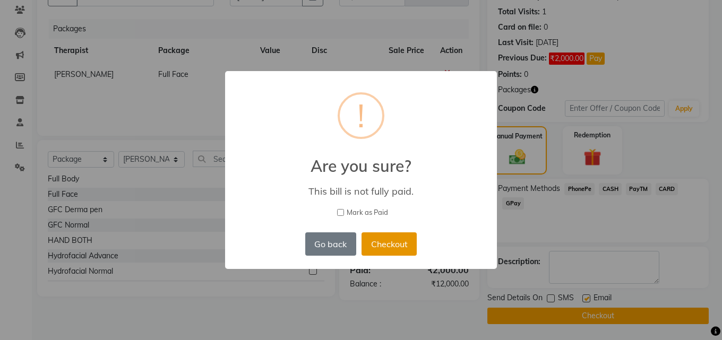
click at [390, 241] on button "Checkout" at bounding box center [389, 244] width 55 height 23
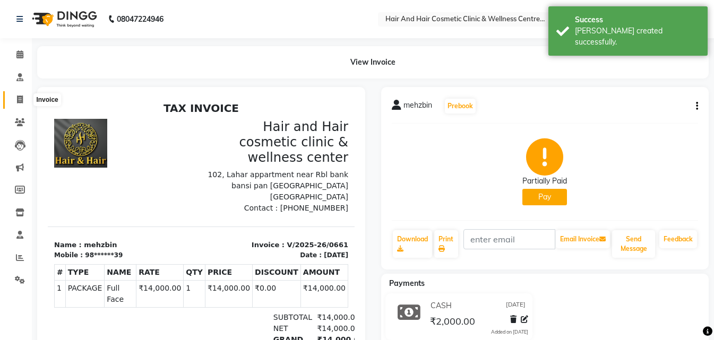
click at [21, 97] on icon at bounding box center [20, 100] width 6 height 8
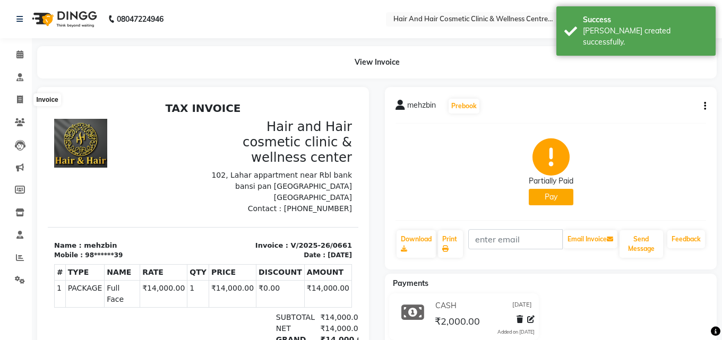
select select "service"
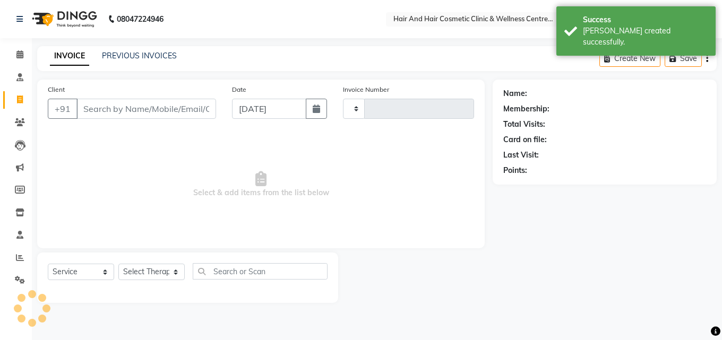
type input "0662"
select select "5272"
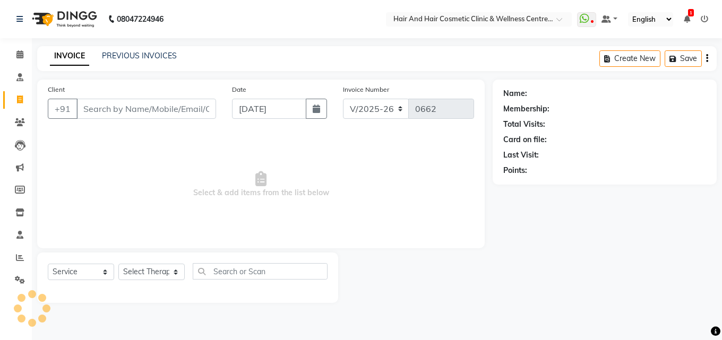
click at [109, 110] on input "Client" at bounding box center [146, 109] width 140 height 20
type input "9887475439"
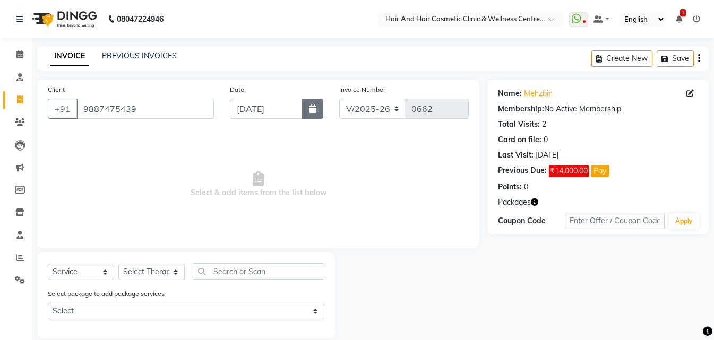
click at [311, 107] on icon "button" at bounding box center [312, 109] width 7 height 8
select select "9"
select select "2025"
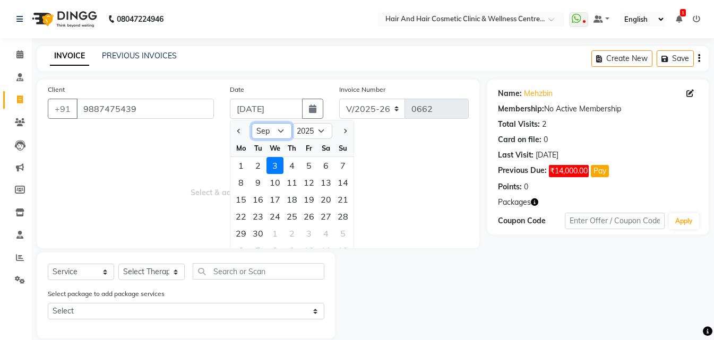
click at [275, 135] on select "Jan Feb Mar Apr May Jun Jul Aug Sep Oct Nov Dec" at bounding box center [272, 131] width 40 height 16
select select "8"
click at [252, 123] on select "Jan Feb Mar Apr May Jun Jul Aug Sep Oct Nov Dec" at bounding box center [272, 131] width 40 height 16
click at [324, 160] on div "2" at bounding box center [326, 165] width 17 height 17
type input "02-08-2025"
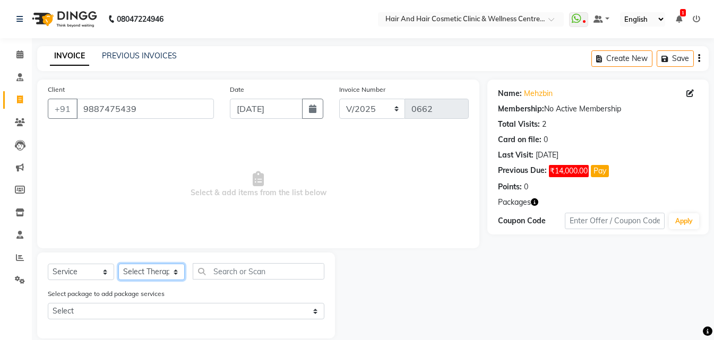
click at [152, 266] on select "Select Therapist ABHI BHORA DR MOHIT SAXSENA DR SHRUTI SAXSENA Frontdesk RAJ ME…" at bounding box center [151, 272] width 66 height 16
select select "34516"
click at [118, 264] on select "Select Therapist ABHI BHORA DR MOHIT SAXSENA DR SHRUTI SAXSENA Frontdesk RAJ ME…" at bounding box center [151, 272] width 66 height 16
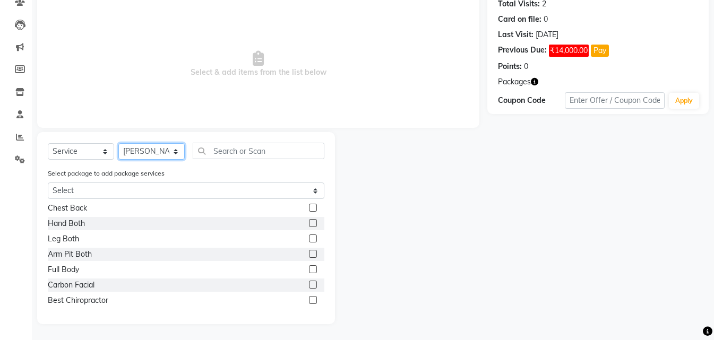
scroll to position [494, 0]
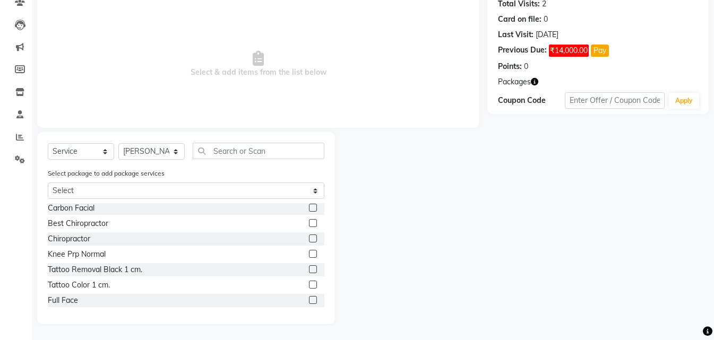
click at [309, 300] on label at bounding box center [313, 300] width 8 height 8
click at [309, 300] on input "checkbox" at bounding box center [312, 300] width 7 height 7
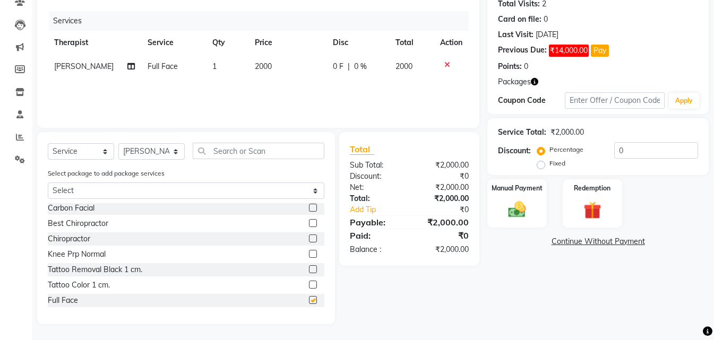
checkbox input "false"
click at [596, 199] on img at bounding box center [593, 210] width 30 height 23
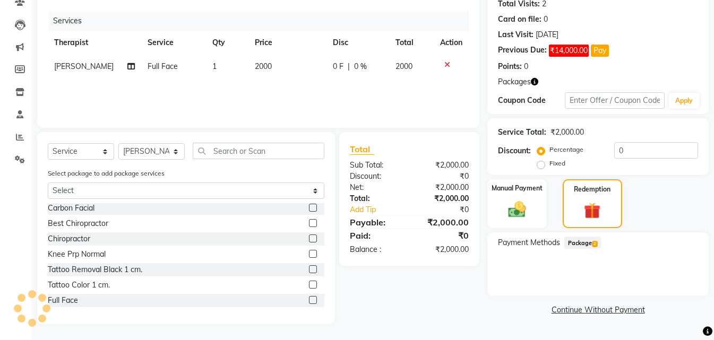
click at [582, 244] on span "Package 2" at bounding box center [582, 243] width 37 height 12
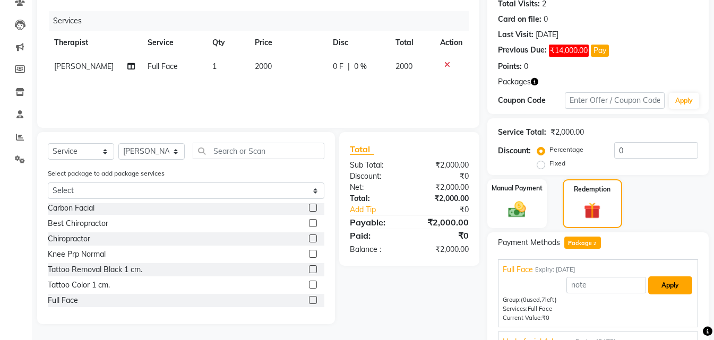
click at [673, 284] on button "Apply" at bounding box center [670, 286] width 44 height 18
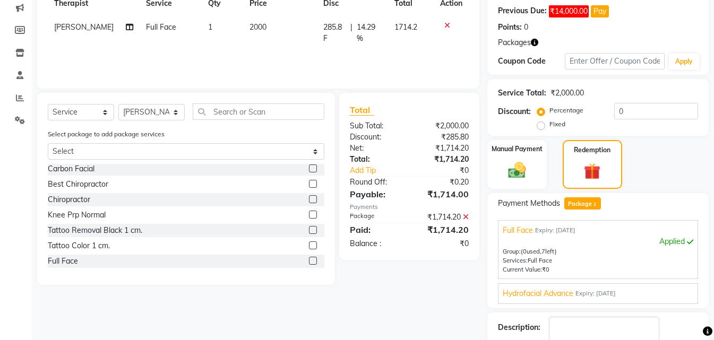
scroll to position [226, 0]
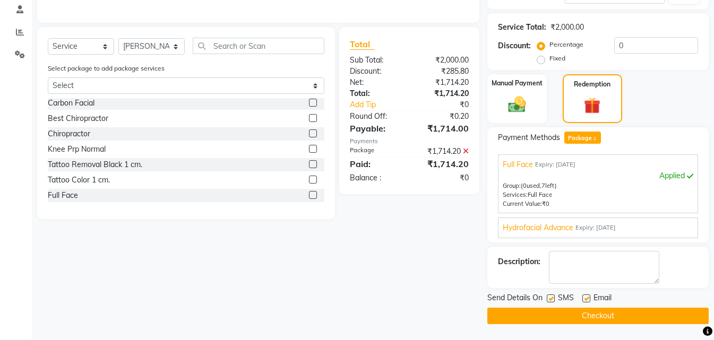
click at [553, 297] on label at bounding box center [551, 299] width 8 height 8
click at [553, 297] on input "checkbox" at bounding box center [550, 299] width 7 height 7
checkbox input "false"
click at [550, 316] on button "Checkout" at bounding box center [597, 316] width 221 height 16
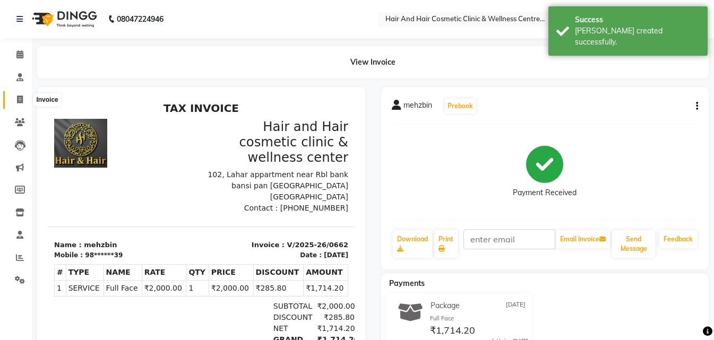
click at [17, 98] on icon at bounding box center [20, 100] width 6 height 8
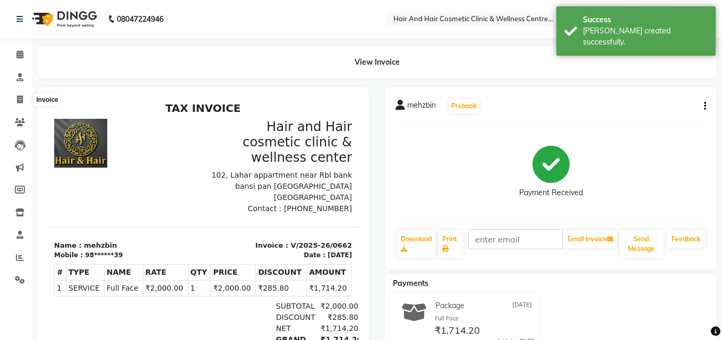
select select "5272"
select select "service"
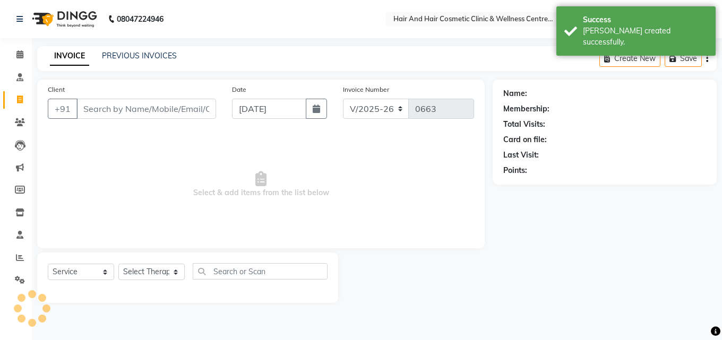
click at [105, 112] on input "Client" at bounding box center [146, 109] width 140 height 20
type input "9887475439"
click at [143, 274] on select "Select Therapist" at bounding box center [151, 276] width 66 height 16
click at [144, 280] on select "Select Therapist" at bounding box center [151, 276] width 66 height 16
click at [143, 277] on select "Select Therapist" at bounding box center [151, 276] width 66 height 16
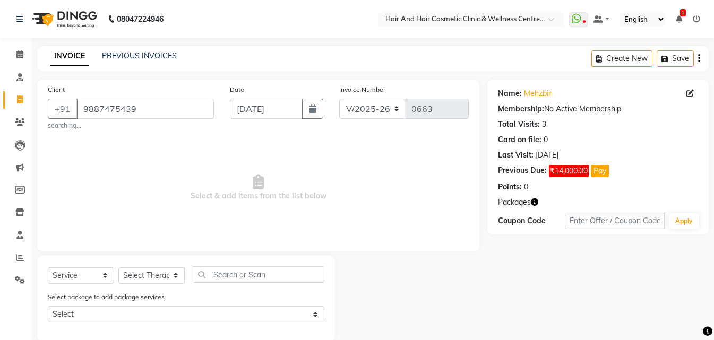
drag, startPoint x: 141, startPoint y: 288, endPoint x: 143, endPoint y: 283, distance: 6.4
click at [142, 286] on div "Select Service Product Membership Package Voucher Prepaid Gift Card Select Ther…" at bounding box center [186, 279] width 277 height 25
click at [143, 280] on select "Select Therapist ABHI BHORA DR MOHIT SAXSENA DR SHRUTI SAXSENA Frontdesk RAJ ME…" at bounding box center [151, 276] width 66 height 16
select select "34516"
click at [118, 268] on select "Select Therapist ABHI BHORA DR MOHIT SAXSENA DR SHRUTI SAXSENA Frontdesk RAJ ME…" at bounding box center [151, 276] width 66 height 16
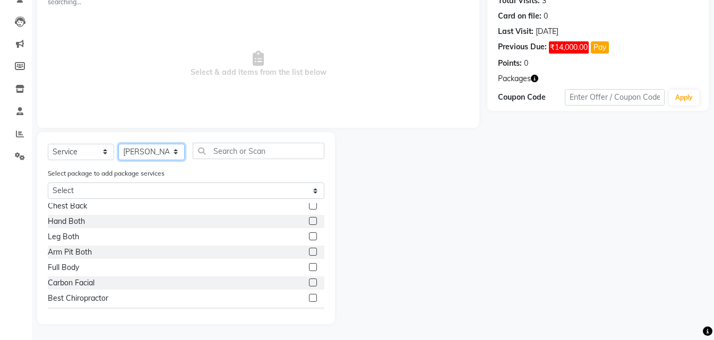
scroll to position [494, 0]
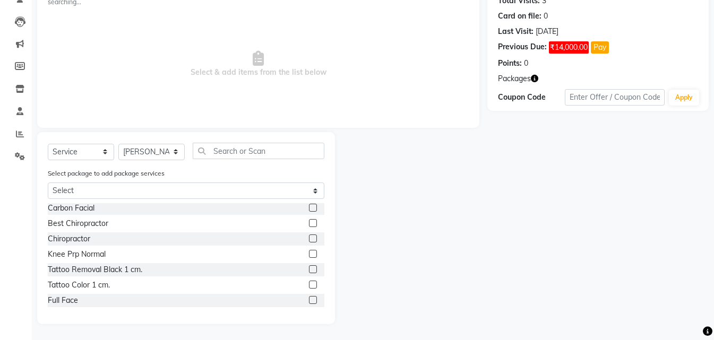
click at [309, 299] on label at bounding box center [313, 300] width 8 height 8
click at [309, 299] on input "checkbox" at bounding box center [312, 300] width 7 height 7
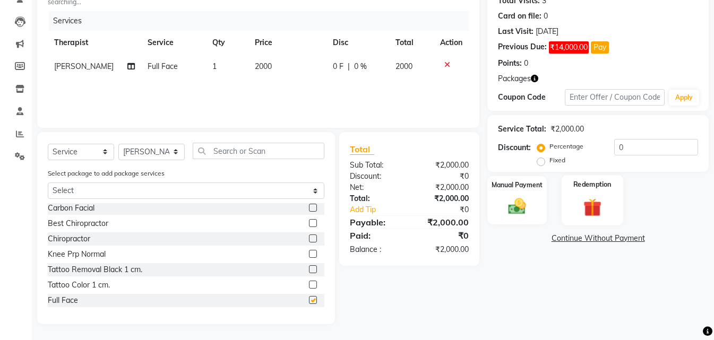
checkbox input "false"
click at [588, 205] on img at bounding box center [593, 207] width 30 height 23
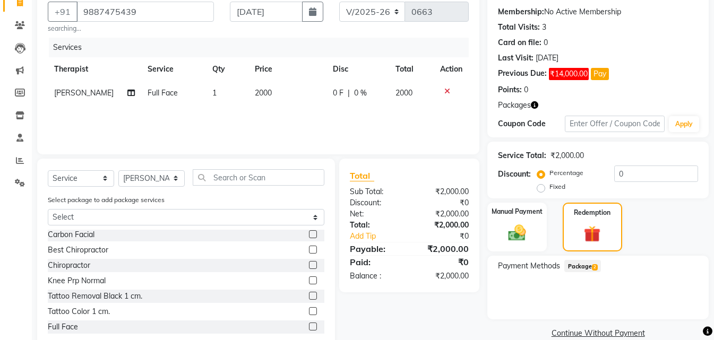
scroll to position [71, 0]
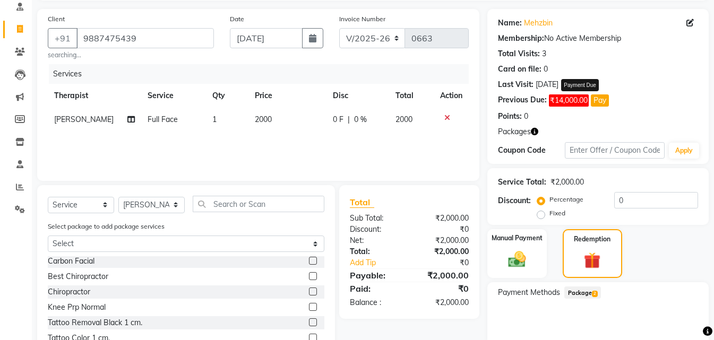
click at [605, 105] on button "Pay" at bounding box center [600, 101] width 18 height 12
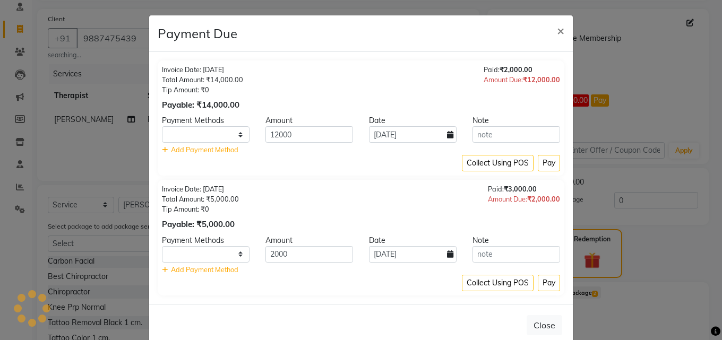
select select "1"
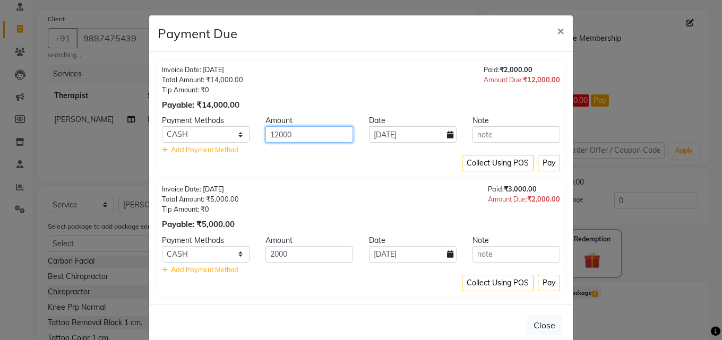
click at [272, 135] on input "12000" at bounding box center [310, 134] width 88 height 16
type input "2000"
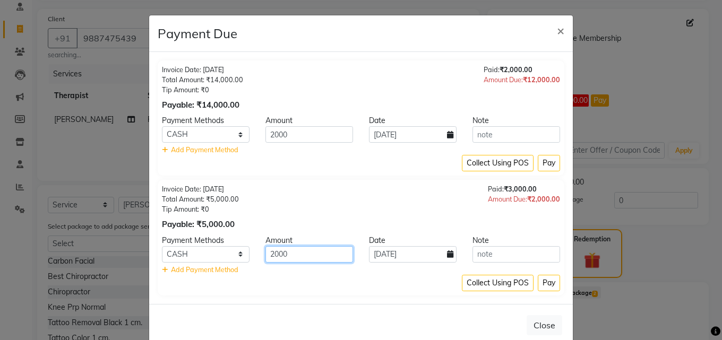
click at [283, 259] on input "2000" at bounding box center [310, 254] width 88 height 16
type input "2"
type input "00"
click at [540, 163] on button "Pay" at bounding box center [549, 163] width 22 height 16
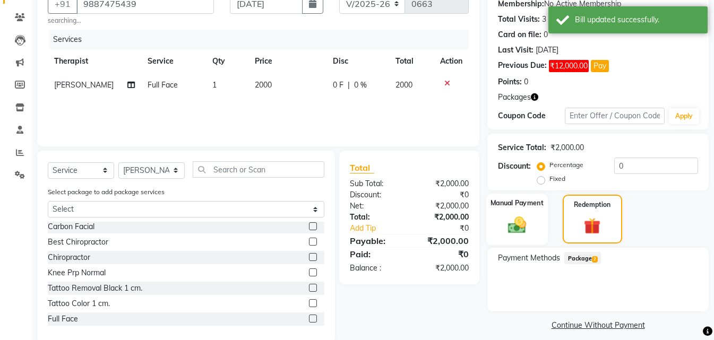
scroll to position [124, 0]
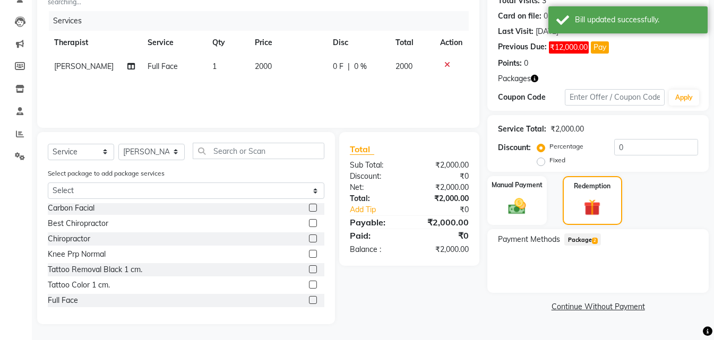
click at [587, 240] on span "Package 2" at bounding box center [582, 240] width 37 height 12
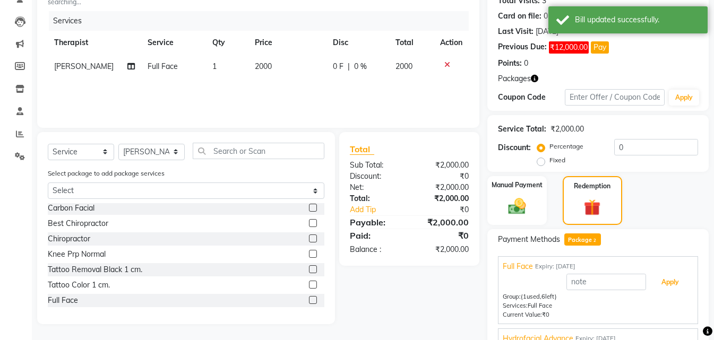
drag, startPoint x: 679, startPoint y: 282, endPoint x: 672, endPoint y: 287, distance: 8.0
click at [679, 283] on button "Apply" at bounding box center [670, 282] width 44 height 18
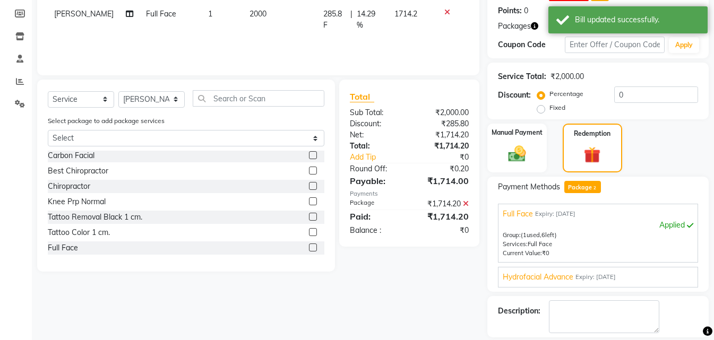
scroll to position [226, 0]
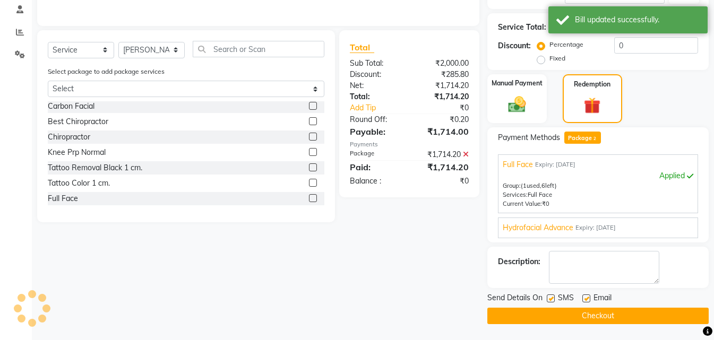
click at [552, 302] on label at bounding box center [551, 299] width 8 height 8
click at [552, 302] on input "checkbox" at bounding box center [550, 299] width 7 height 7
checkbox input "false"
click at [543, 316] on button "Checkout" at bounding box center [597, 316] width 221 height 16
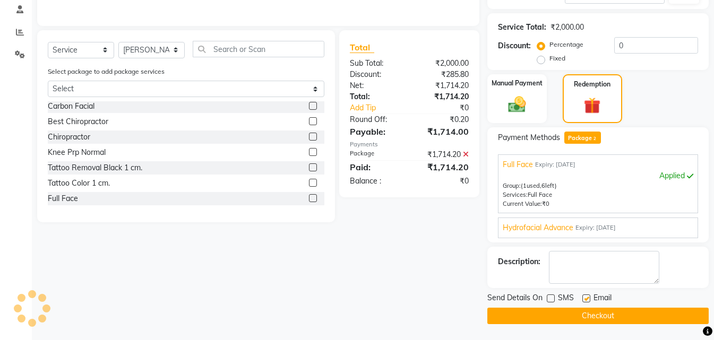
click at [589, 325] on main "INVOICE PREVIOUS INVOICES Create New Save Client +91 9887475439 searching... Da…" at bounding box center [373, 81] width 682 height 520
click at [584, 317] on button "Checkout" at bounding box center [597, 316] width 221 height 16
click at [577, 311] on button "Checkout" at bounding box center [597, 316] width 221 height 16
click at [577, 313] on button "Checkout" at bounding box center [597, 316] width 221 height 16
click at [604, 314] on button "Checkout" at bounding box center [597, 316] width 221 height 16
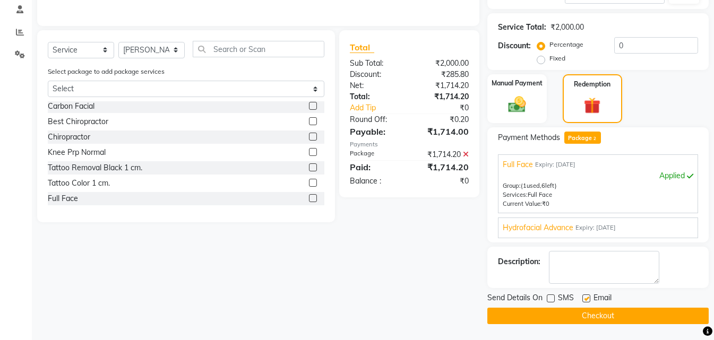
click at [604, 314] on button "Checkout" at bounding box center [597, 316] width 221 height 16
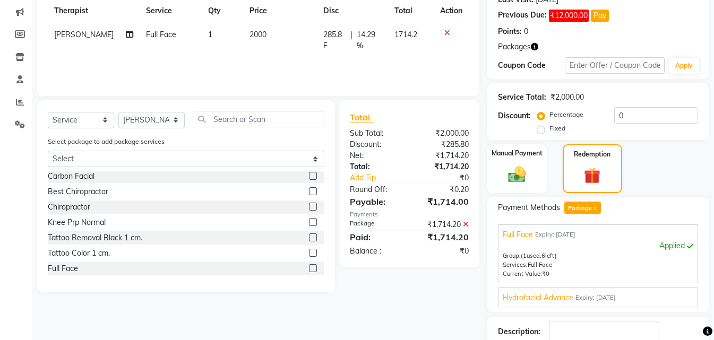
scroll to position [159, 0]
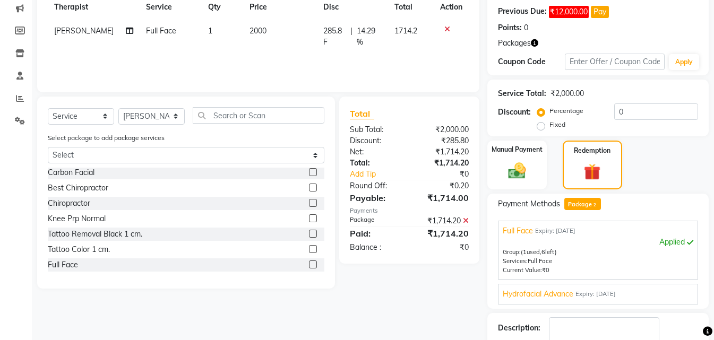
click at [443, 30] on div at bounding box center [451, 28] width 22 height 7
click at [448, 28] on icon at bounding box center [447, 28] width 6 height 7
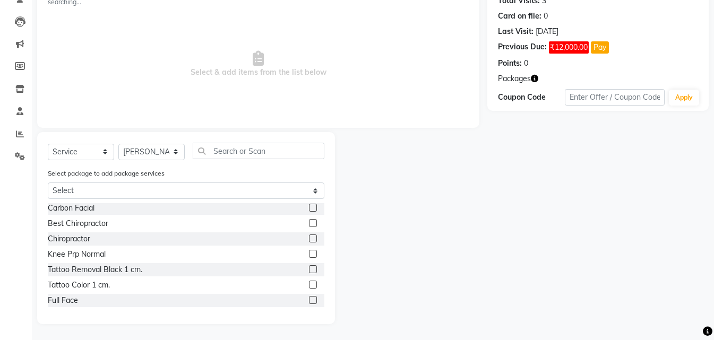
click at [309, 298] on label at bounding box center [313, 300] width 8 height 8
click at [309, 298] on input "checkbox" at bounding box center [312, 300] width 7 height 7
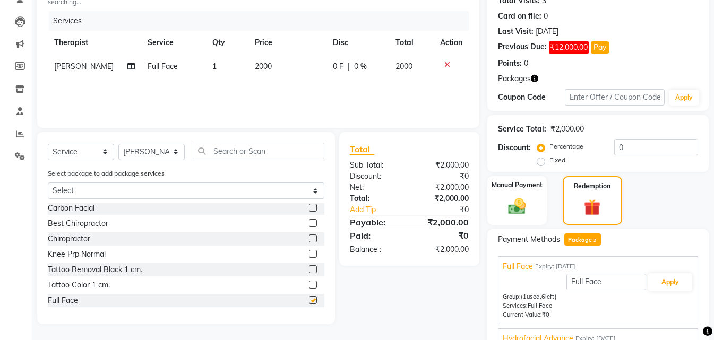
scroll to position [159, 0]
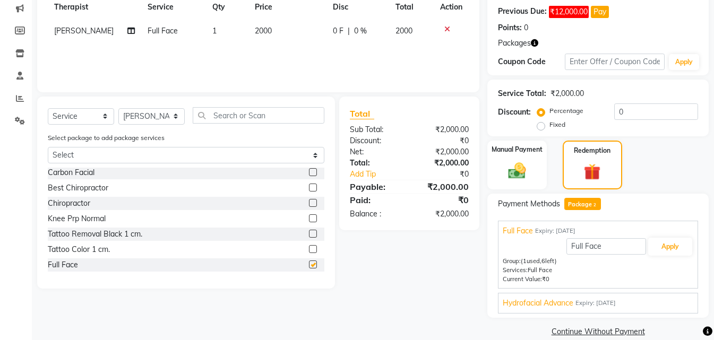
checkbox input "false"
click at [664, 247] on button "Apply" at bounding box center [670, 247] width 44 height 18
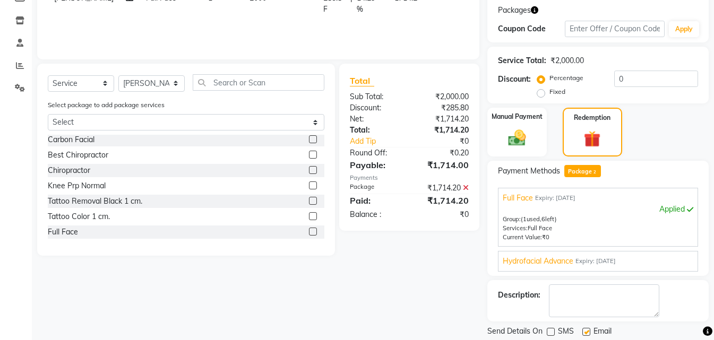
scroll to position [226, 0]
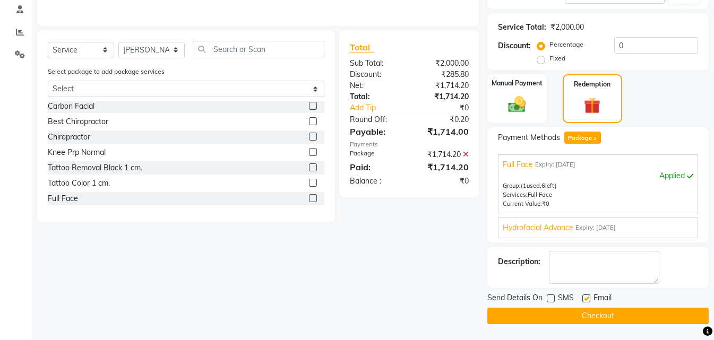
click at [557, 313] on button "Checkout" at bounding box center [597, 316] width 221 height 16
click at [566, 305] on span "SMS" at bounding box center [566, 299] width 16 height 13
click at [569, 317] on button "Checkout" at bounding box center [597, 316] width 221 height 16
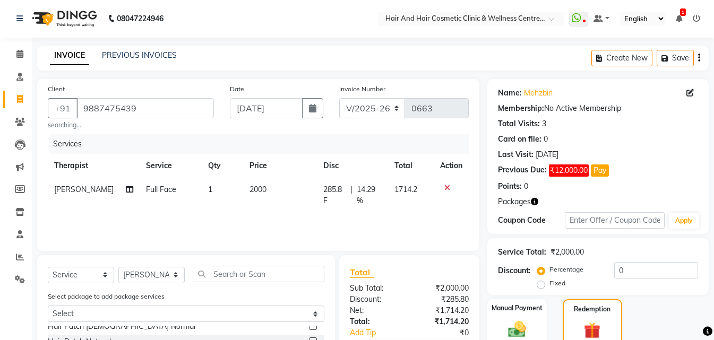
scroll to position [0, 0]
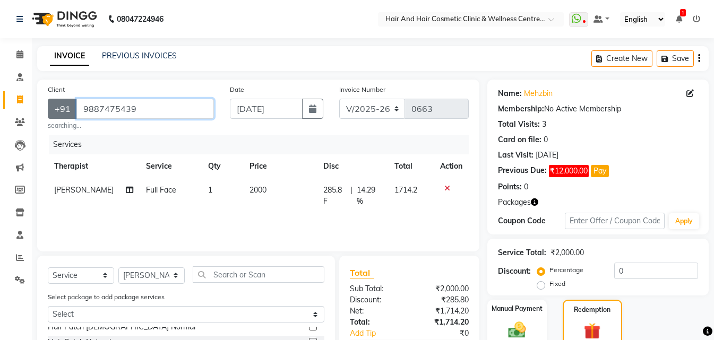
drag, startPoint x: 157, startPoint y: 101, endPoint x: 54, endPoint y: 106, distance: 103.1
click at [59, 107] on div "+91 9887475439" at bounding box center [131, 109] width 166 height 20
paste input "6375324398"
type input "6375324398"
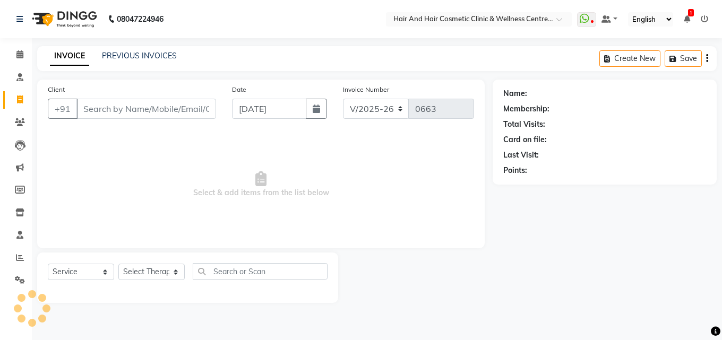
select select "5272"
select select "service"
click at [140, 103] on input "Client" at bounding box center [146, 109] width 140 height 20
type input "6375324398"
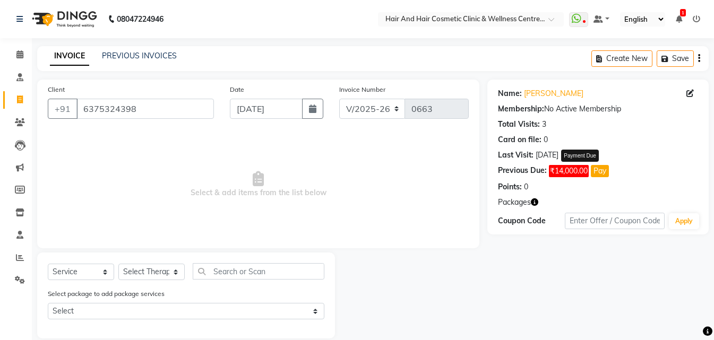
click at [600, 170] on button "Pay" at bounding box center [600, 171] width 18 height 12
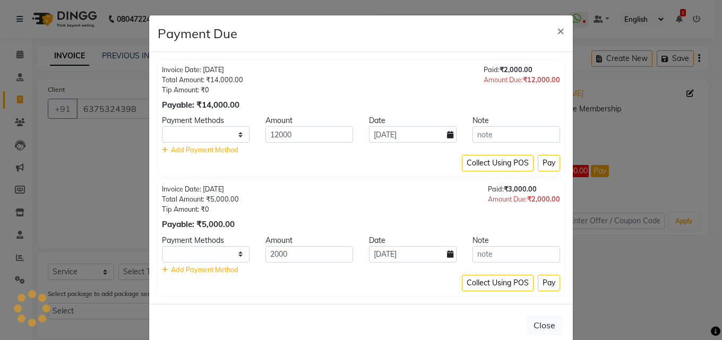
select select "1"
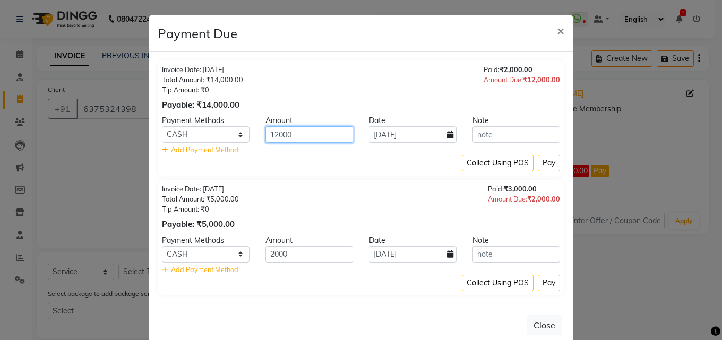
click at [276, 131] on input "12000" at bounding box center [310, 134] width 88 height 16
click at [270, 133] on input "12000" at bounding box center [310, 134] width 88 height 16
type input "2000"
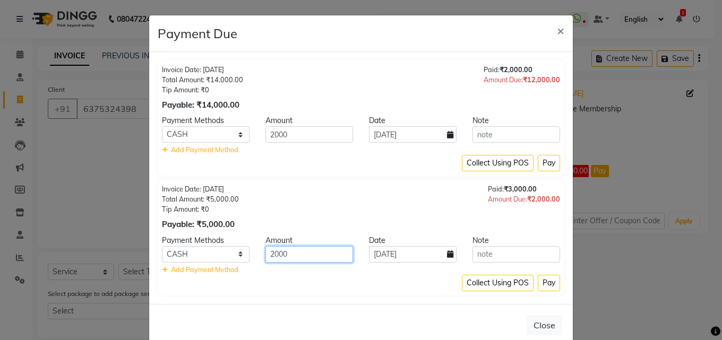
click at [273, 259] on input "2000" at bounding box center [310, 254] width 88 height 16
type input "000"
click at [547, 163] on button "Pay" at bounding box center [549, 163] width 22 height 16
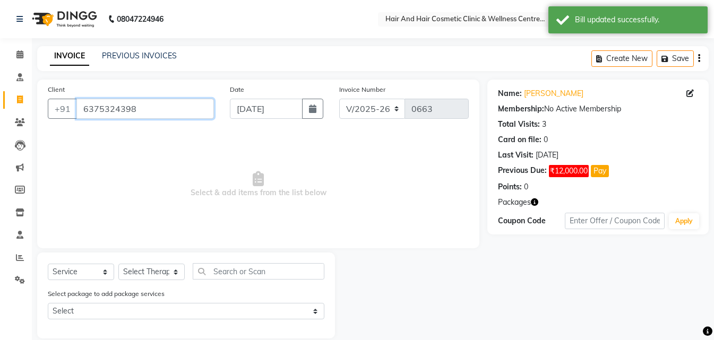
drag, startPoint x: 153, startPoint y: 109, endPoint x: 0, endPoint y: 68, distance: 159.0
click at [0, 68] on app-home "08047224946 Select Location × Hair And Hair Cosmetic Clinic & Wellness Centre, …" at bounding box center [357, 177] width 714 height 355
paste input "9887475439"
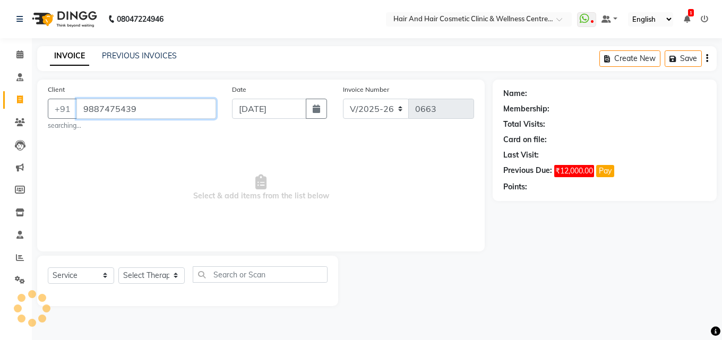
type input "9887475439"
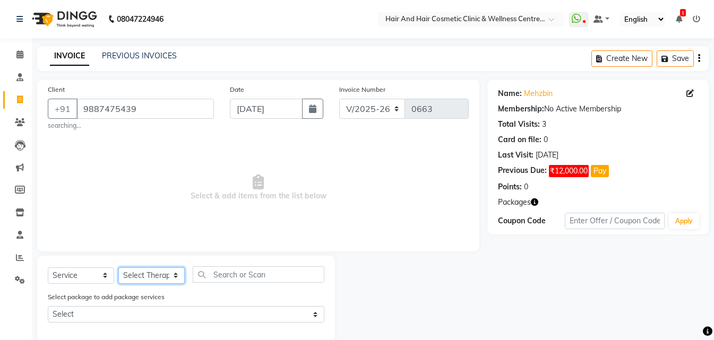
click at [164, 280] on select "Select Therapist ABHI BHORA DR MOHIT SAXSENA DR SHRUTI SAXSENA Frontdesk RAJ ME…" at bounding box center [151, 276] width 66 height 16
select select "34516"
click at [118, 268] on select "Select Therapist ABHI BHORA DR MOHIT SAXSENA DR SHRUTI SAXSENA Frontdesk RAJ ME…" at bounding box center [151, 276] width 66 height 16
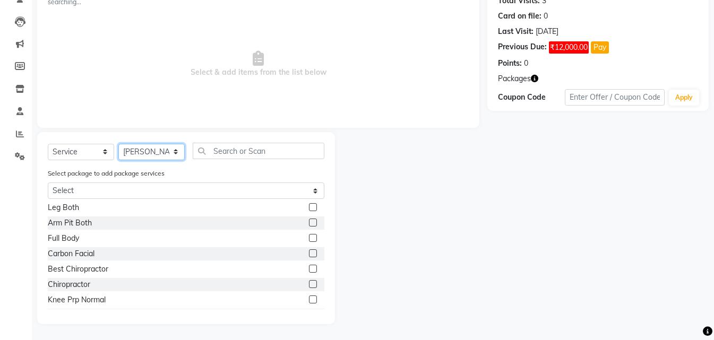
scroll to position [494, 0]
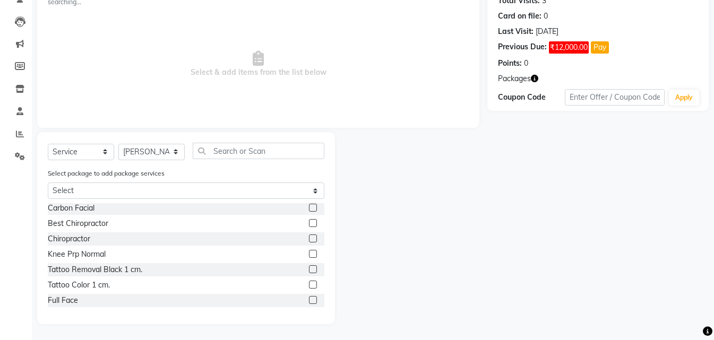
click at [309, 303] on label at bounding box center [313, 300] width 8 height 8
click at [309, 303] on input "checkbox" at bounding box center [312, 300] width 7 height 7
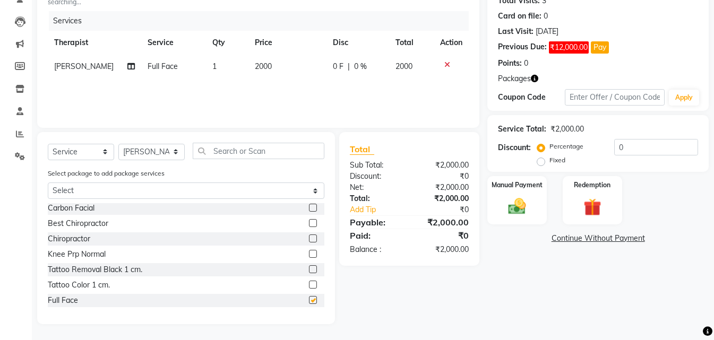
checkbox input "false"
click at [588, 208] on img at bounding box center [593, 207] width 30 height 23
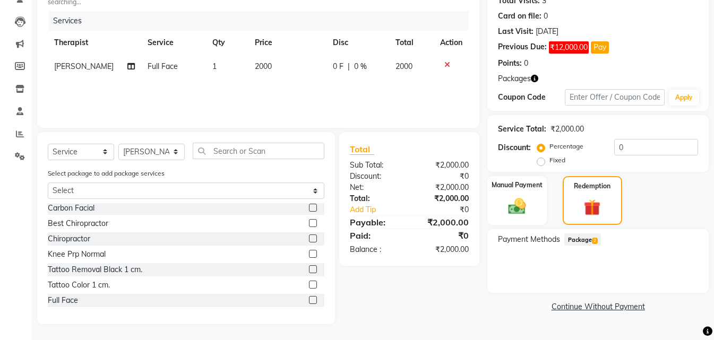
click at [574, 243] on span "Package 2" at bounding box center [582, 240] width 37 height 12
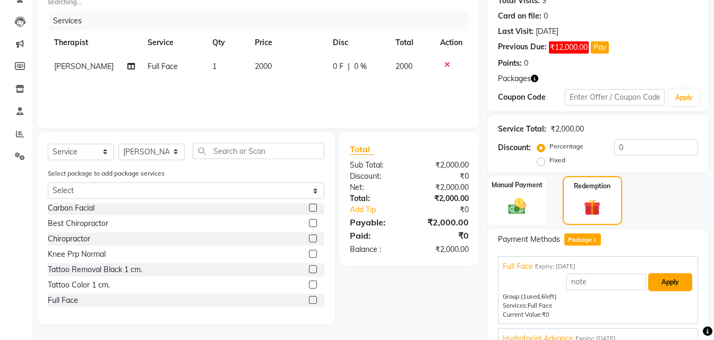
click at [675, 285] on button "Apply" at bounding box center [670, 282] width 44 height 18
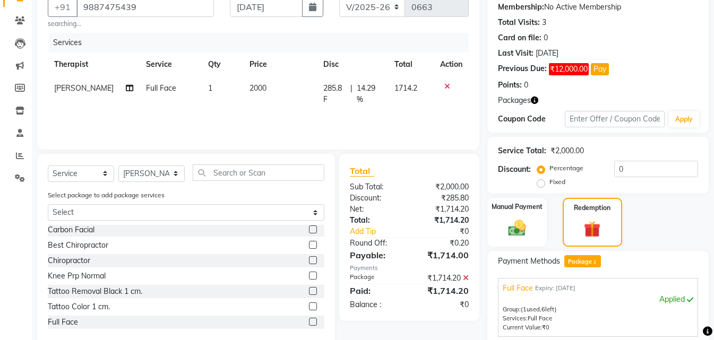
scroll to position [226, 0]
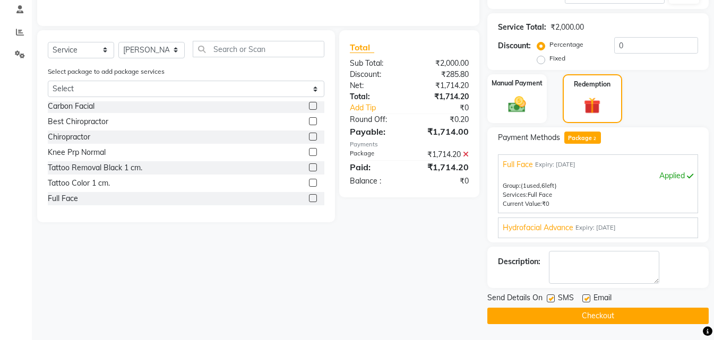
click at [553, 298] on label at bounding box center [551, 299] width 8 height 8
click at [553, 298] on input "checkbox" at bounding box center [550, 299] width 7 height 7
checkbox input "false"
click at [552, 316] on button "Checkout" at bounding box center [597, 316] width 221 height 16
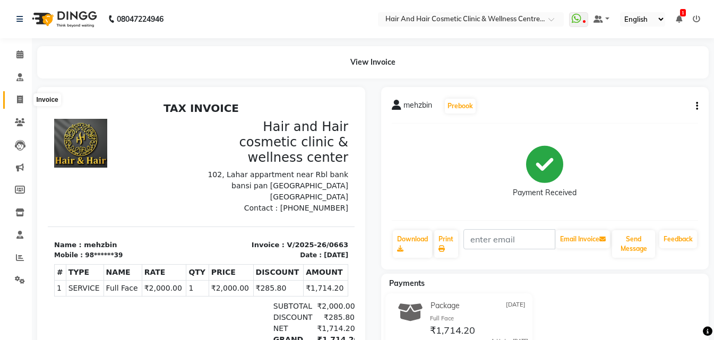
click at [22, 98] on icon at bounding box center [20, 100] width 6 height 8
select select "service"
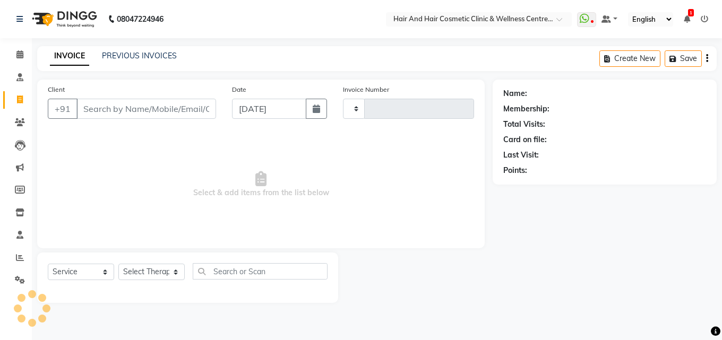
type input "0664"
select select "5272"
click at [116, 110] on input "Client" at bounding box center [146, 109] width 140 height 20
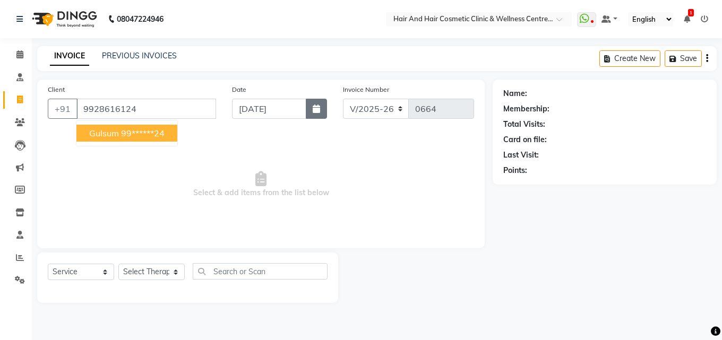
type input "9928616124"
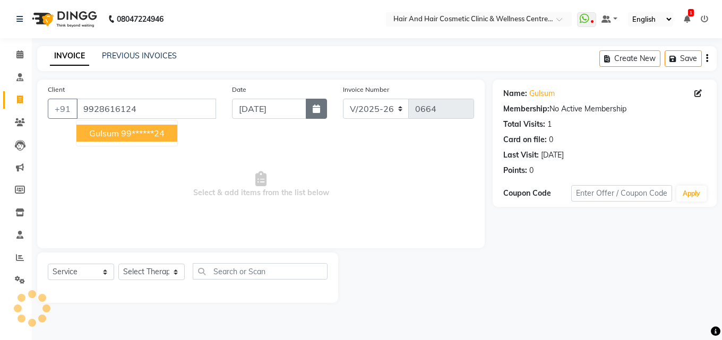
click at [318, 105] on icon "button" at bounding box center [316, 109] width 7 height 8
select select "9"
select select "2025"
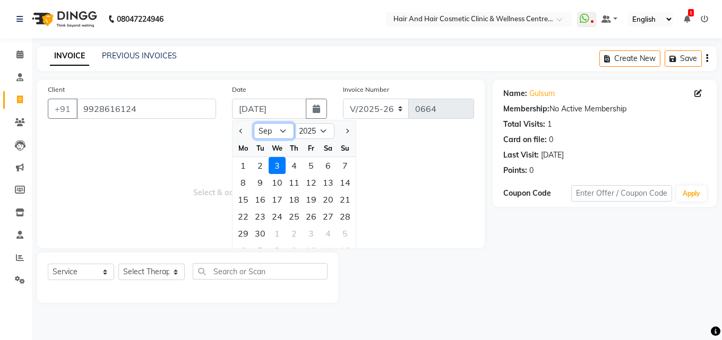
drag, startPoint x: 275, startPoint y: 130, endPoint x: 274, endPoint y: 139, distance: 9.0
click at [275, 130] on select "Jan Feb Mar Apr May Jun Jul Aug Sep Oct Nov Dec" at bounding box center [274, 131] width 40 height 16
select select "8"
click at [254, 123] on select "Jan Feb Mar Apr May Jun Jul Aug Sep Oct Nov Dec" at bounding box center [274, 131] width 40 height 16
click at [331, 167] on div "2" at bounding box center [328, 165] width 17 height 17
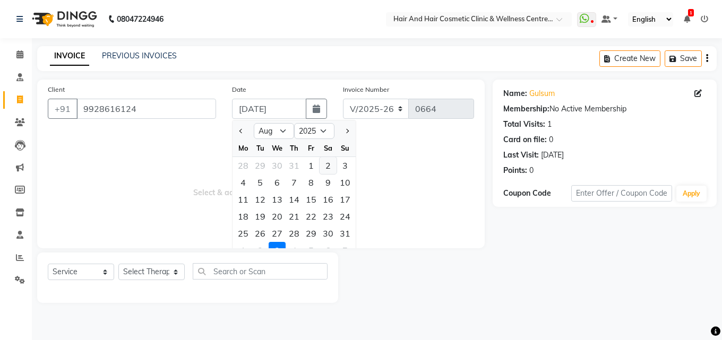
type input "02-08-2025"
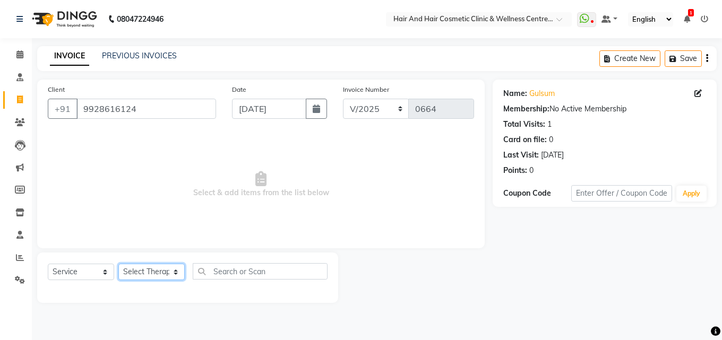
drag, startPoint x: 147, startPoint y: 275, endPoint x: 155, endPoint y: 265, distance: 12.5
click at [148, 275] on select "Select Therapist ABHI BHORA DR MOHIT SAXSENA DR SHRUTI SAXSENA Frontdesk RAJ ME…" at bounding box center [151, 272] width 66 height 16
select select "34516"
click at [118, 264] on select "Select Therapist ABHI BHORA DR MOHIT SAXSENA DR SHRUTI SAXSENA Frontdesk RAJ ME…" at bounding box center [151, 272] width 66 height 16
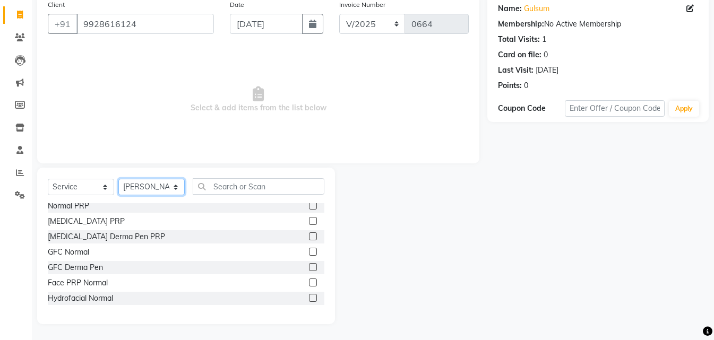
scroll to position [53, 0]
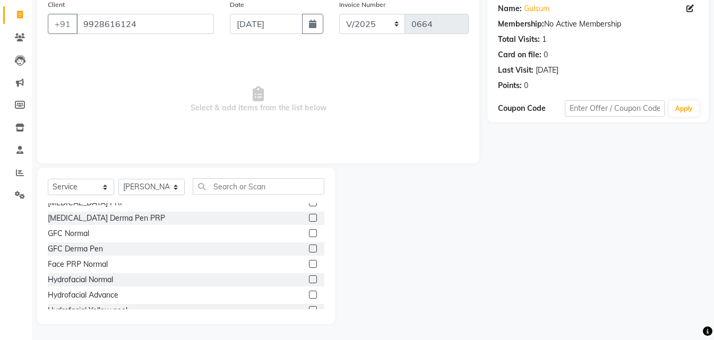
click at [309, 294] on label at bounding box center [313, 295] width 8 height 8
click at [309, 294] on input "checkbox" at bounding box center [312, 295] width 7 height 7
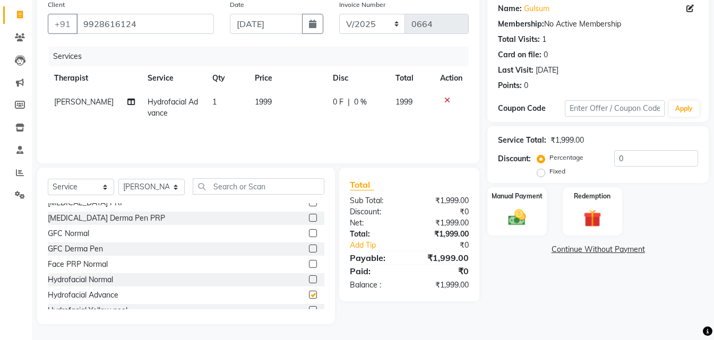
checkbox input "false"
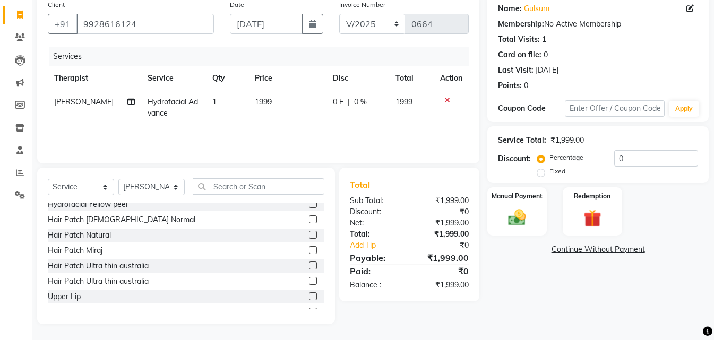
scroll to position [212, 0]
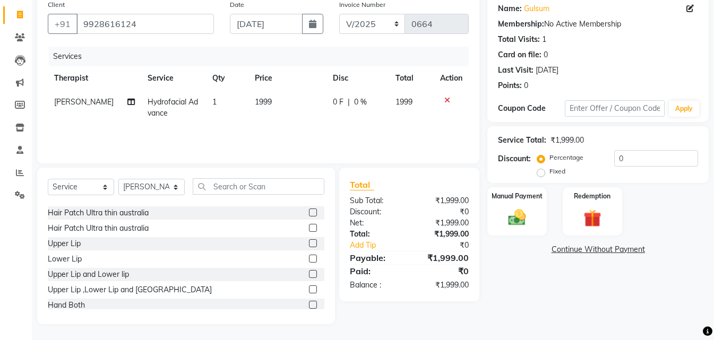
click at [309, 274] on label at bounding box center [313, 274] width 8 height 8
click at [309, 274] on input "checkbox" at bounding box center [312, 274] width 7 height 7
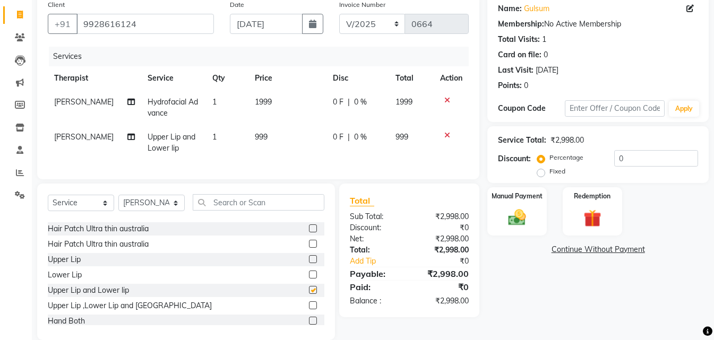
checkbox input "false"
click at [520, 215] on img at bounding box center [517, 217] width 30 height 21
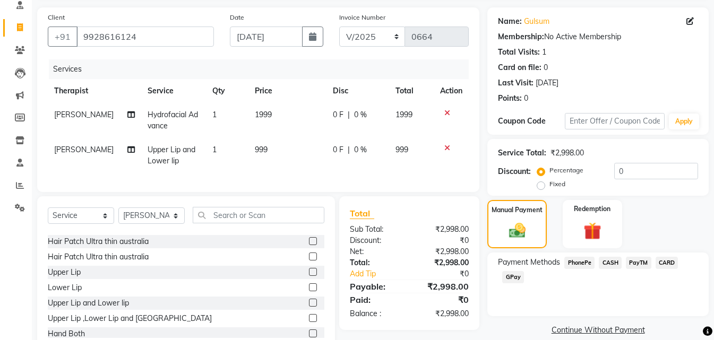
scroll to position [109, 0]
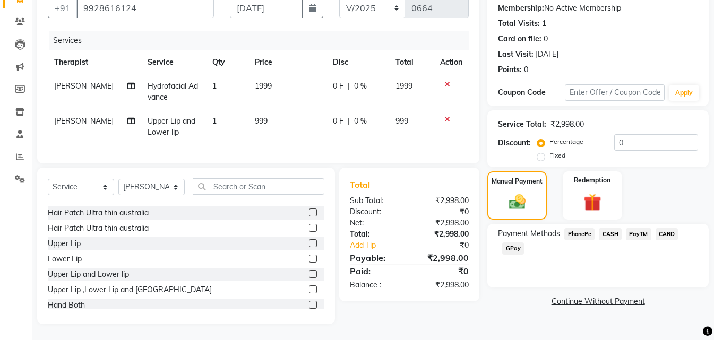
click at [609, 228] on span "CASH" at bounding box center [610, 234] width 23 height 12
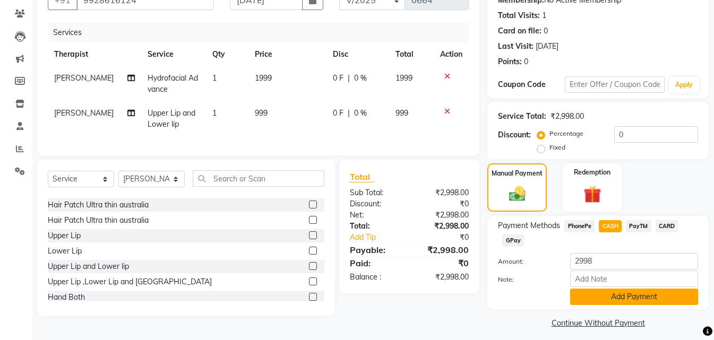
click at [610, 299] on button "Add Payment" at bounding box center [634, 297] width 128 height 16
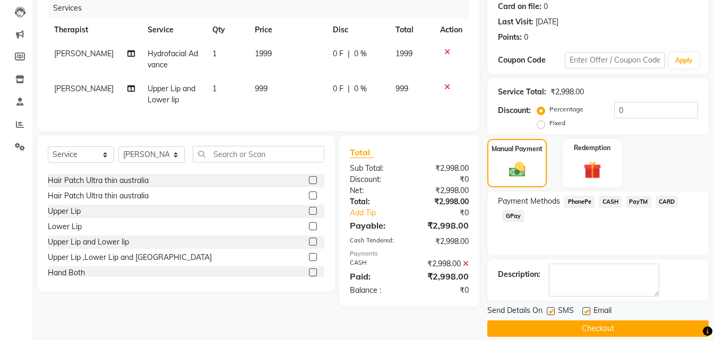
scroll to position [146, 0]
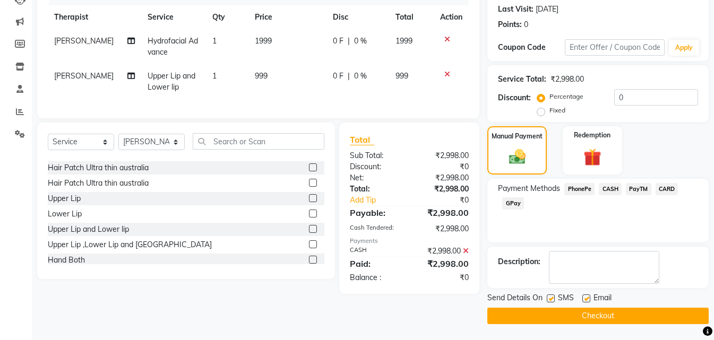
click at [551, 297] on label at bounding box center [551, 299] width 8 height 8
click at [551, 297] on input "checkbox" at bounding box center [550, 299] width 7 height 7
checkbox input "false"
click at [552, 312] on button "Checkout" at bounding box center [597, 316] width 221 height 16
